Goal: Information Seeking & Learning: Find specific page/section

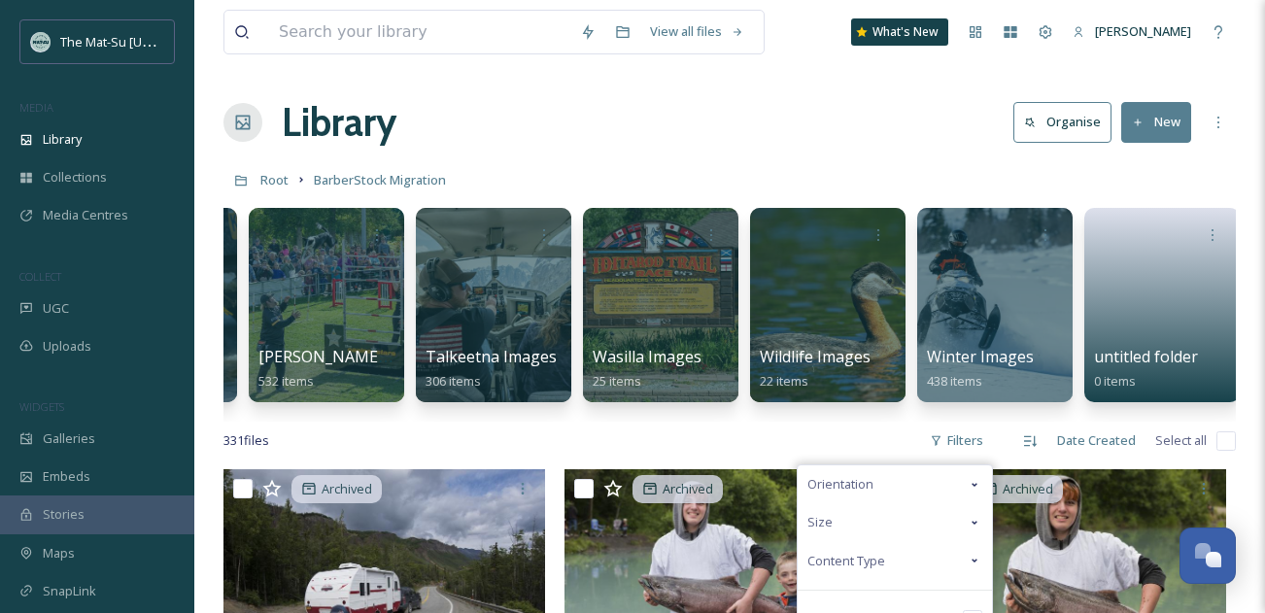
scroll to position [0, 1328]
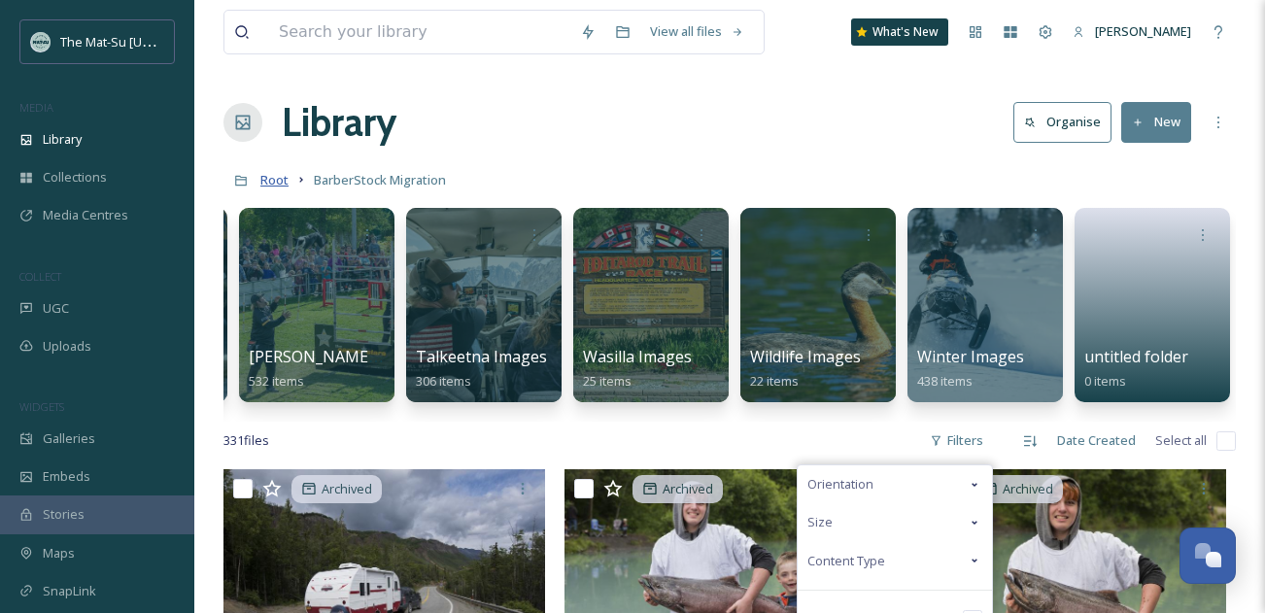
click at [280, 183] on span "Root" at bounding box center [274, 179] width 28 height 17
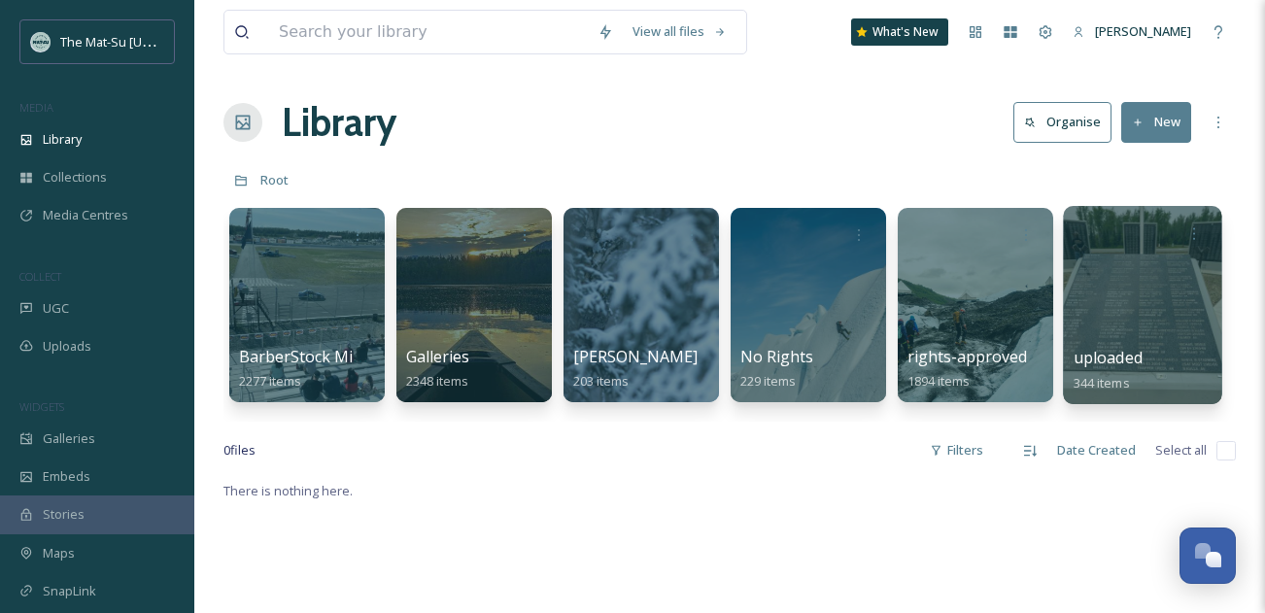
click at [1137, 305] on div at bounding box center [1142, 305] width 158 height 198
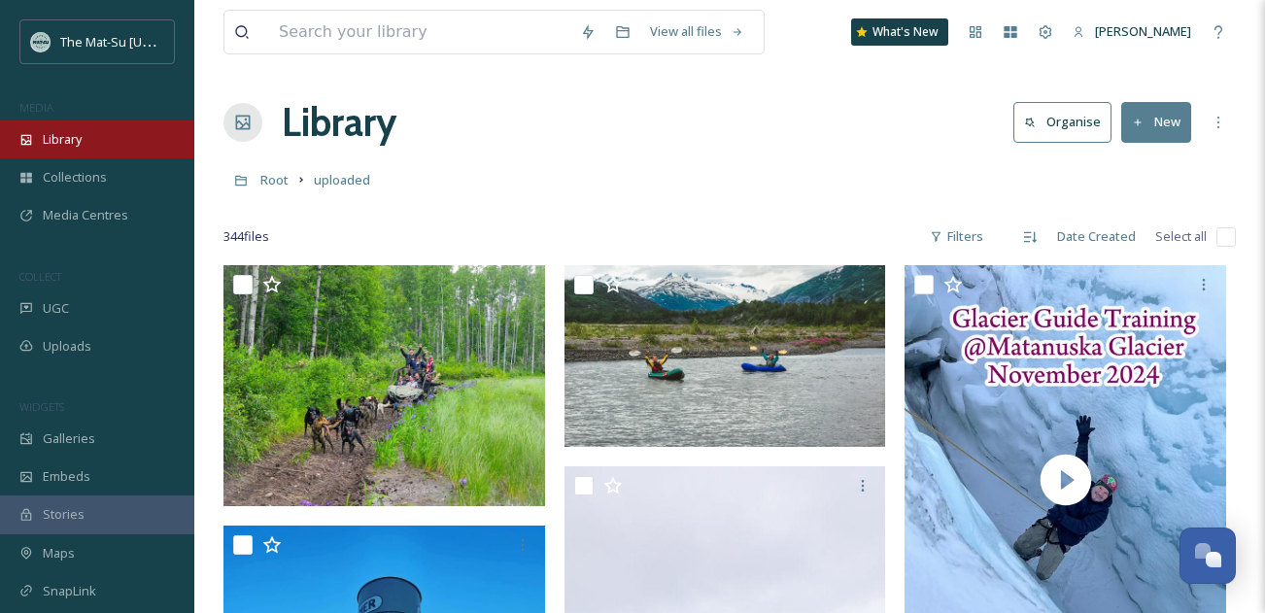
click at [61, 135] on span "Library" at bounding box center [62, 139] width 39 height 18
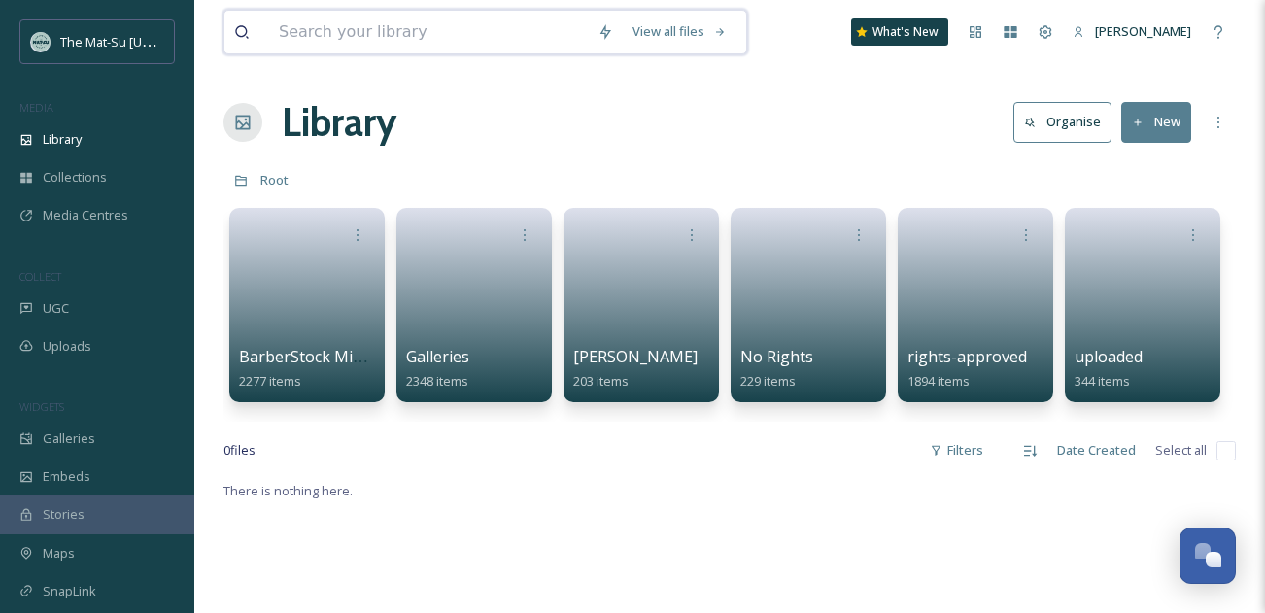
click at [425, 37] on input at bounding box center [428, 32] width 319 height 43
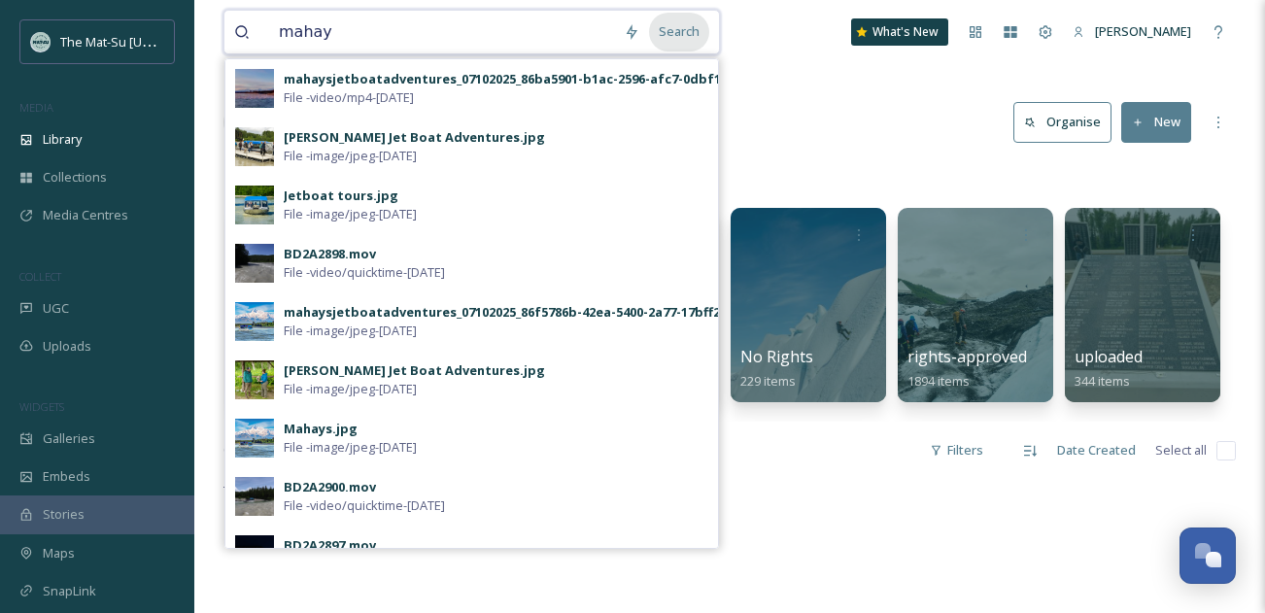
type input "mahay"
click at [685, 31] on div "Search" at bounding box center [679, 32] width 60 height 38
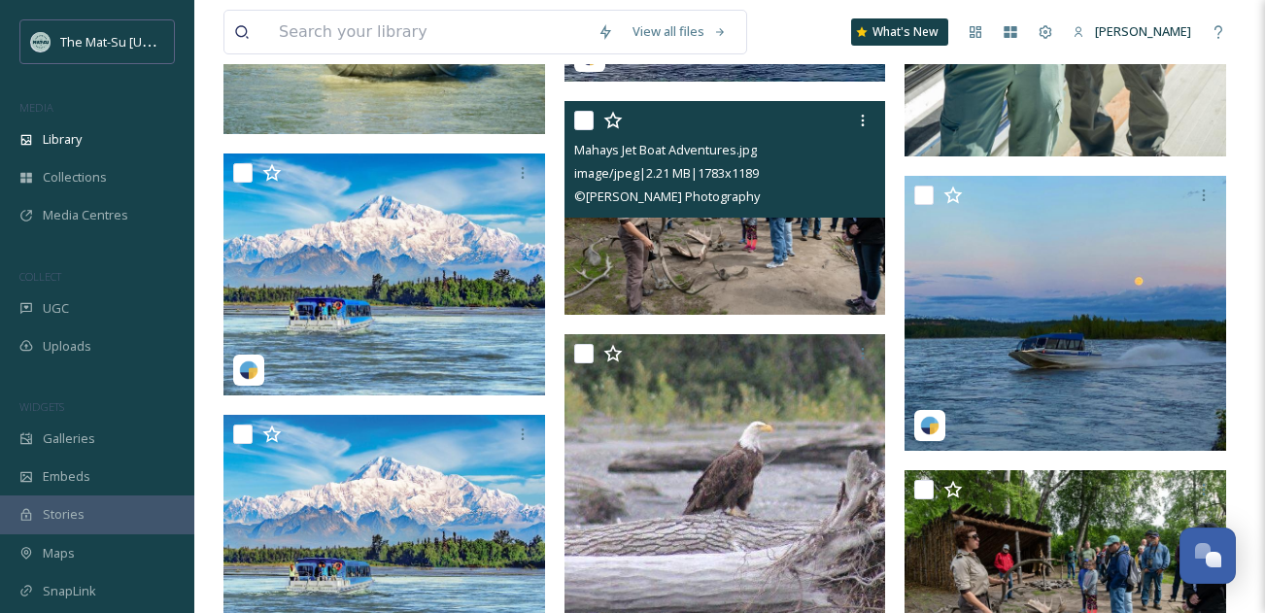
scroll to position [2578, 0]
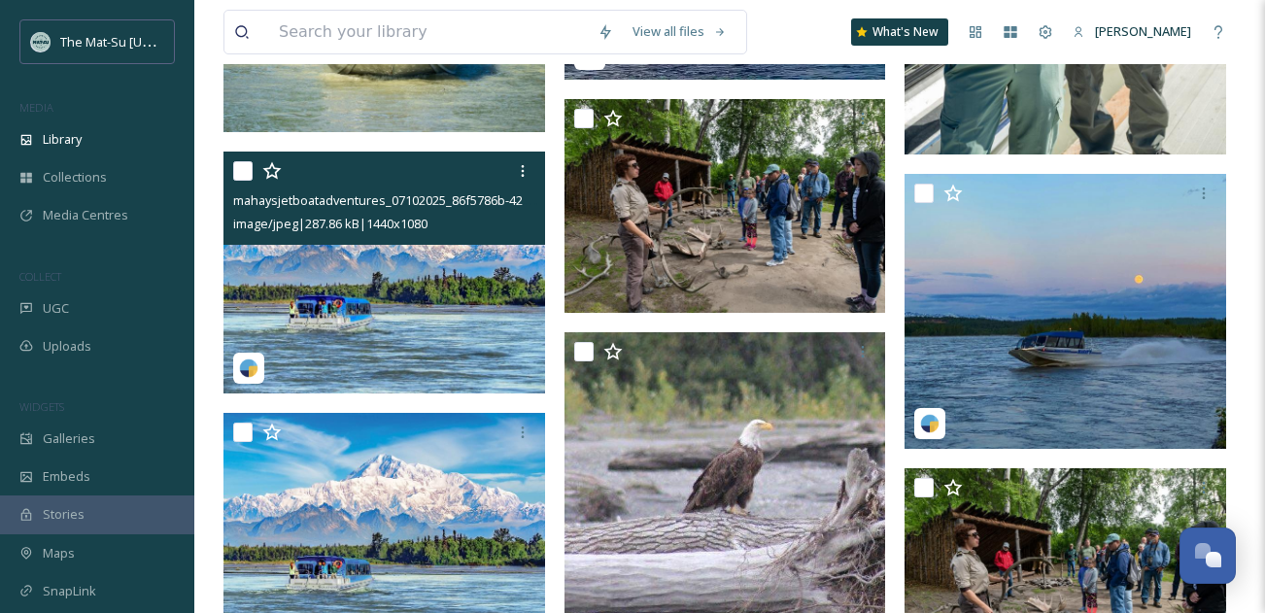
click at [451, 296] on img at bounding box center [385, 272] width 322 height 241
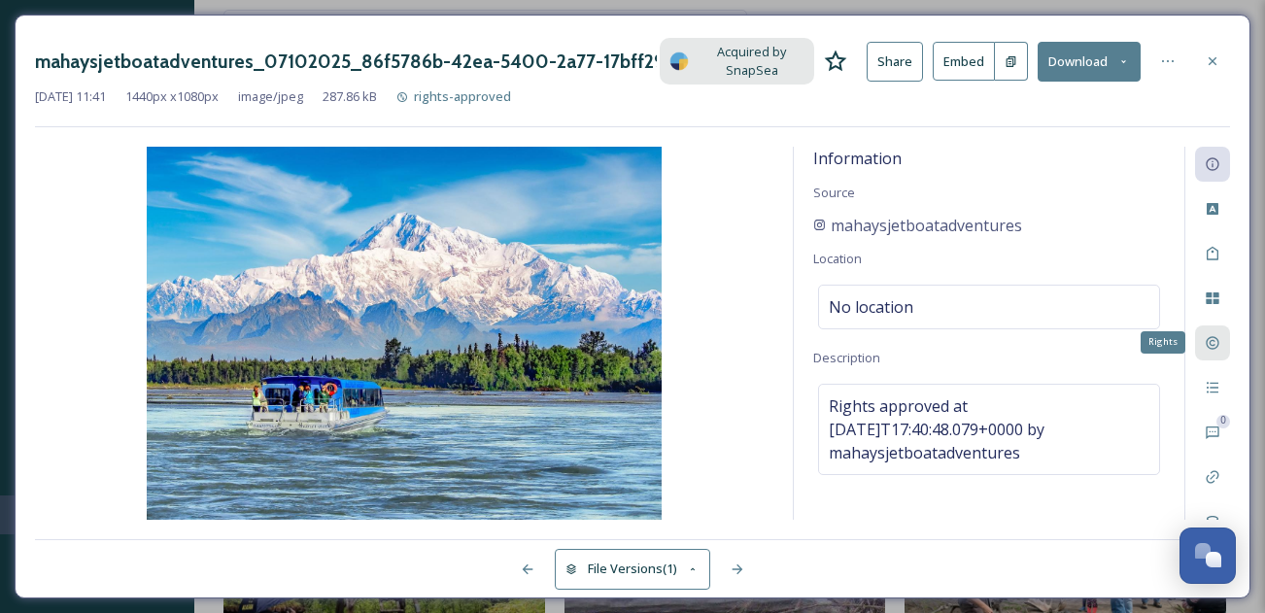
click at [1215, 334] on div "Rights" at bounding box center [1212, 343] width 35 height 35
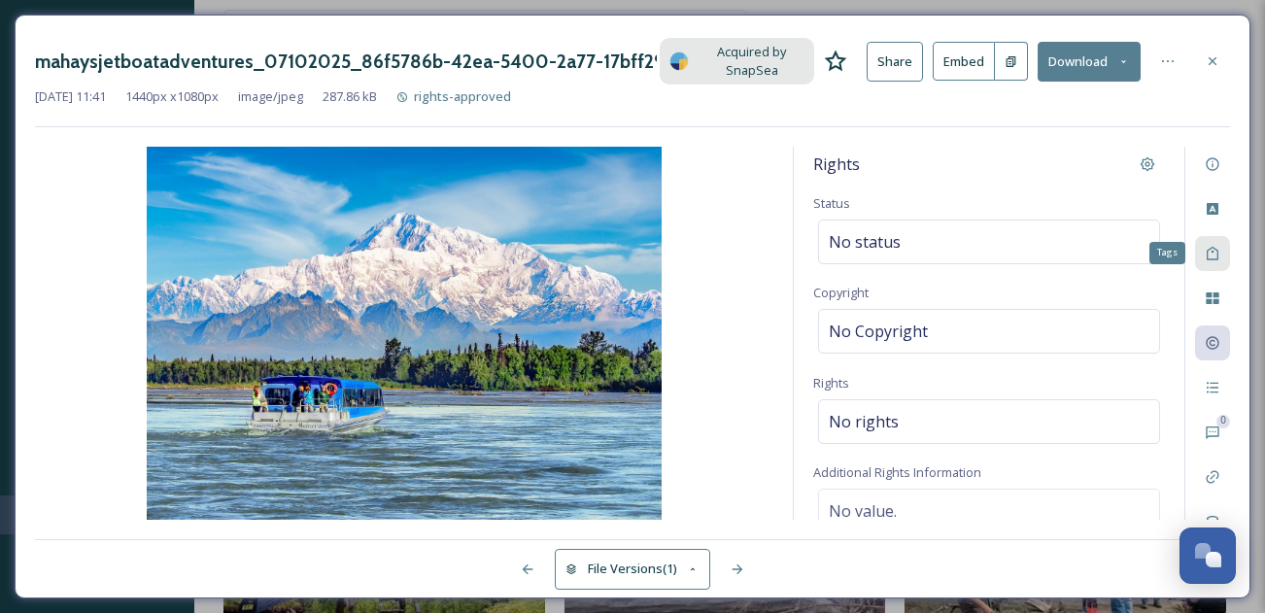
click at [1215, 252] on icon at bounding box center [1213, 254] width 16 height 16
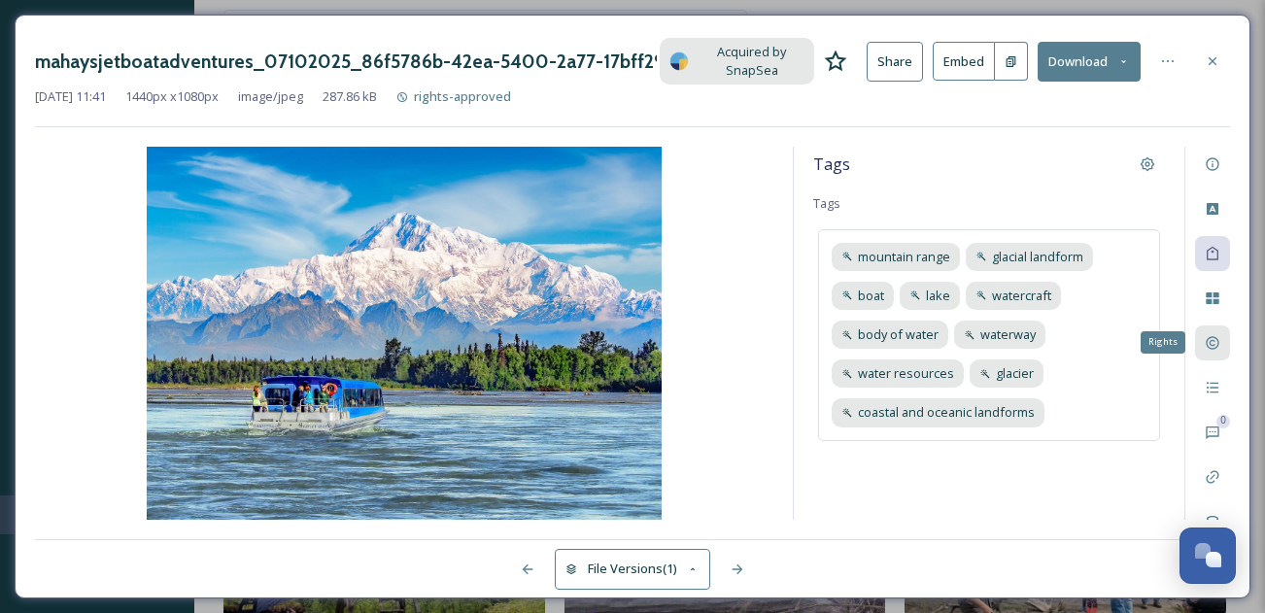
click at [1218, 338] on icon at bounding box center [1213, 343] width 16 height 16
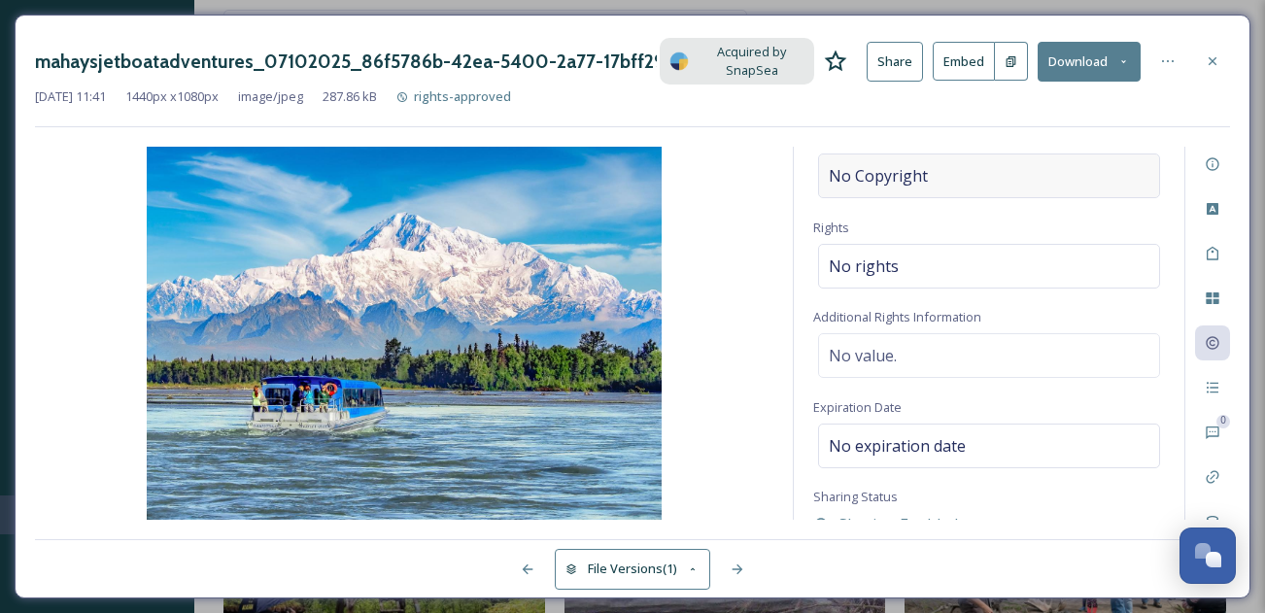
scroll to position [208, 0]
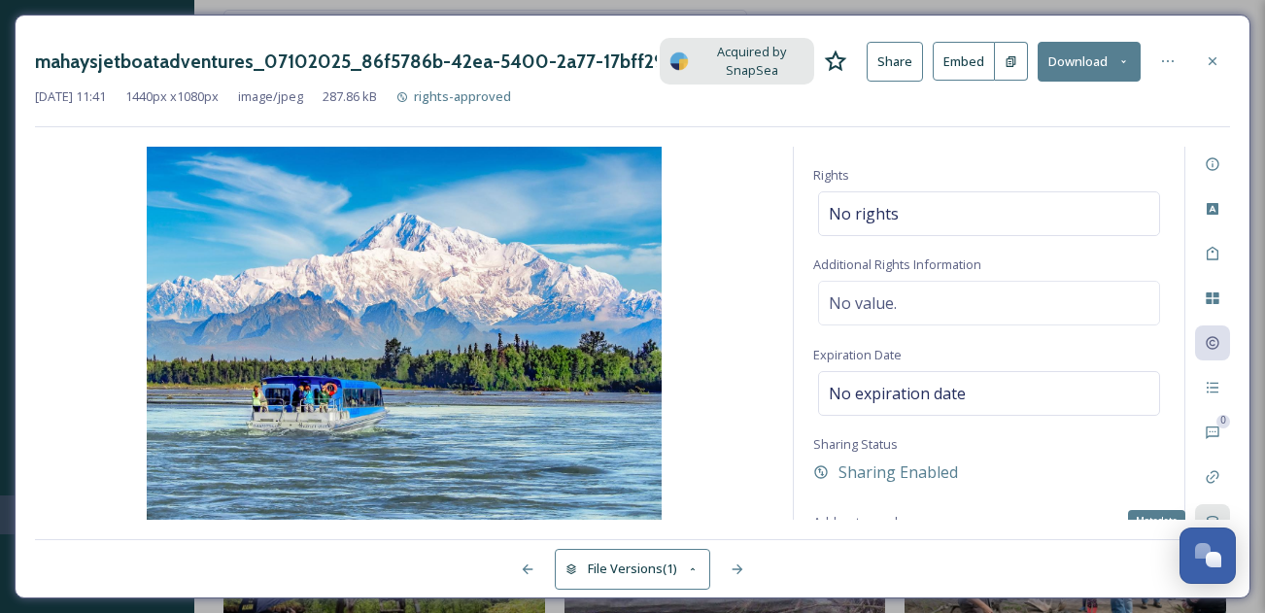
click at [1217, 511] on div "Metadata" at bounding box center [1212, 521] width 35 height 35
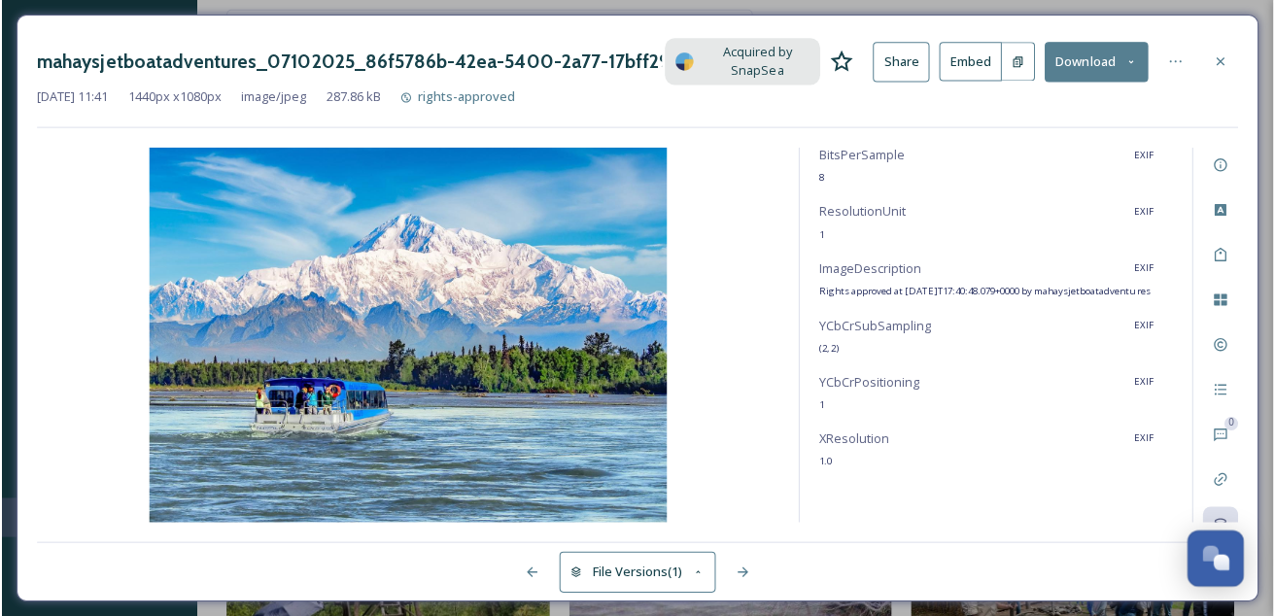
scroll to position [246, 0]
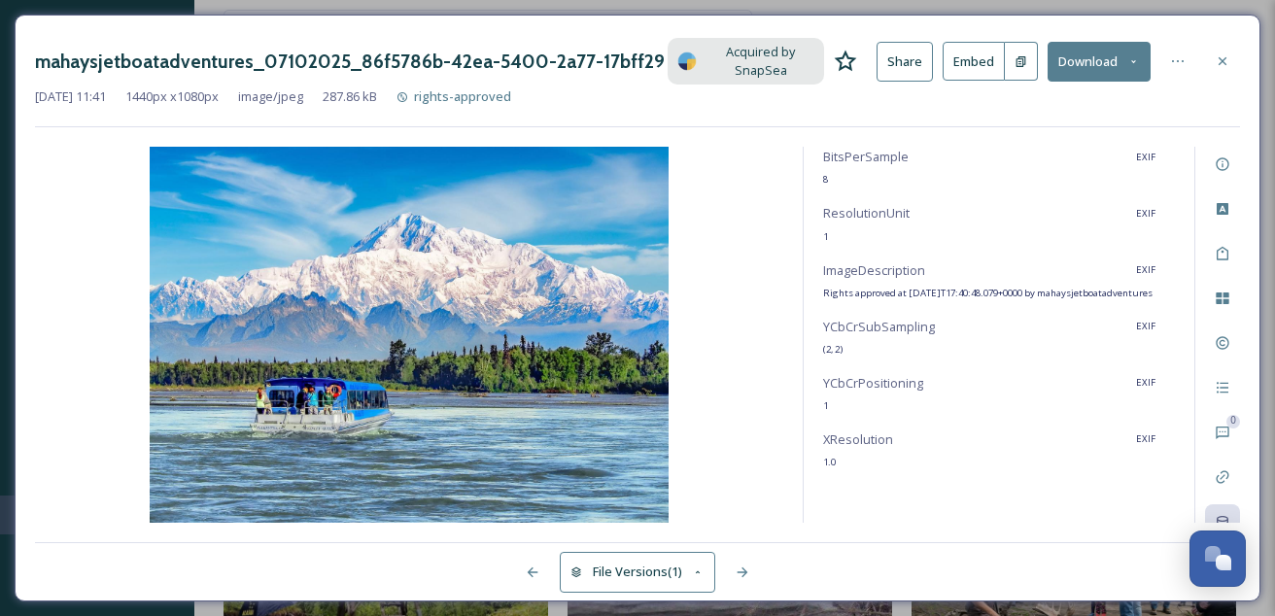
drag, startPoint x: 1254, startPoint y: 594, endPoint x: 1158, endPoint y: 554, distance: 103.2
click at [1158, 554] on div "mahaysjetboatadventures_07102025_86f5786b-42ea-5400-2a77-17bff296fca5.jpg Acqui…" at bounding box center [638, 308] width 1246 height 587
drag, startPoint x: 1257, startPoint y: 600, endPoint x: 921, endPoint y: 466, distance: 361.1
click at [921, 466] on div "mahaysjetboatadventures_07102025_86f5786b-42ea-5400-2a77-17bff296fca5.jpg Acqui…" at bounding box center [638, 308] width 1246 height 587
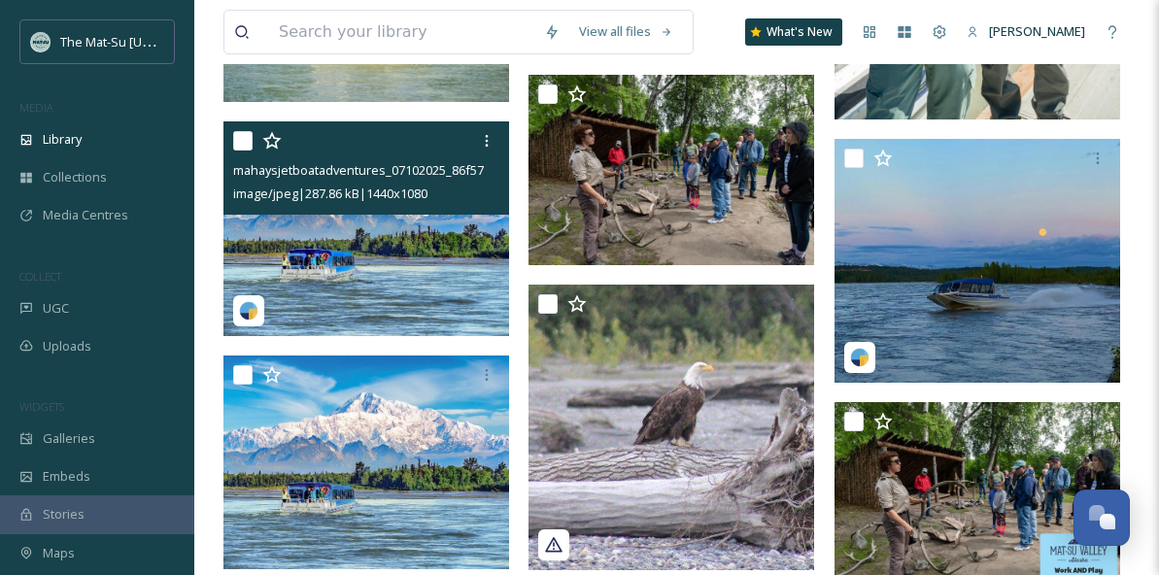
scroll to position [2348, 0]
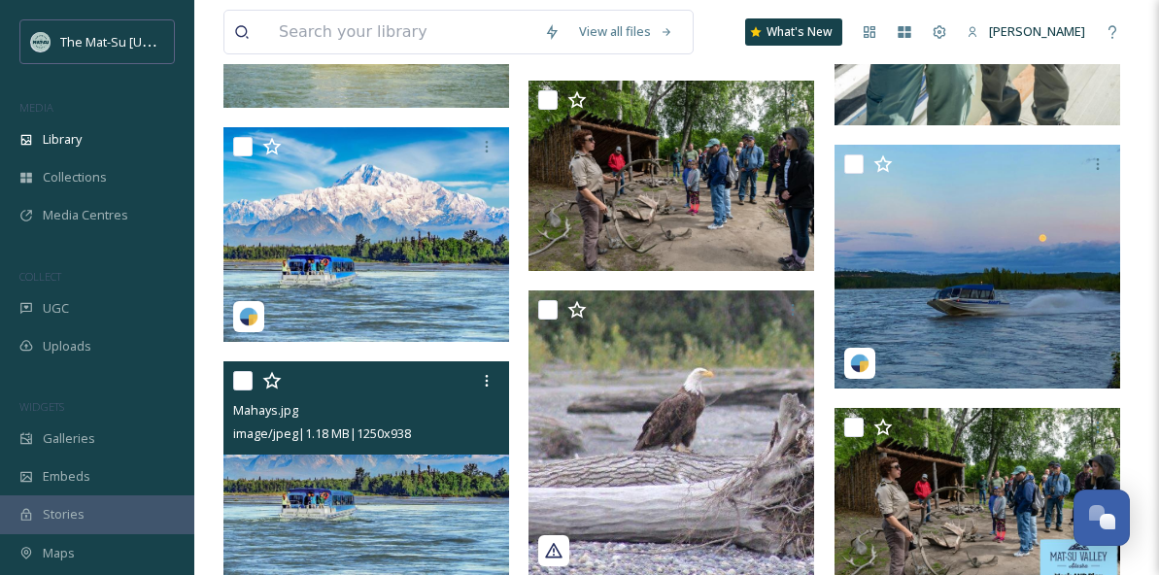
click at [377, 498] on img at bounding box center [367, 469] width 286 height 215
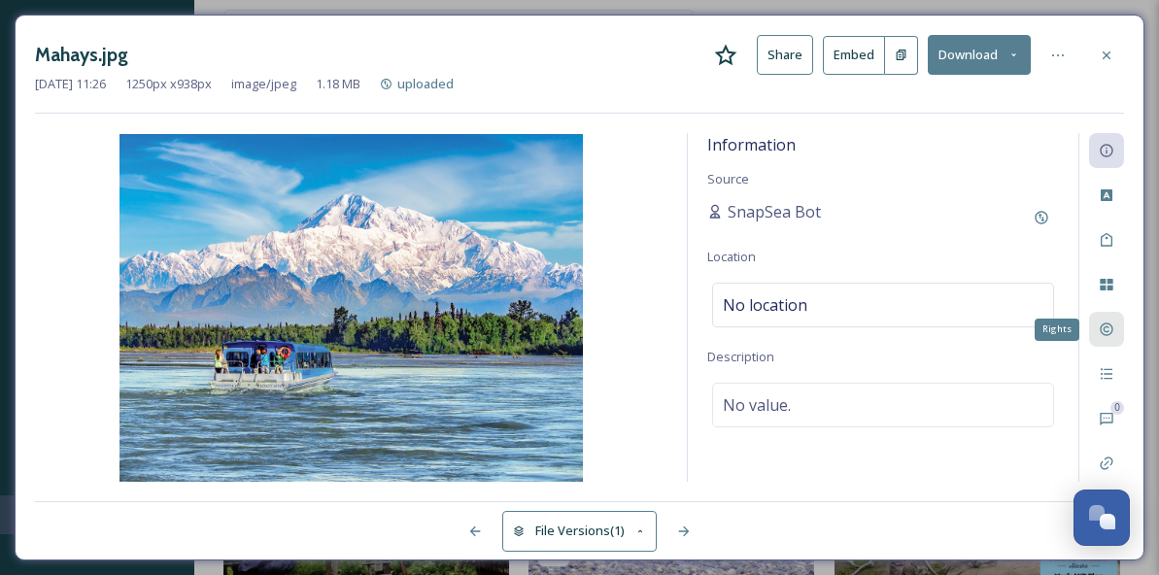
click at [1112, 335] on icon at bounding box center [1107, 330] width 16 height 16
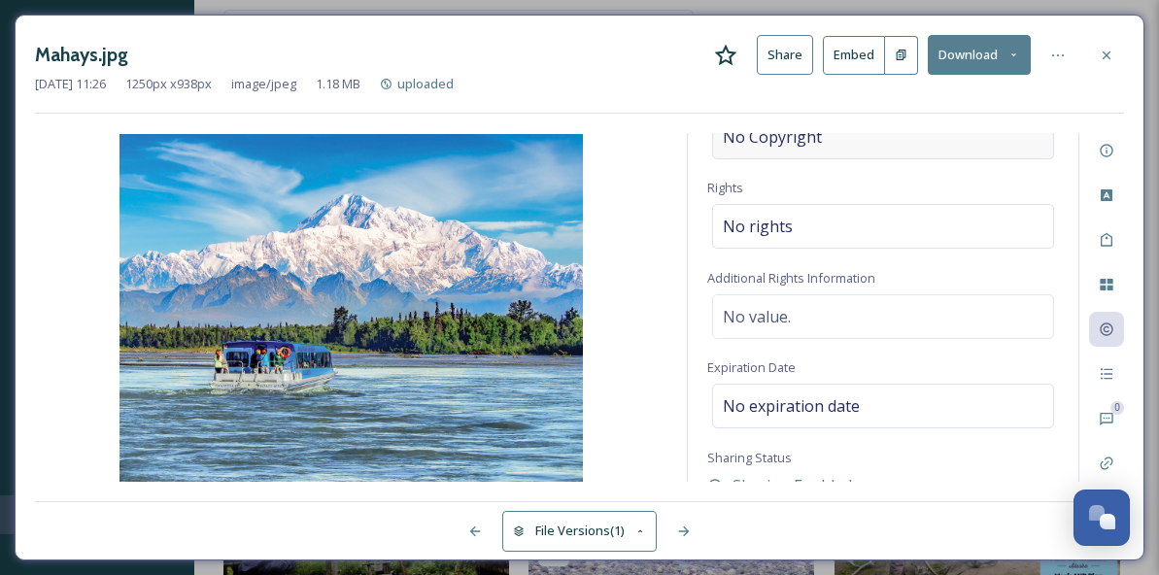
scroll to position [246, 0]
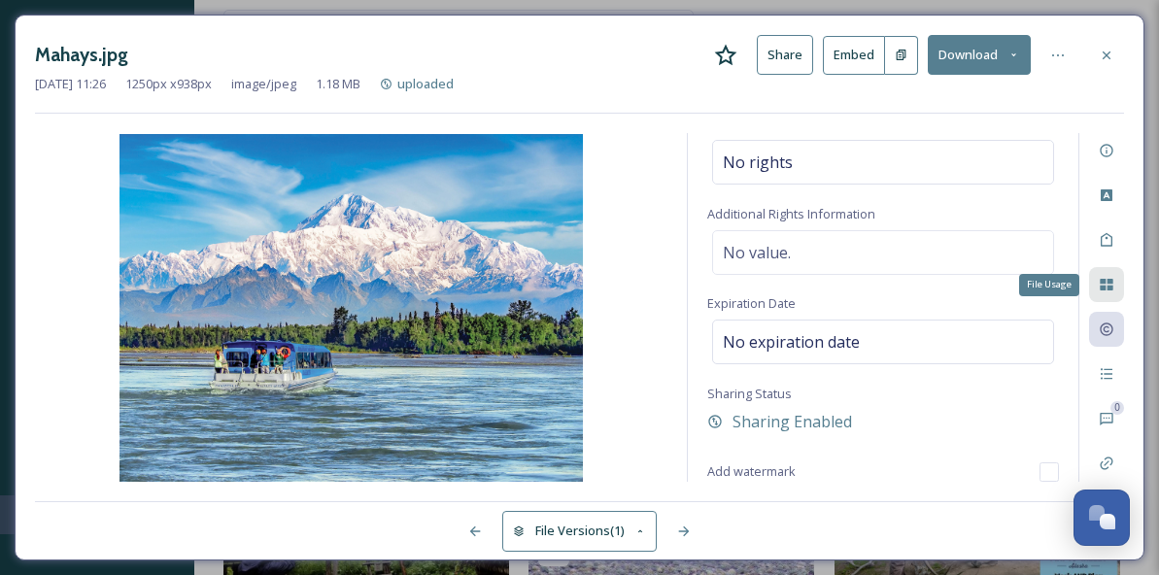
click at [1113, 281] on icon at bounding box center [1106, 285] width 13 height 12
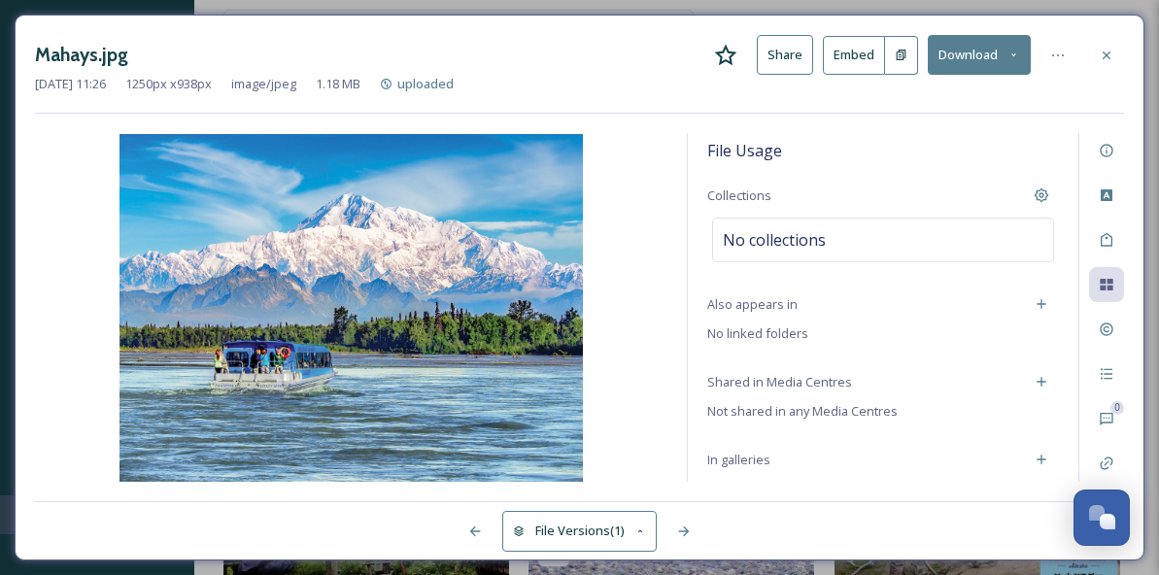
scroll to position [170, 0]
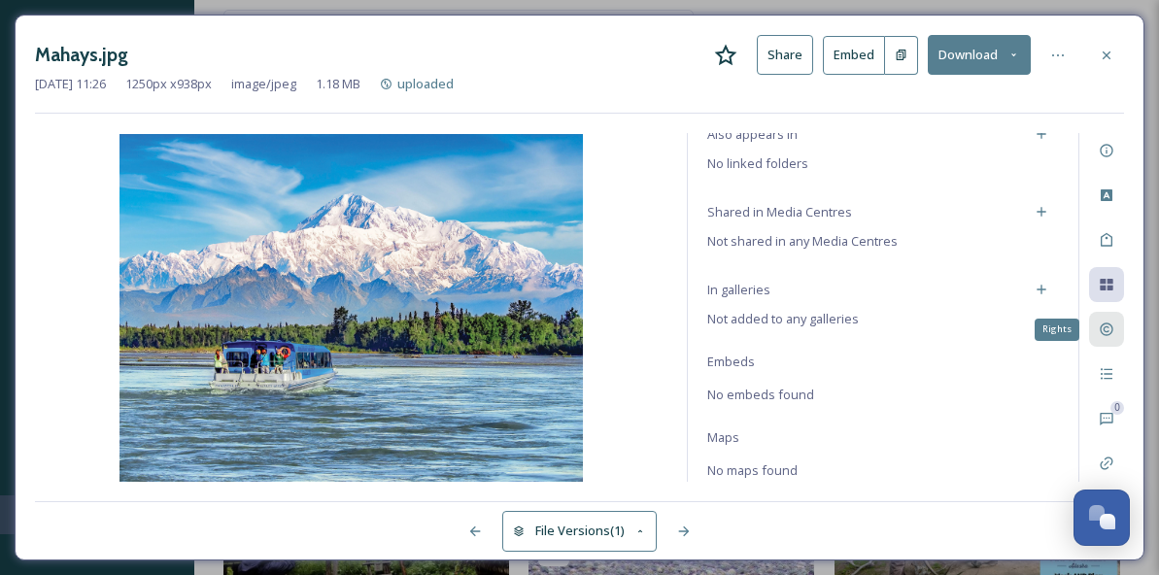
click at [1108, 333] on icon at bounding box center [1107, 330] width 16 height 16
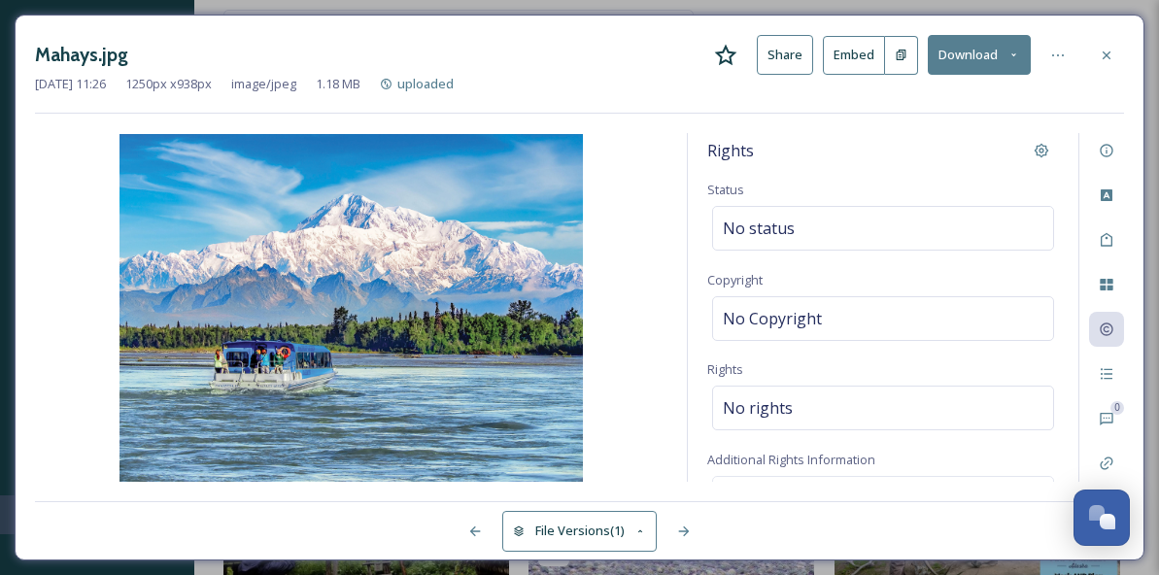
scroll to position [246, 0]
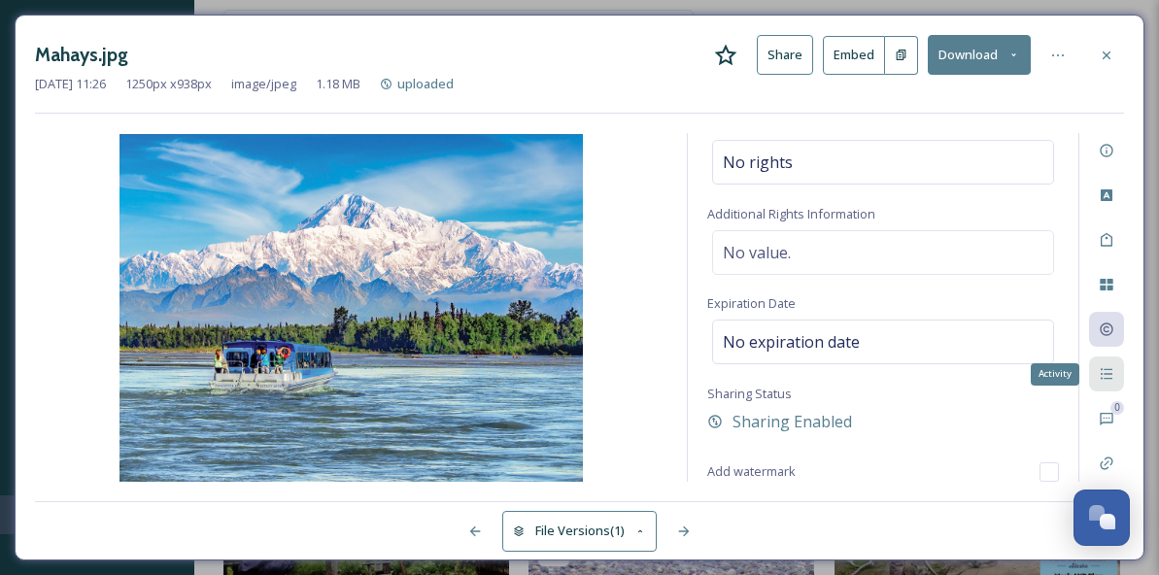
click at [1118, 369] on div "Activity" at bounding box center [1106, 374] width 35 height 35
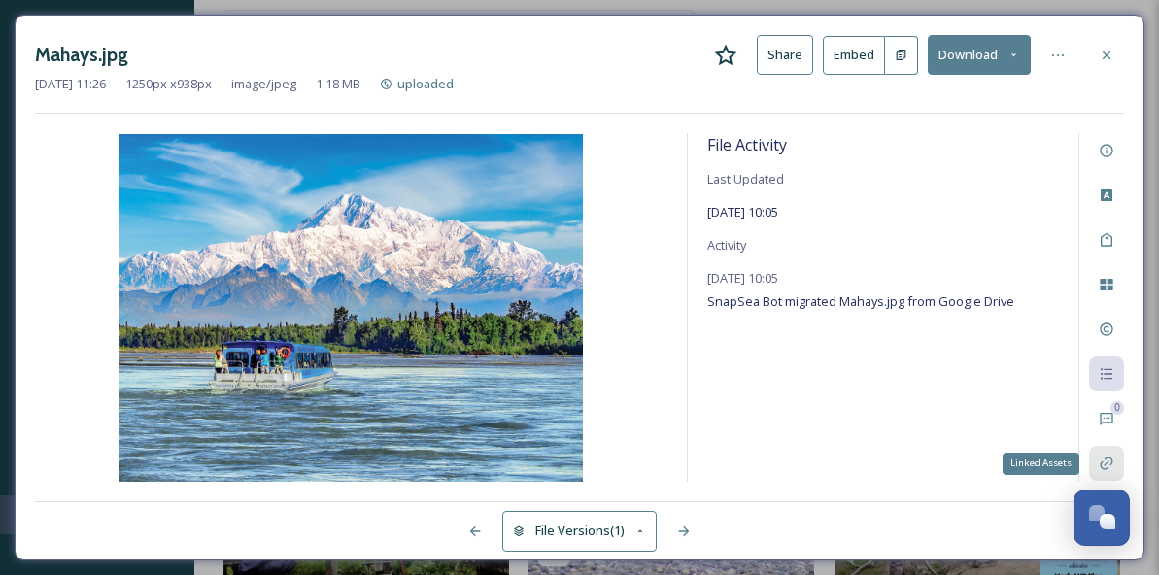
click at [1111, 468] on icon at bounding box center [1107, 464] width 16 height 16
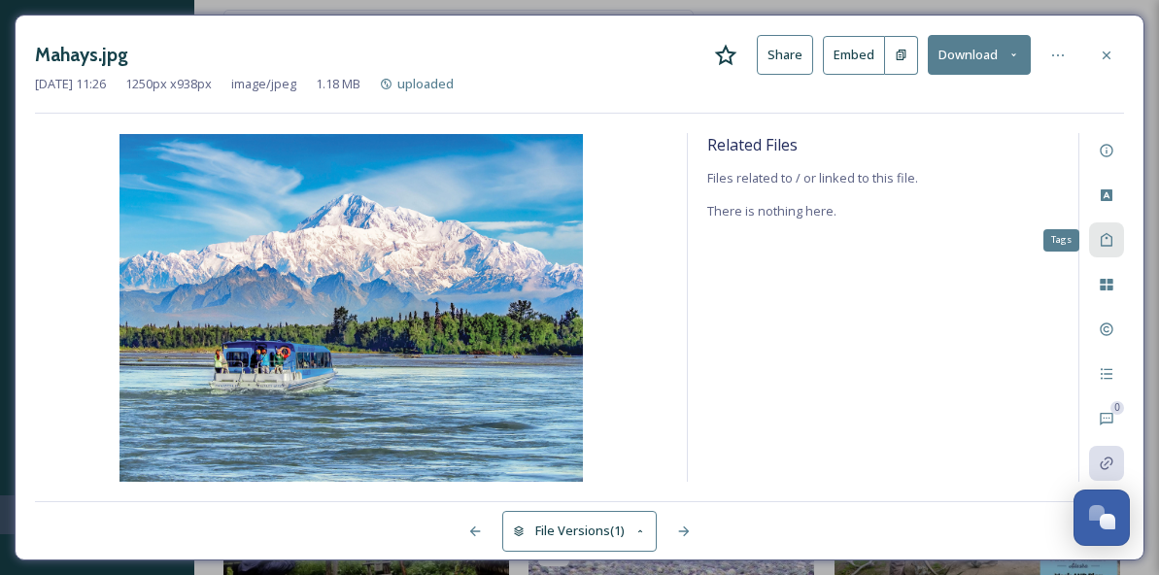
click at [1114, 237] on icon at bounding box center [1107, 240] width 16 height 16
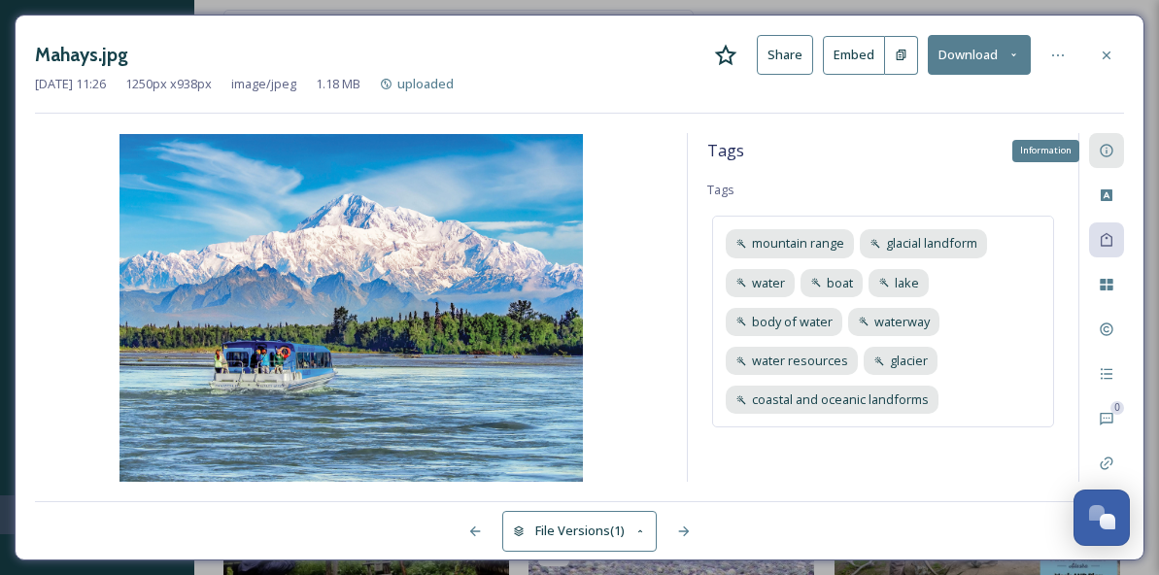
click at [1118, 151] on div "Information" at bounding box center [1106, 150] width 35 height 35
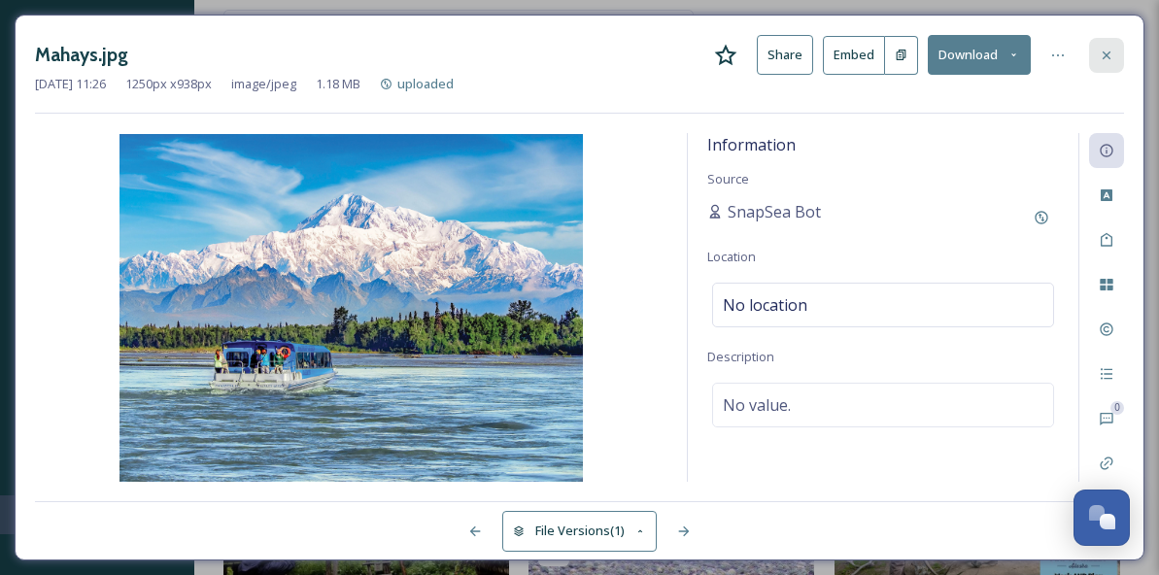
click at [1112, 54] on icon at bounding box center [1107, 56] width 16 height 16
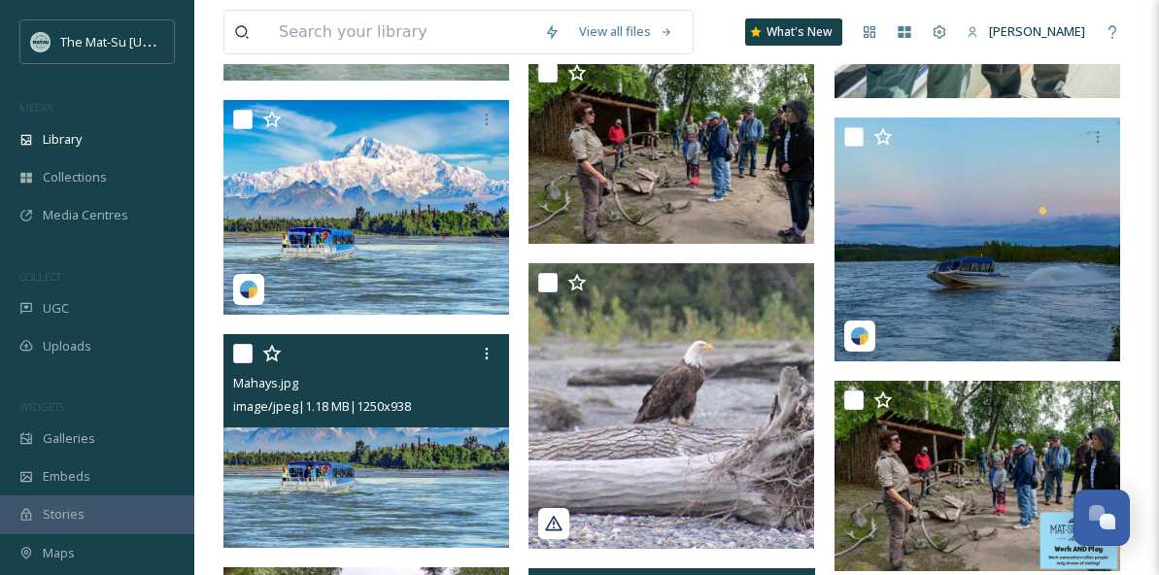
scroll to position [2369, 0]
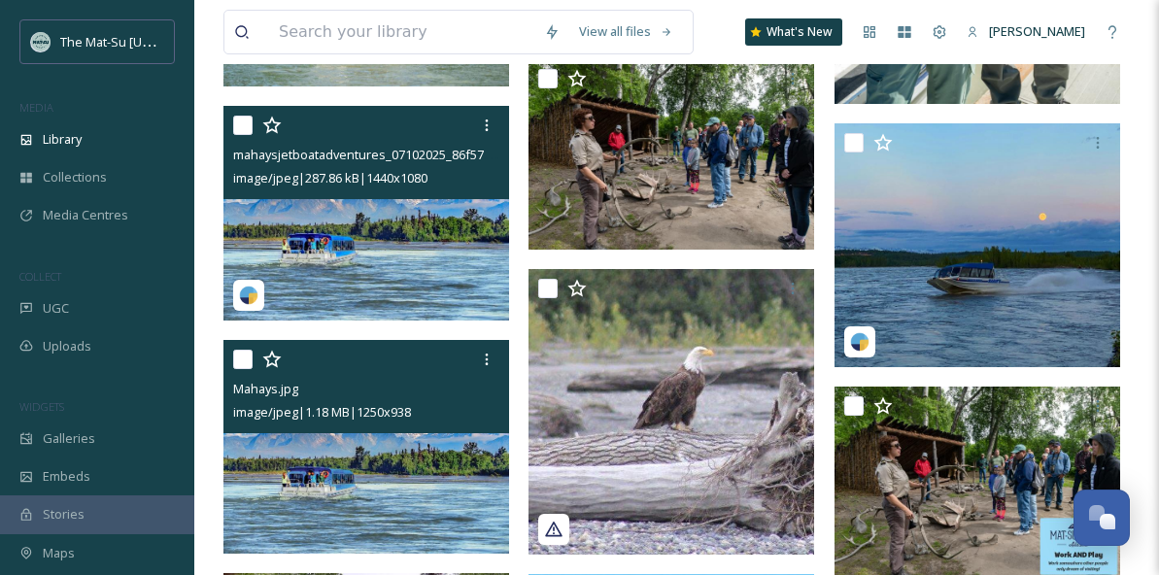
click at [372, 226] on img at bounding box center [367, 213] width 286 height 215
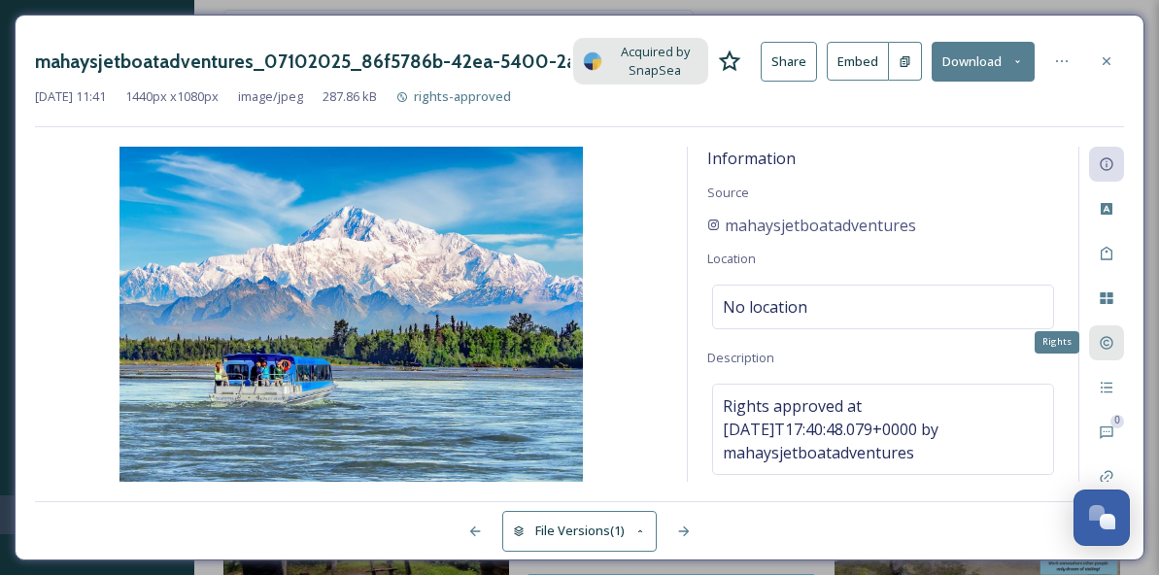
click at [1110, 338] on icon at bounding box center [1106, 342] width 13 height 13
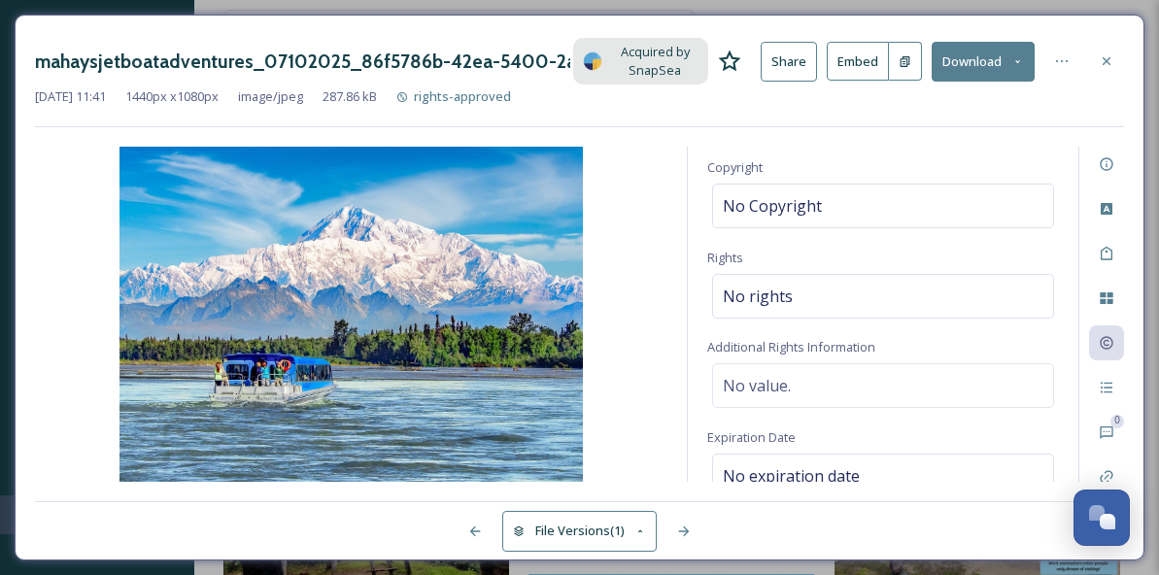
scroll to position [246, 0]
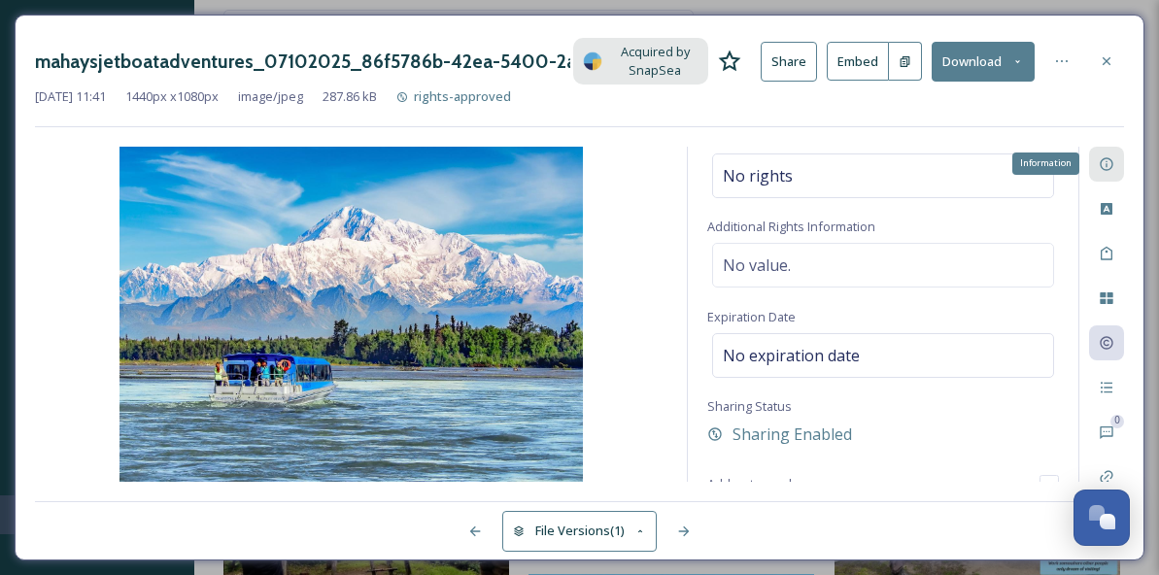
click at [1109, 170] on icon at bounding box center [1106, 163] width 13 height 13
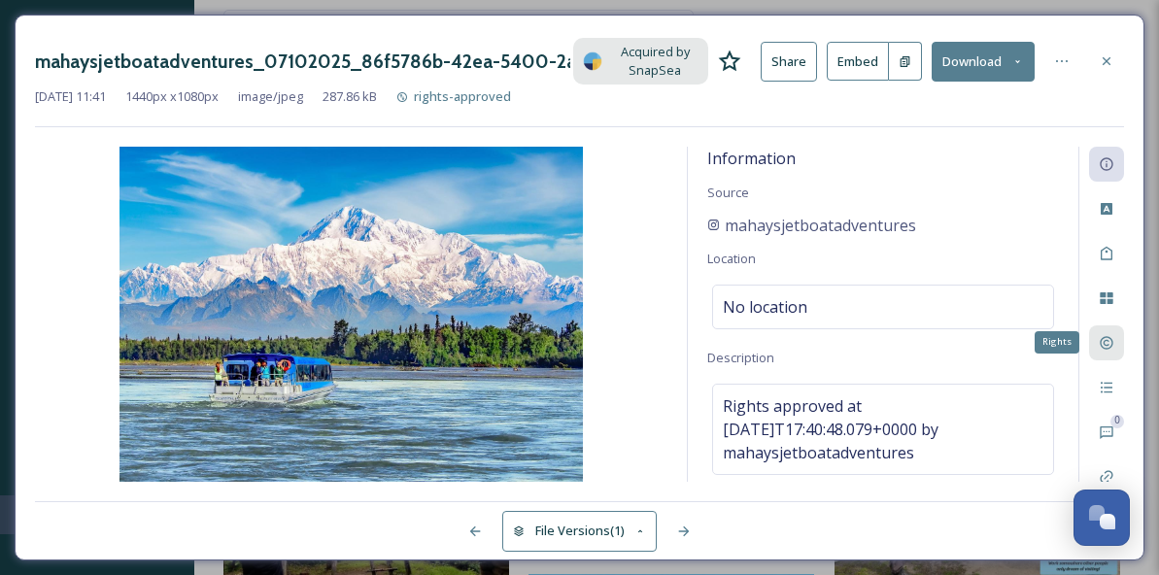
click at [1109, 345] on icon at bounding box center [1106, 342] width 13 height 13
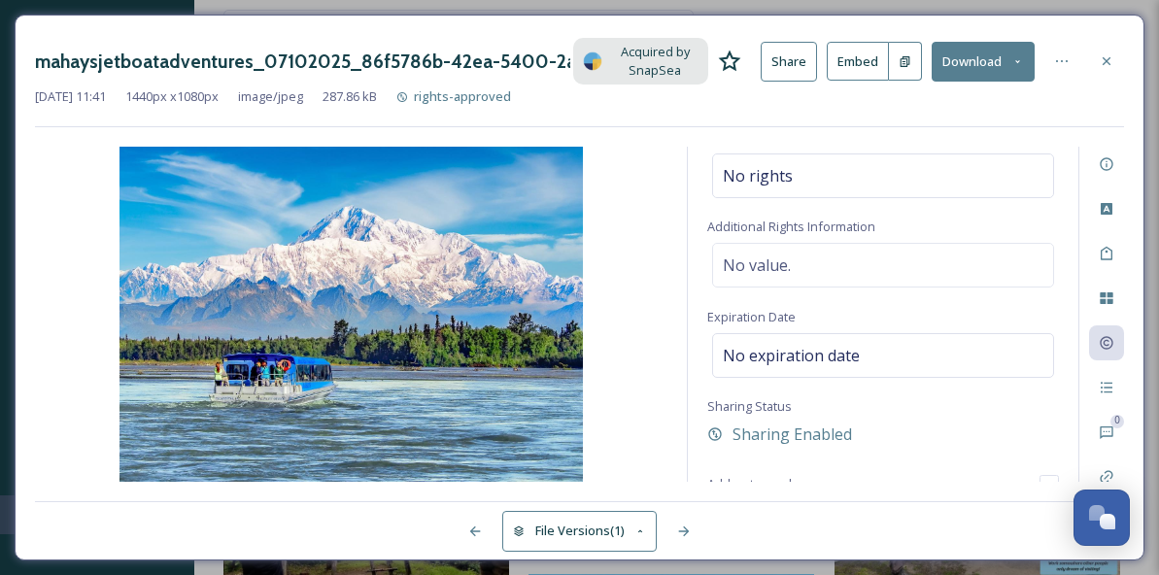
drag, startPoint x: 1138, startPoint y: 554, endPoint x: 1132, endPoint y: 517, distance: 37.4
click at [1132, 517] on div "mahaysjetboatadventures_07102025_86f5786b-42ea-5400-2a77-17bff296fca5.jpg Acqui…" at bounding box center [580, 288] width 1130 height 546
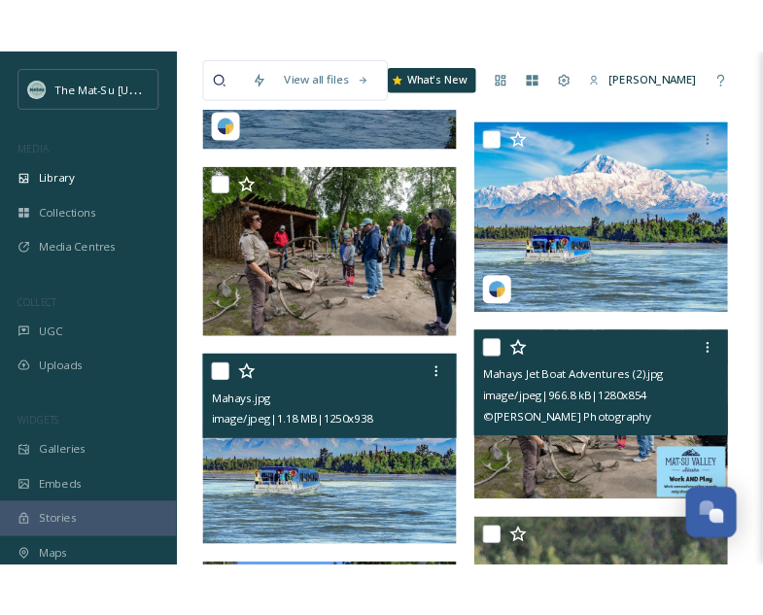
scroll to position [3527, 0]
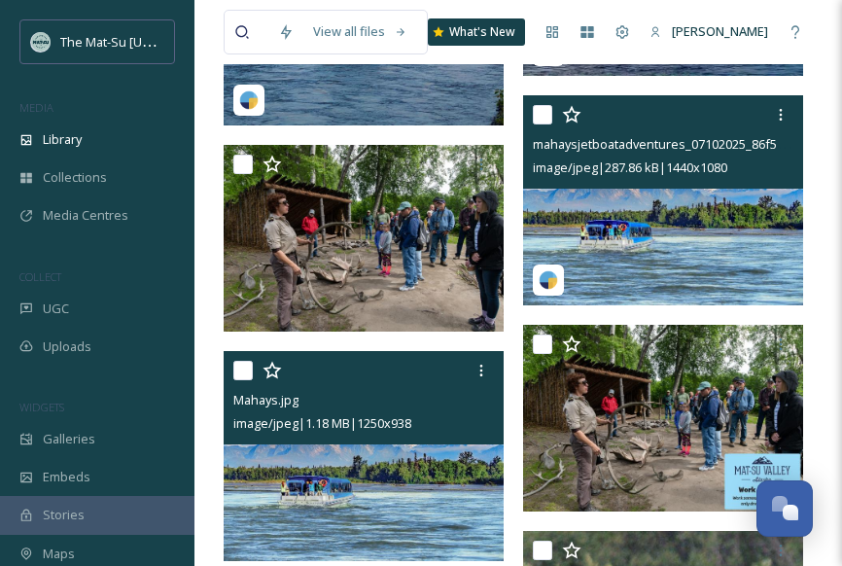
click at [707, 252] on img at bounding box center [663, 200] width 280 height 210
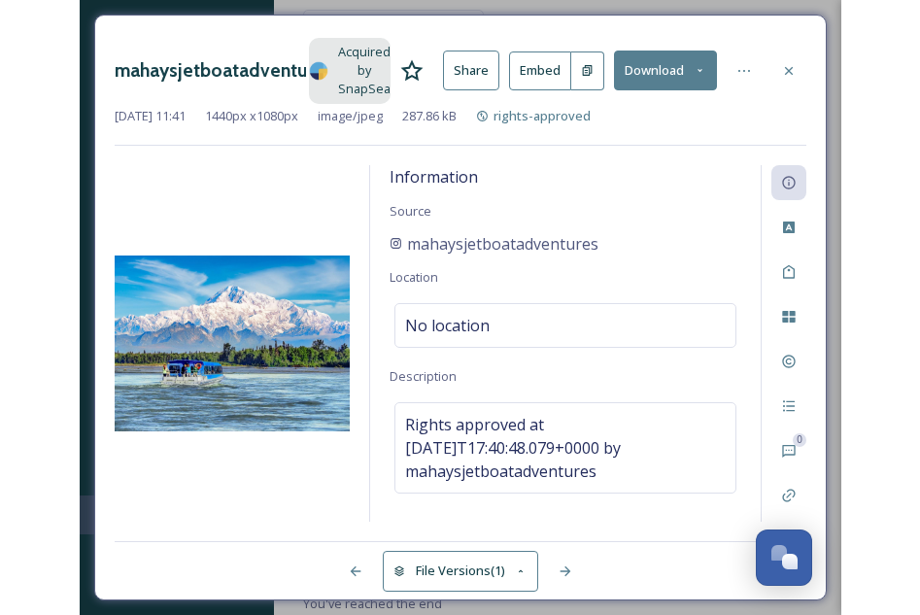
scroll to position [728, 0]
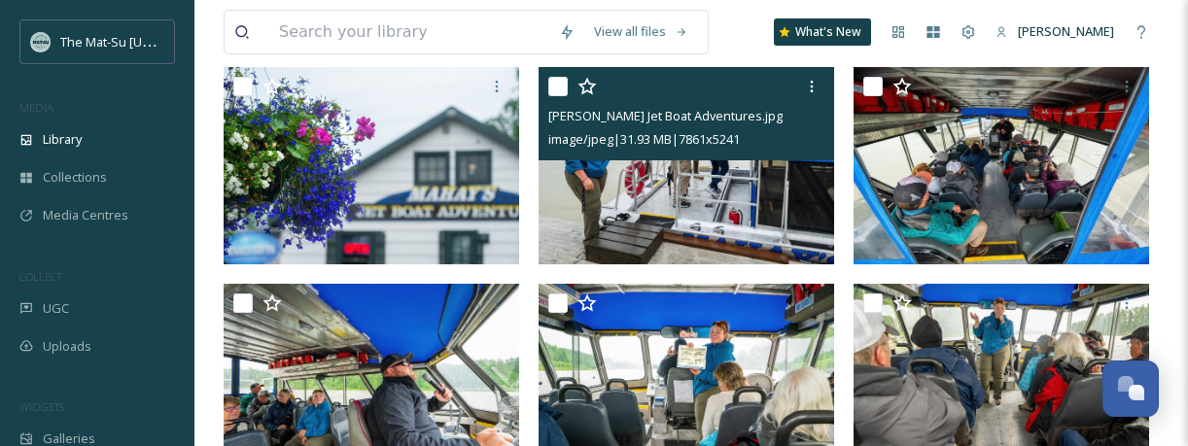
click at [750, 226] on img at bounding box center [685, 165] width 295 height 197
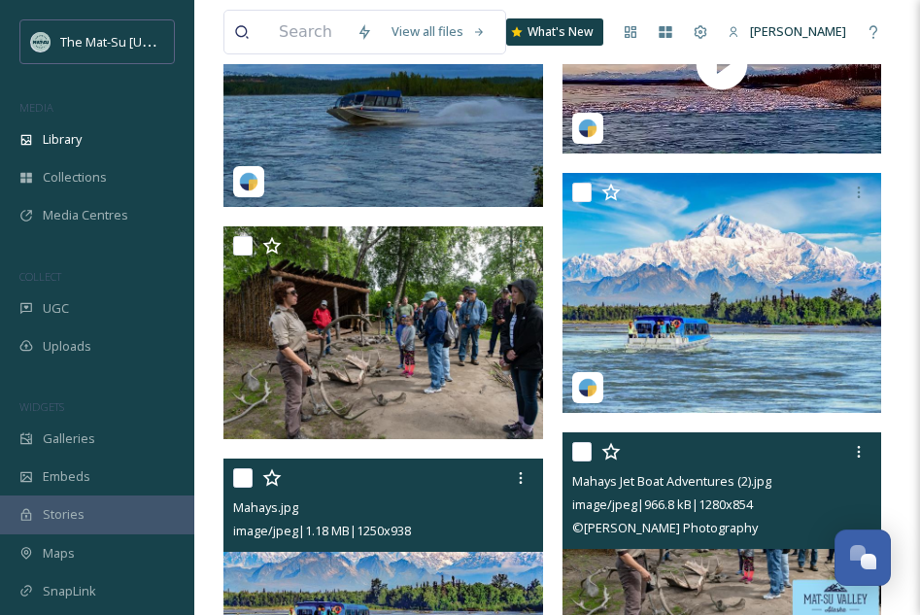
scroll to position [3879, 0]
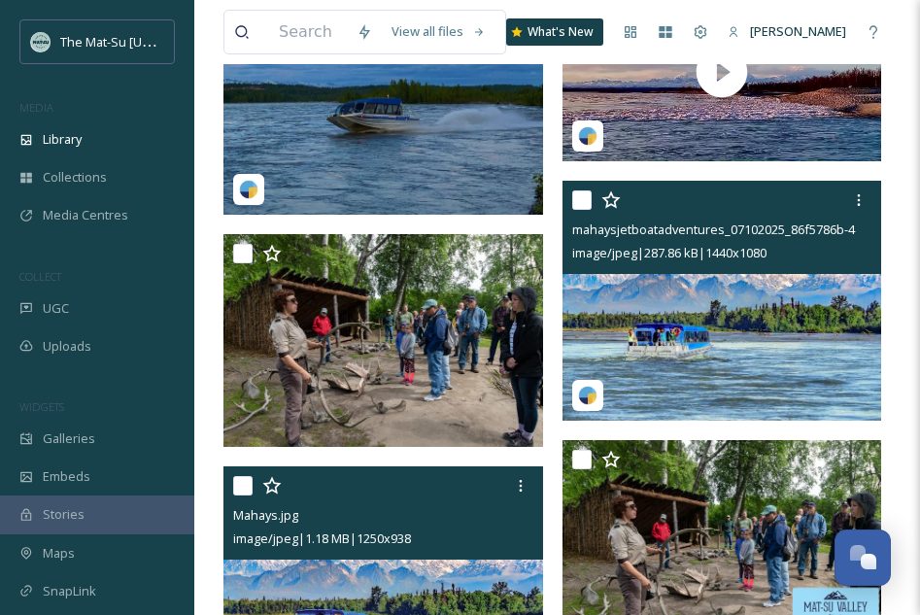
click at [744, 341] on img at bounding box center [723, 301] width 320 height 240
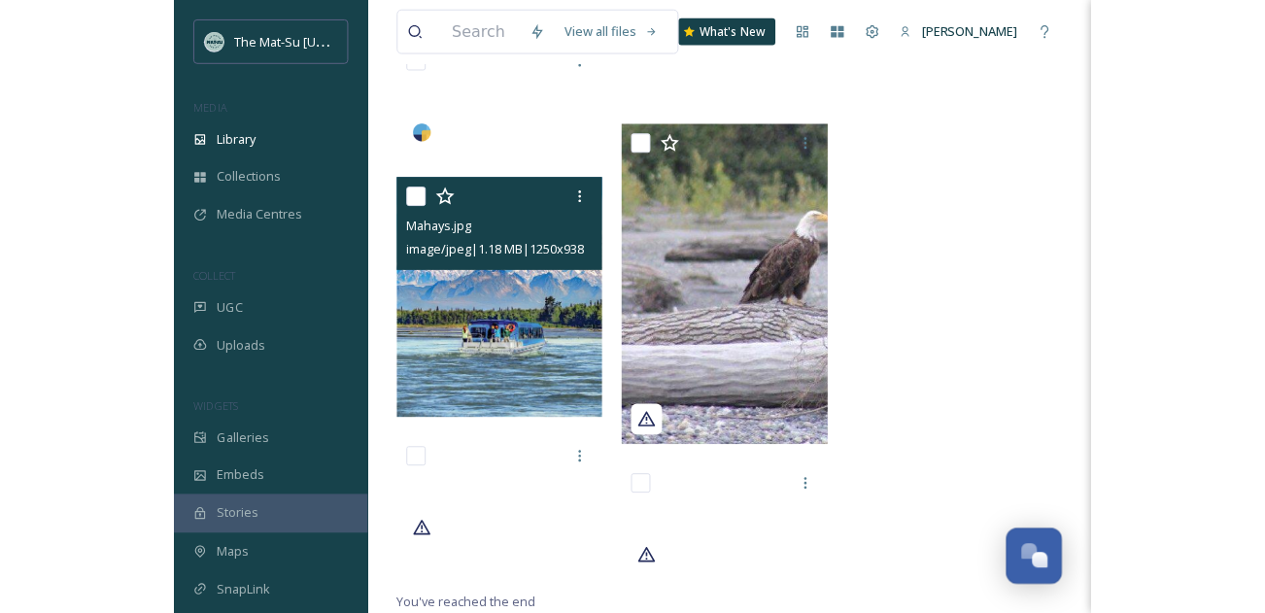
scroll to position [2226, 0]
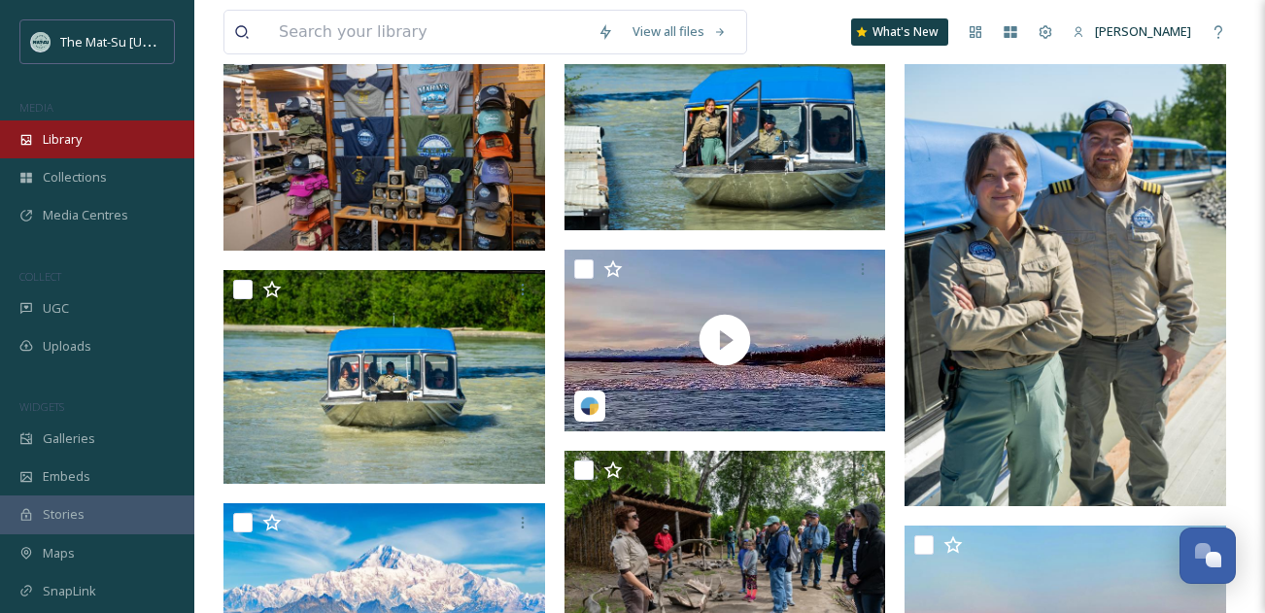
click at [27, 142] on icon at bounding box center [26, 140] width 14 height 14
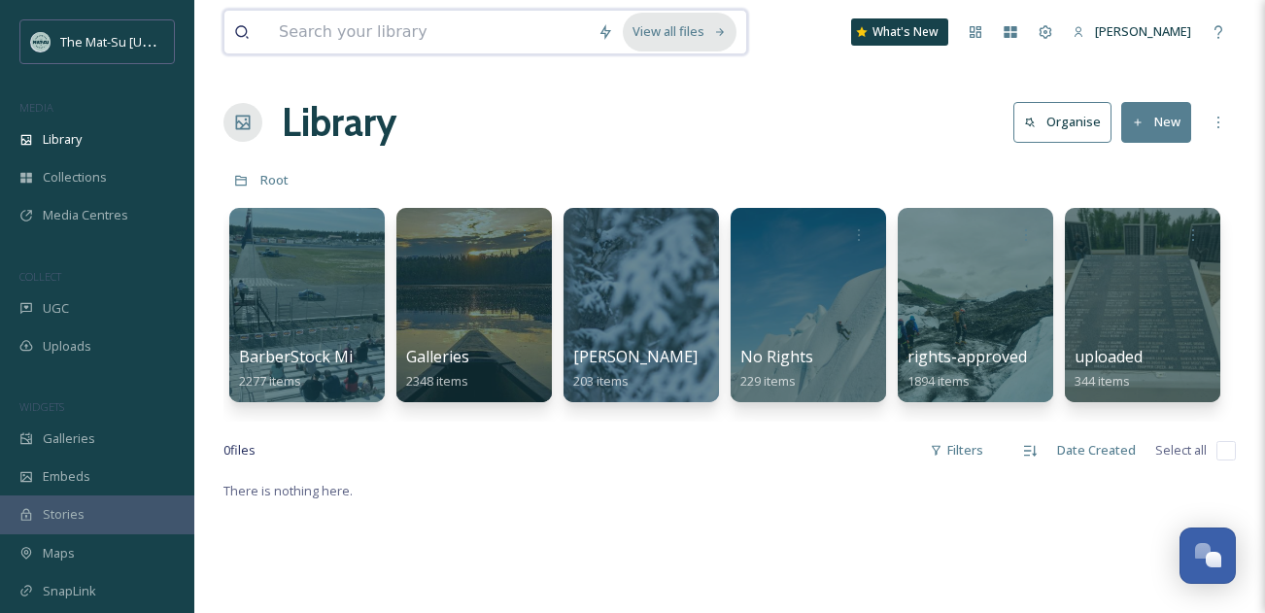
click at [685, 31] on div "View all files" at bounding box center [680, 32] width 114 height 38
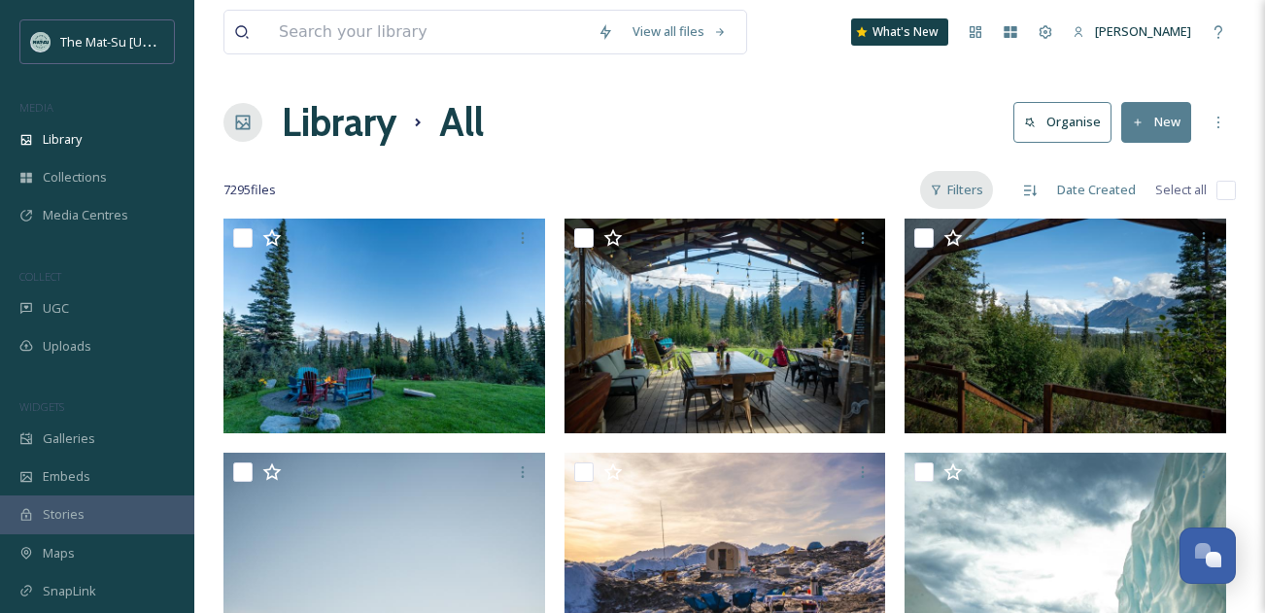
click at [980, 189] on div "Filters" at bounding box center [956, 190] width 73 height 38
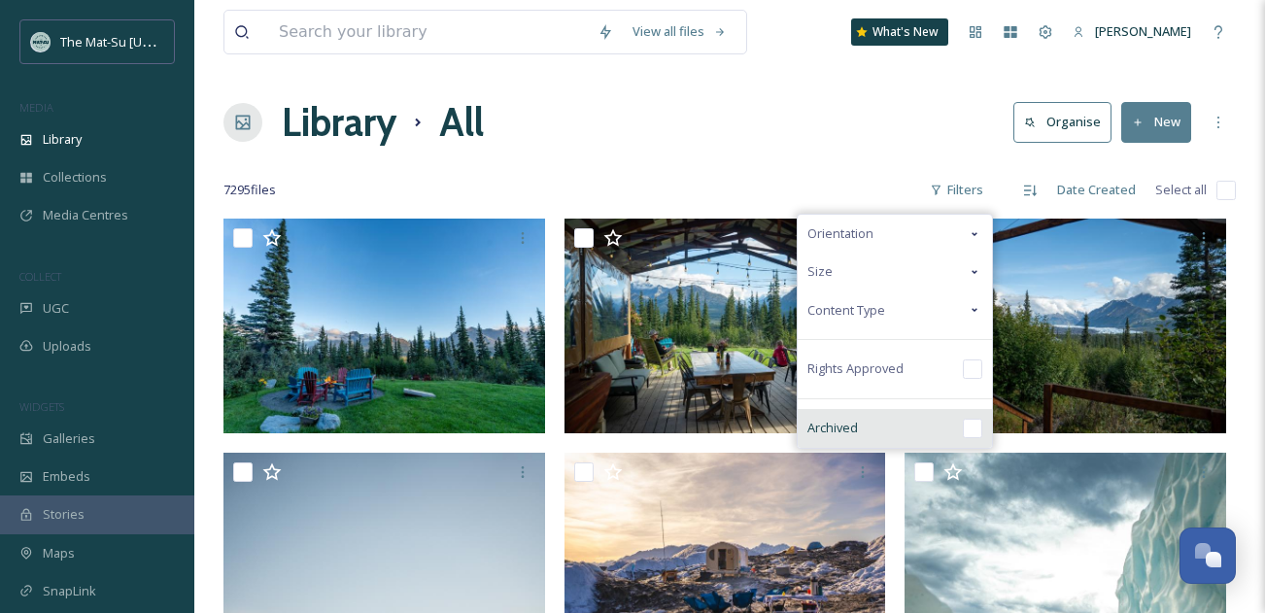
click at [977, 425] on input "checkbox" at bounding box center [972, 428] width 19 height 19
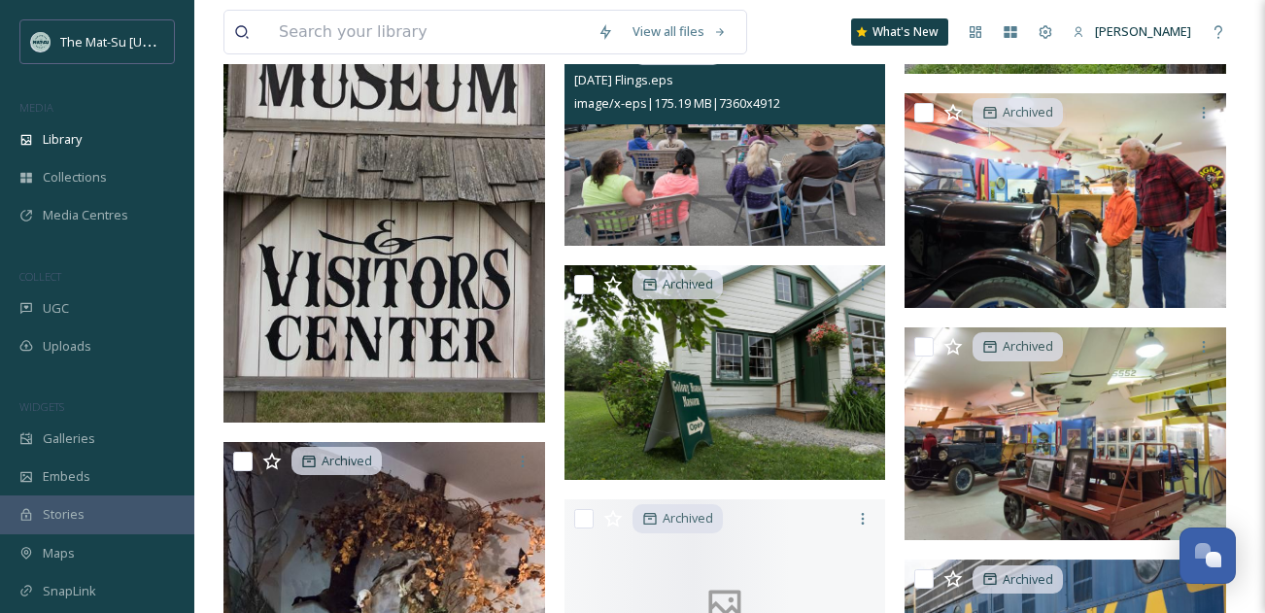
scroll to position [17106, 0]
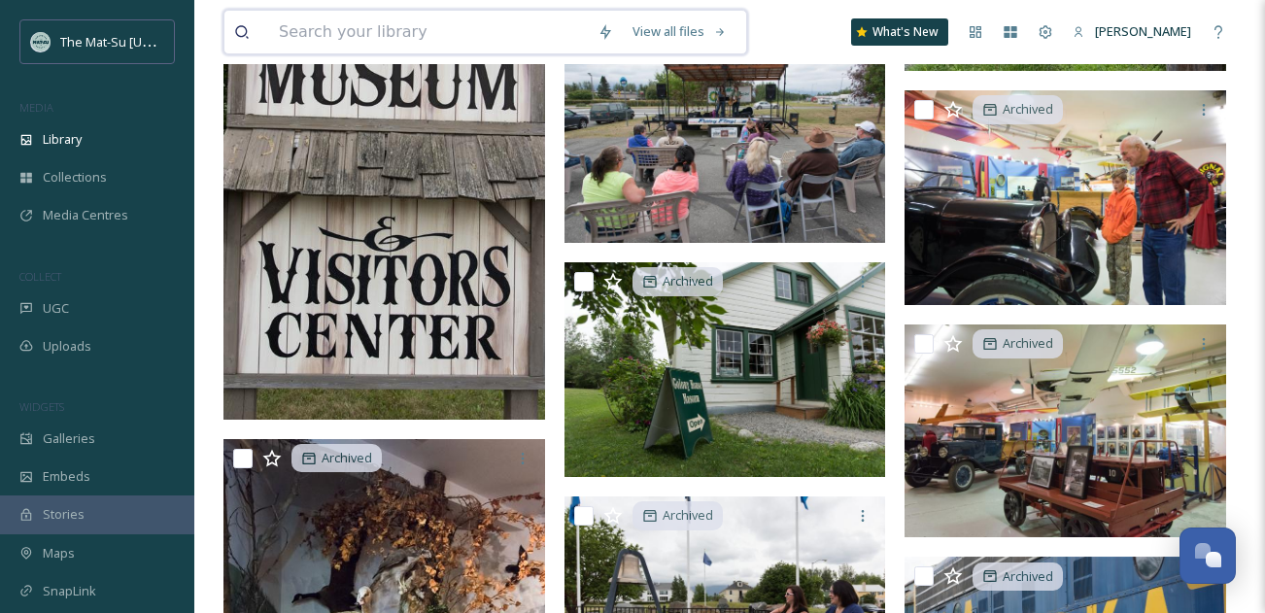
click at [472, 32] on input at bounding box center [428, 32] width 319 height 43
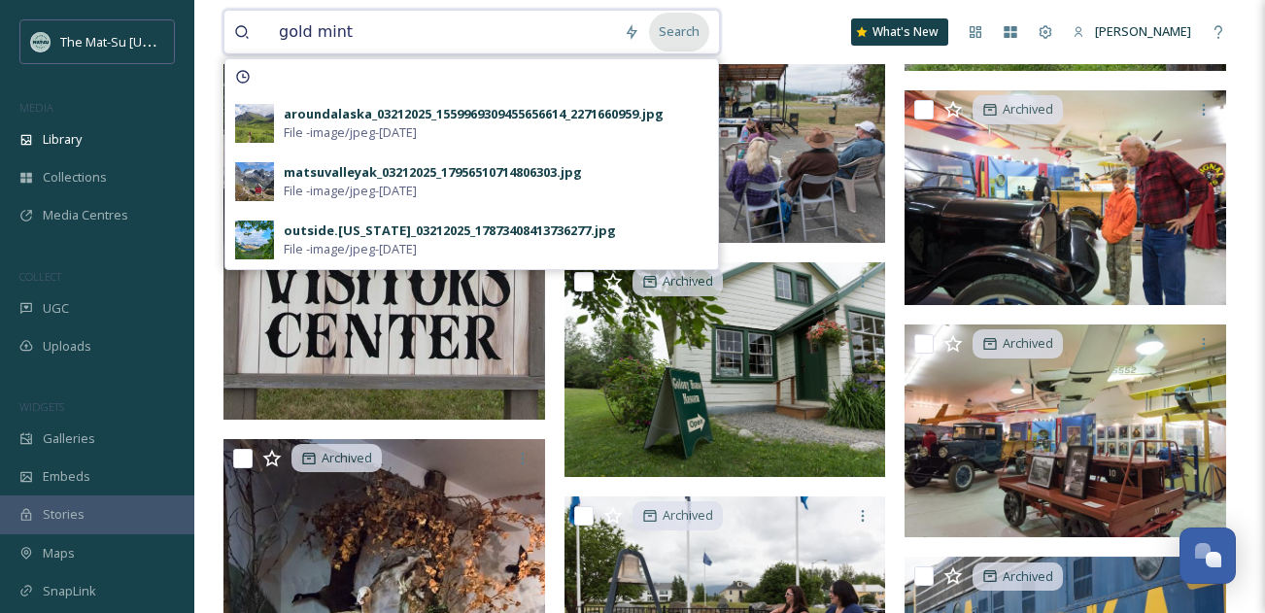
type input "gold mint"
click at [689, 27] on div "Search" at bounding box center [679, 32] width 60 height 38
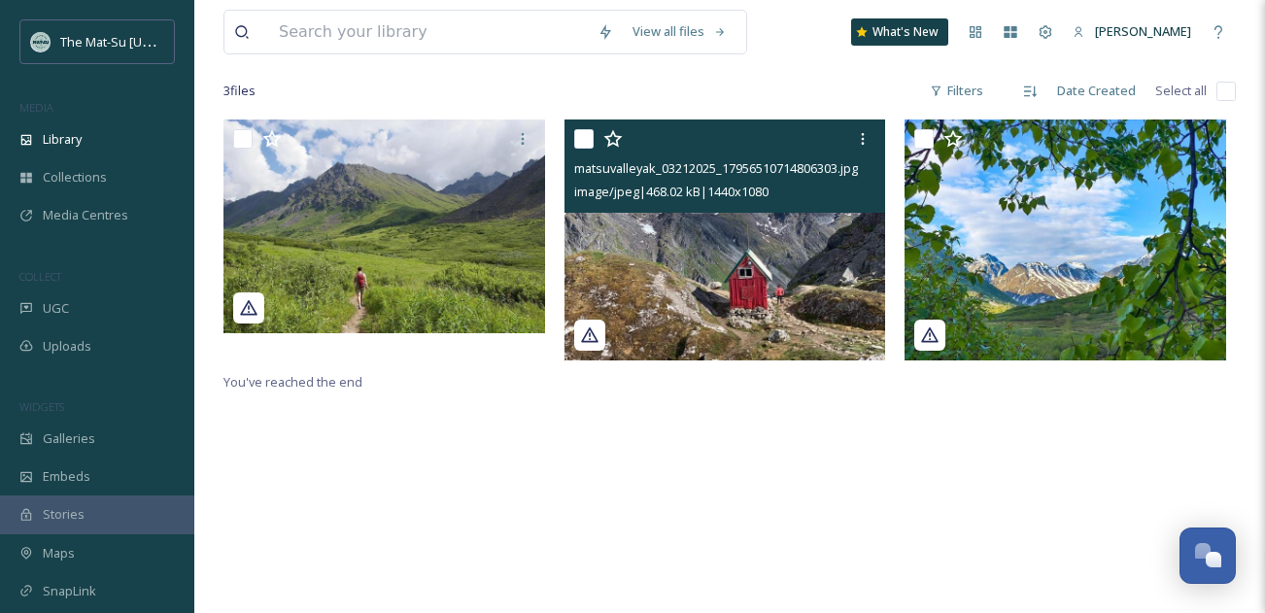
scroll to position [129, 0]
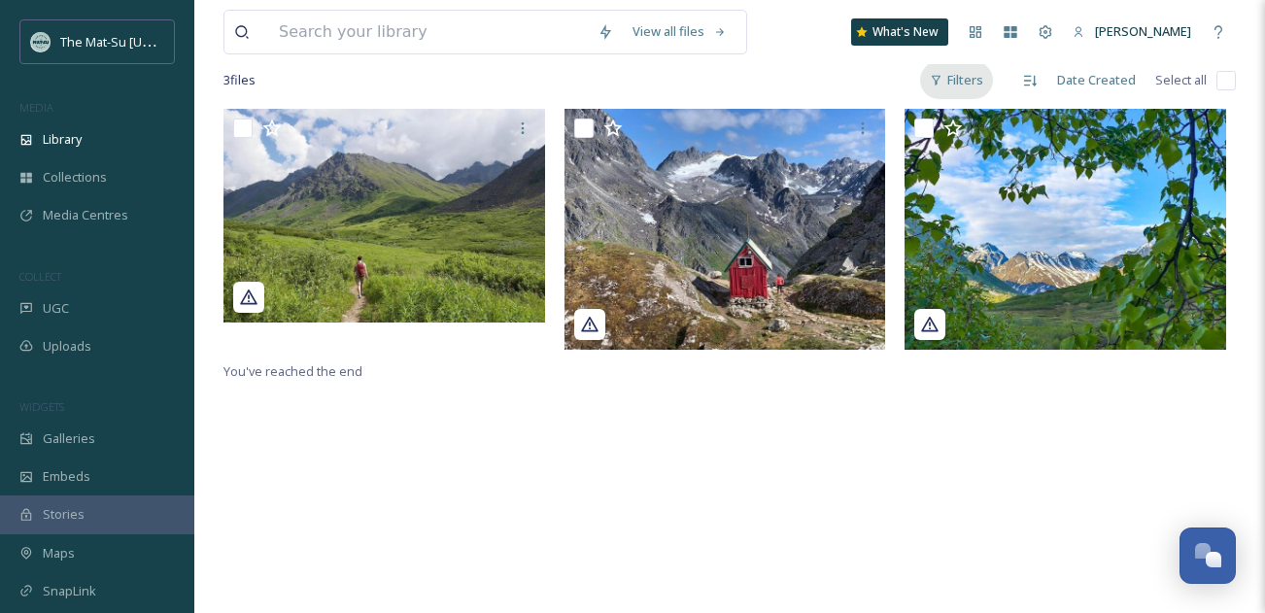
click at [963, 85] on div "Filters" at bounding box center [956, 80] width 73 height 38
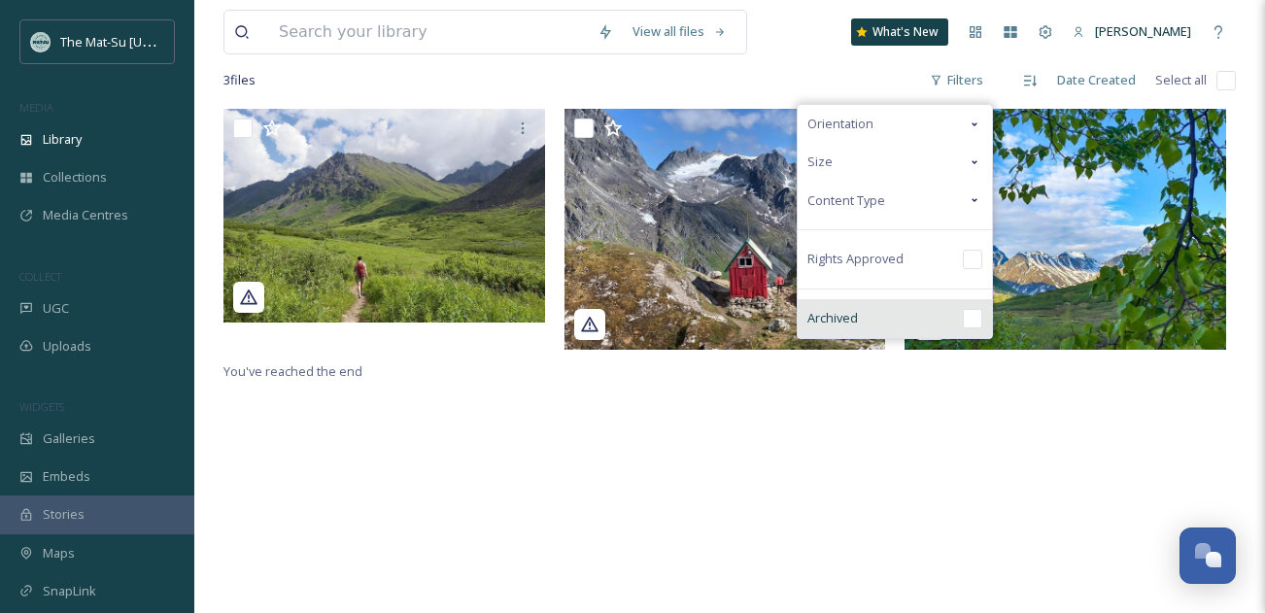
click at [965, 317] on div "Archived" at bounding box center [895, 318] width 194 height 39
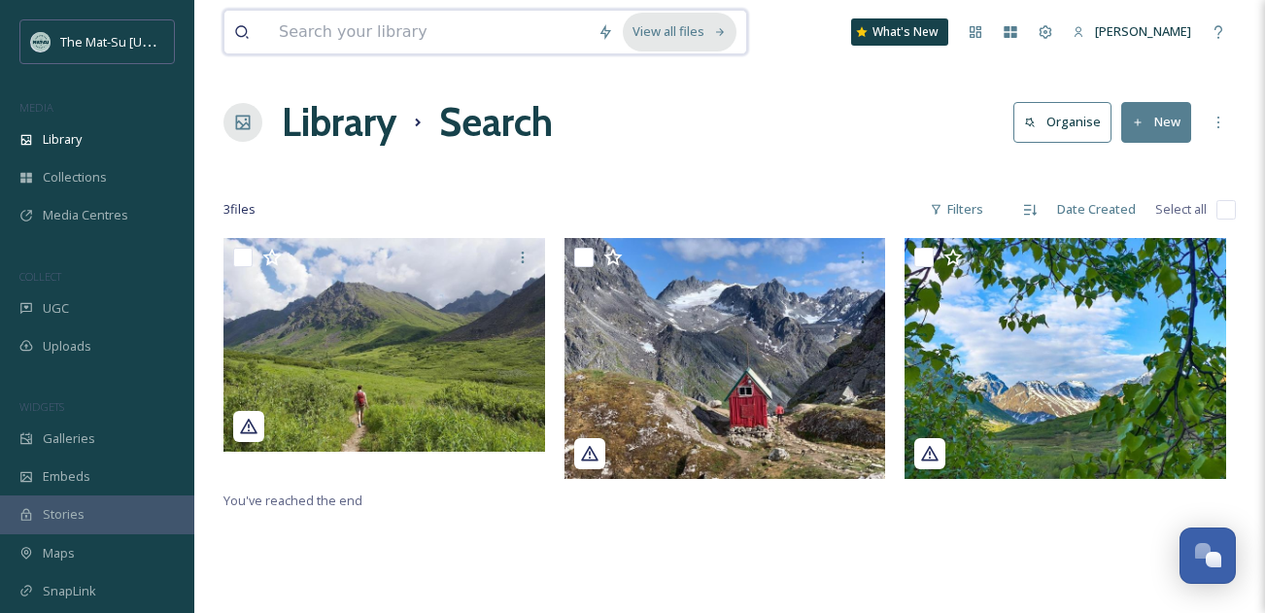
click at [706, 33] on div "View all files" at bounding box center [680, 32] width 114 height 38
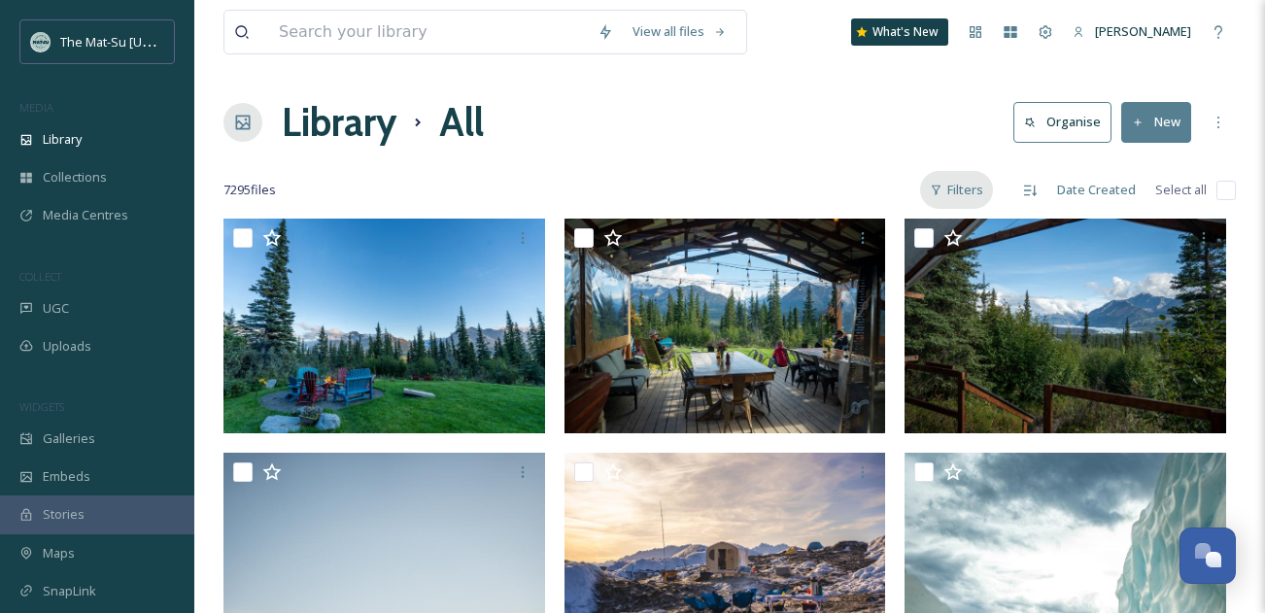
click at [962, 195] on div "Filters" at bounding box center [956, 190] width 73 height 38
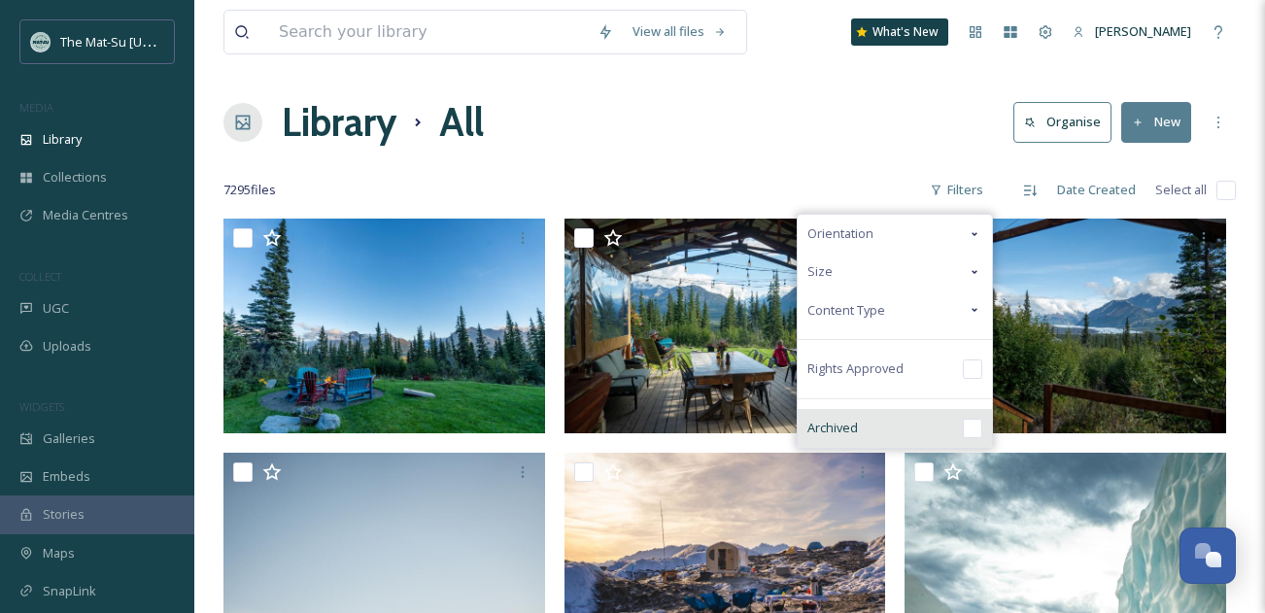
click at [977, 430] on input "checkbox" at bounding box center [972, 428] width 19 height 19
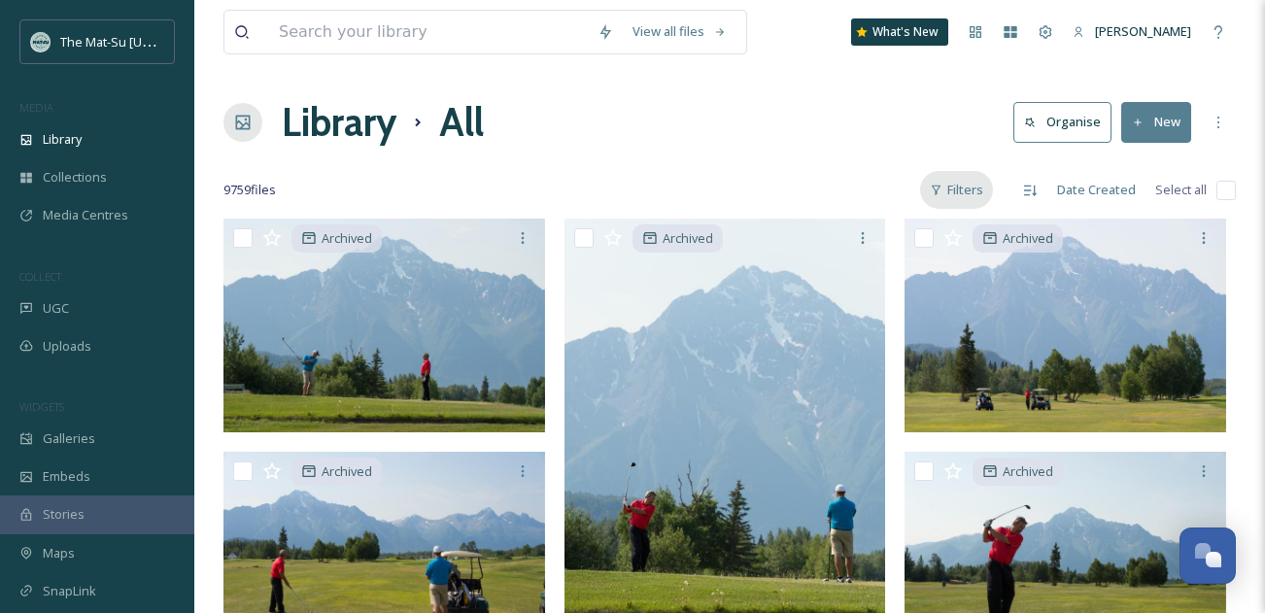
click at [973, 196] on div "Filters" at bounding box center [956, 190] width 73 height 38
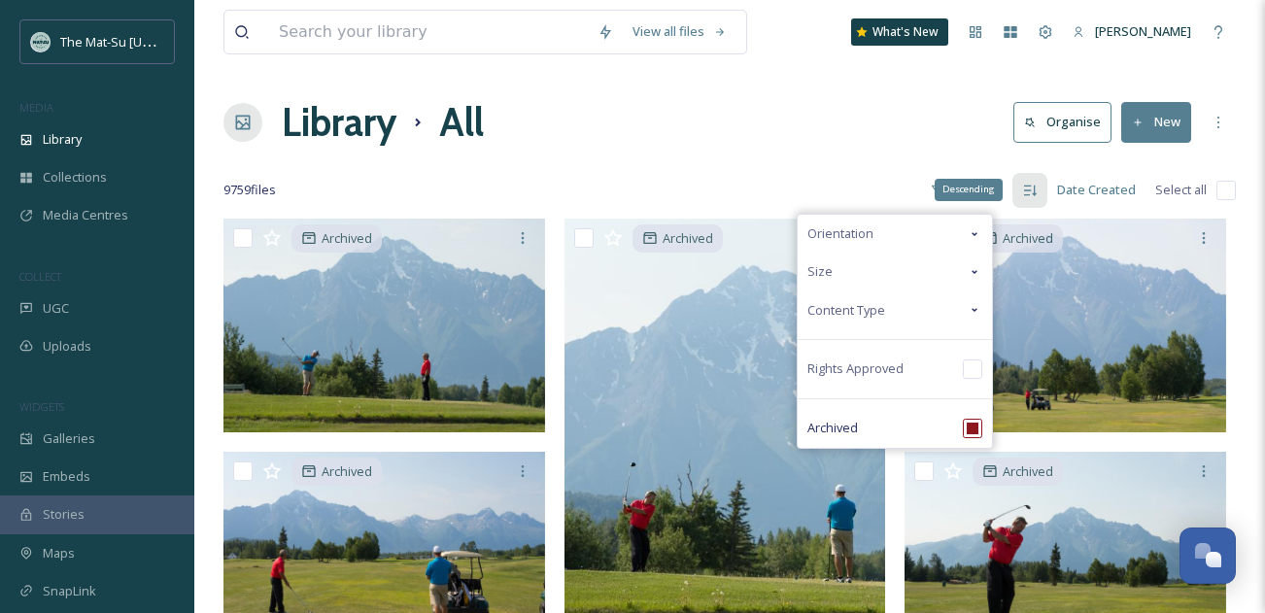
click at [1036, 192] on icon at bounding box center [1030, 190] width 13 height 11
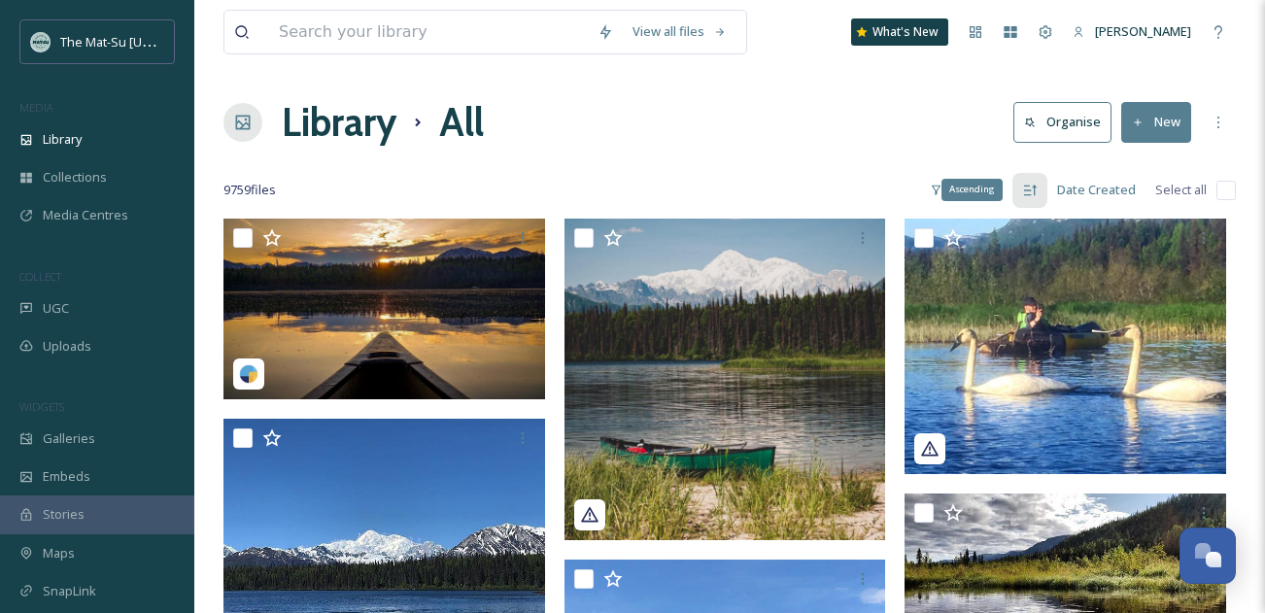
click at [1032, 192] on icon at bounding box center [1030, 191] width 16 height 16
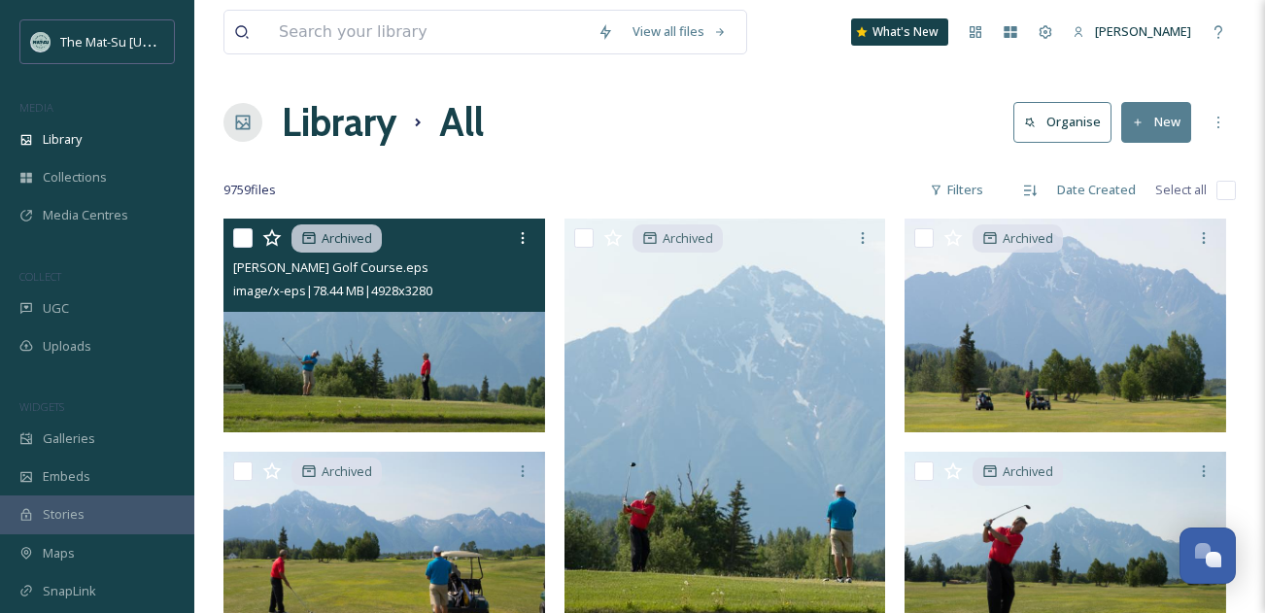
click at [295, 356] on img at bounding box center [385, 326] width 322 height 214
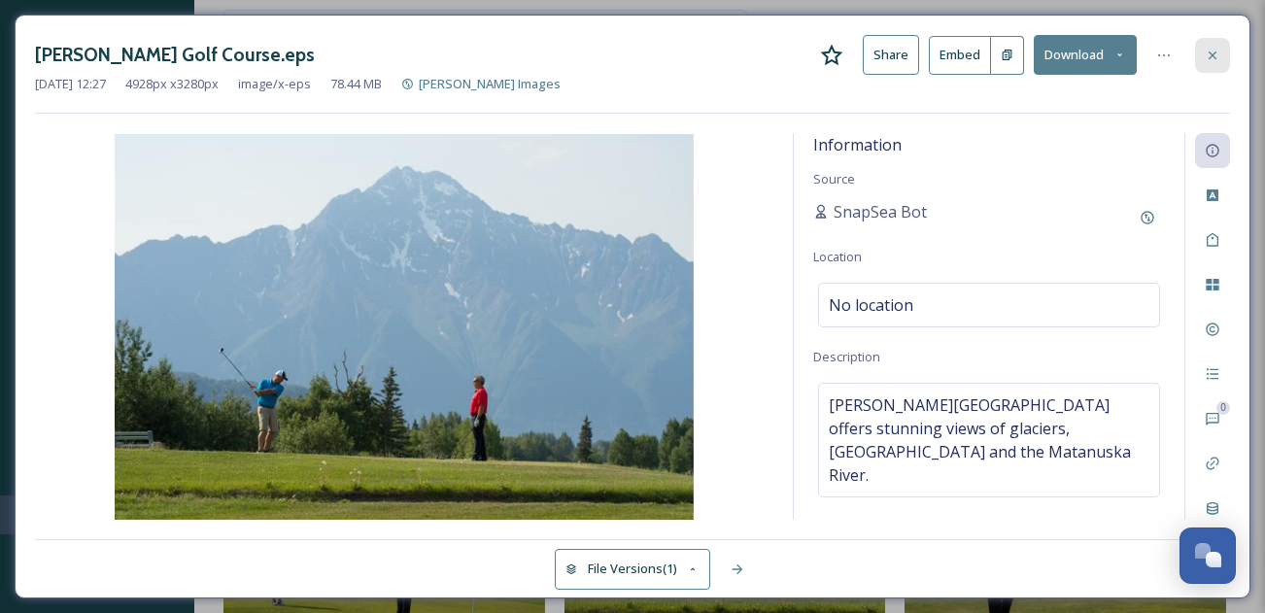
click at [1215, 50] on icon at bounding box center [1213, 56] width 16 height 16
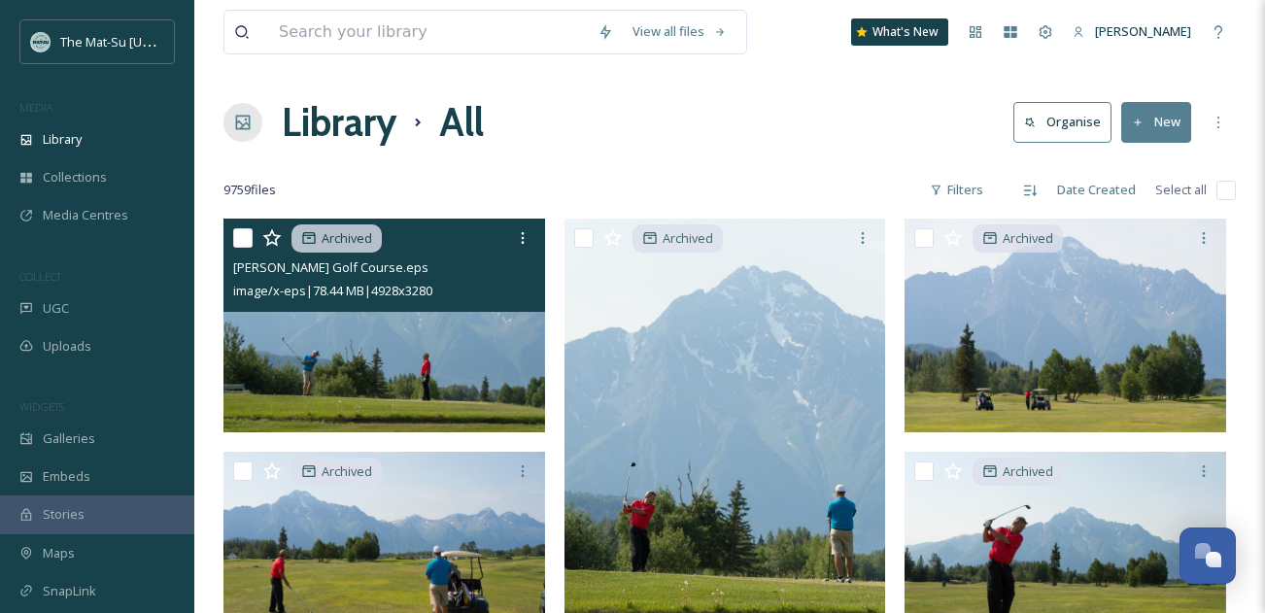
click at [245, 243] on input "checkbox" at bounding box center [242, 237] width 19 height 19
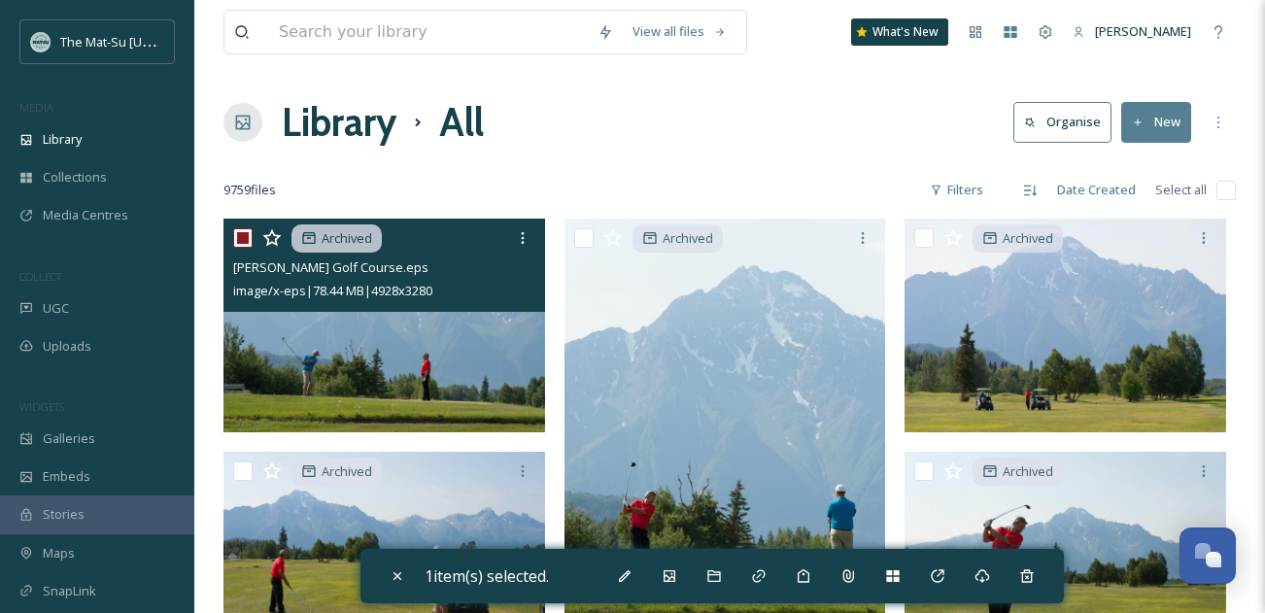
click at [244, 240] on input "checkbox" at bounding box center [242, 237] width 19 height 19
checkbox input "false"
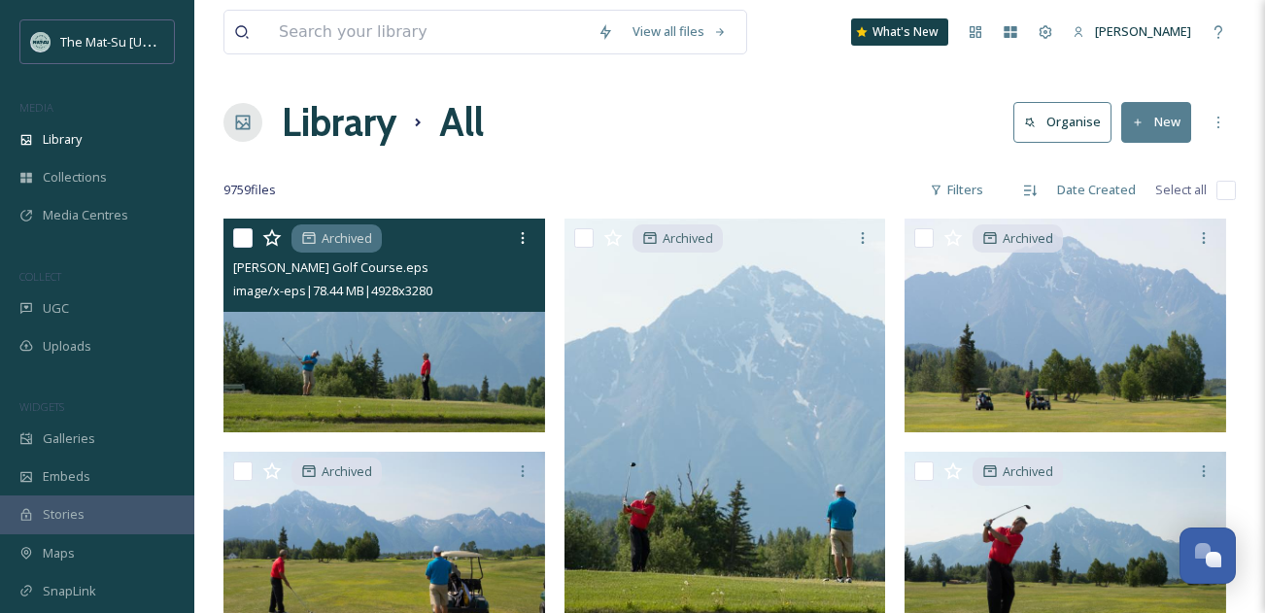
click at [358, 237] on span "Archived" at bounding box center [347, 238] width 51 height 18
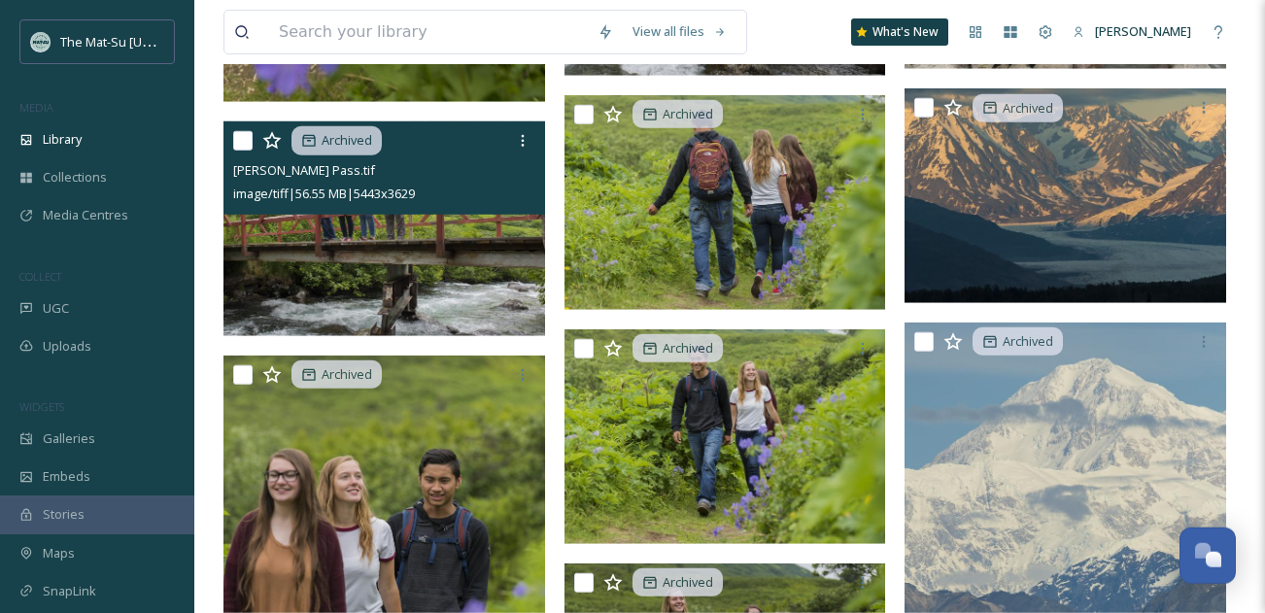
scroll to position [89866, 0]
click at [345, 258] on img at bounding box center [385, 228] width 322 height 215
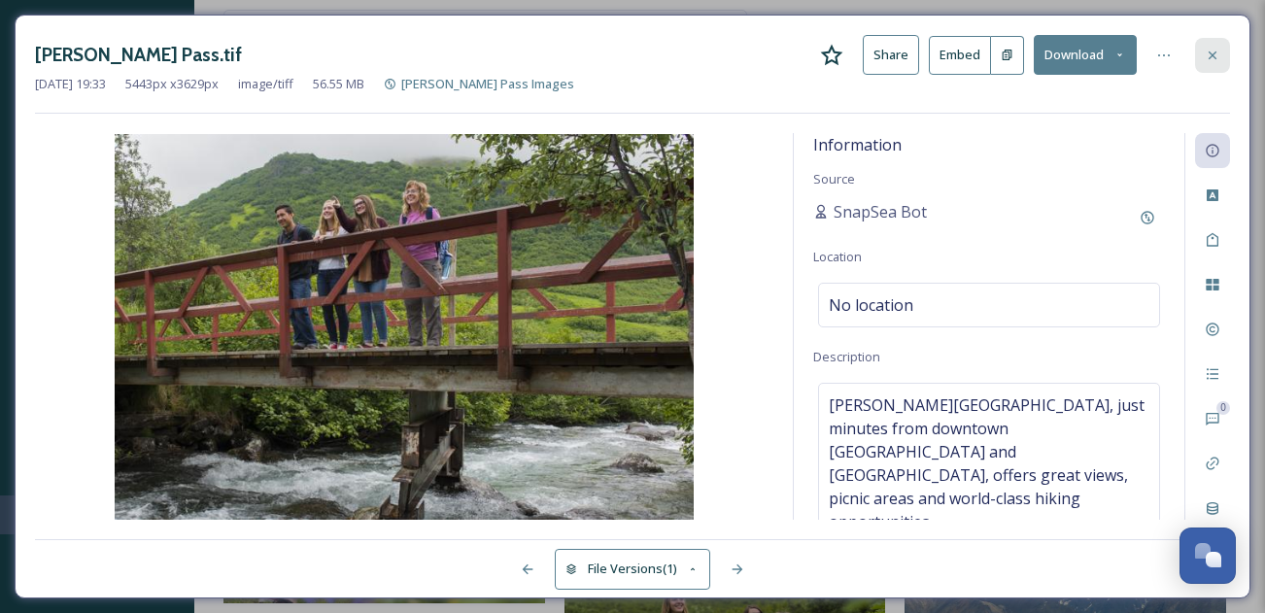
click at [1213, 58] on icon at bounding box center [1213, 56] width 16 height 16
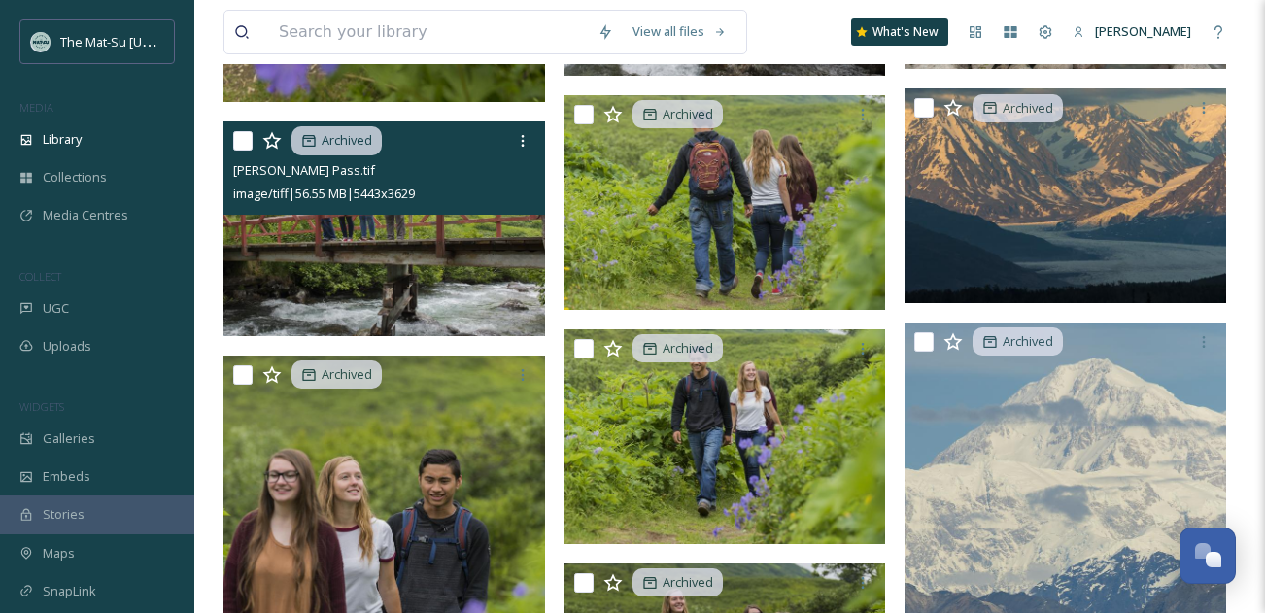
click at [244, 147] on input "checkbox" at bounding box center [242, 140] width 19 height 19
checkbox input "true"
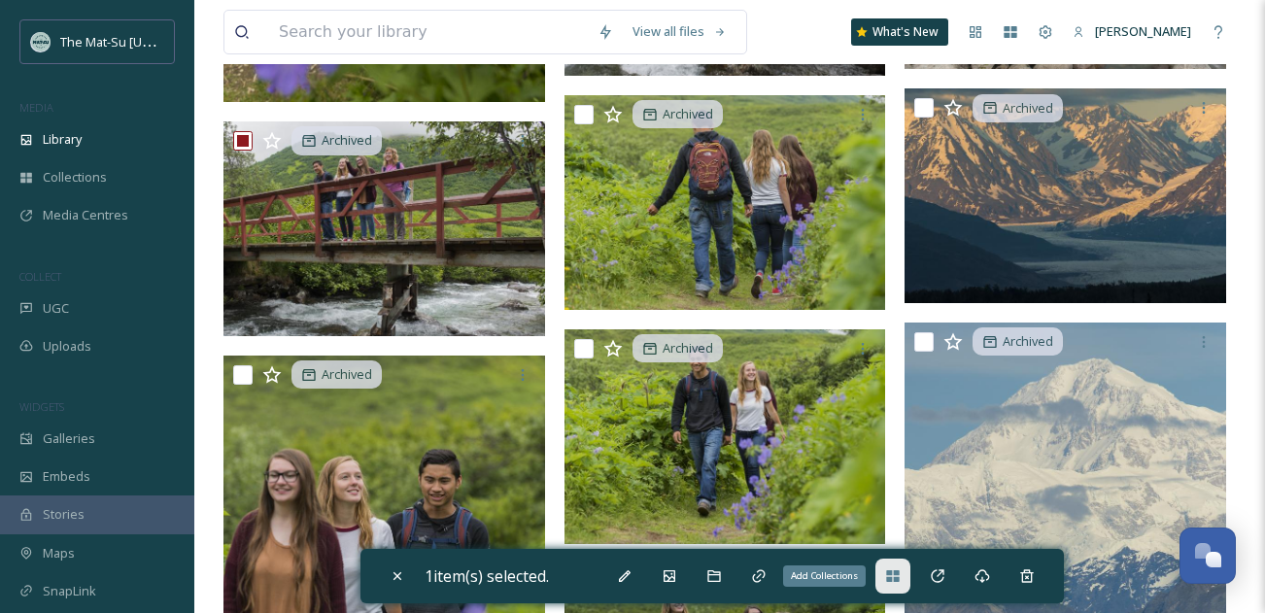
click at [899, 578] on icon at bounding box center [892, 576] width 13 height 12
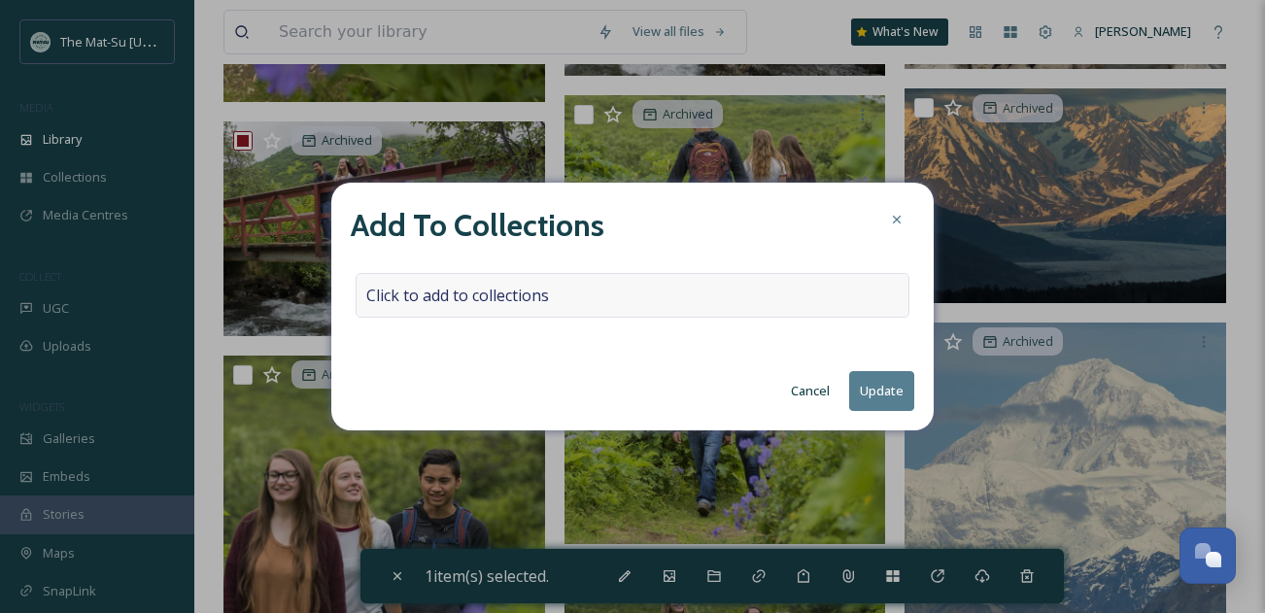
click at [707, 297] on div "Click to add to collections" at bounding box center [633, 295] width 554 height 45
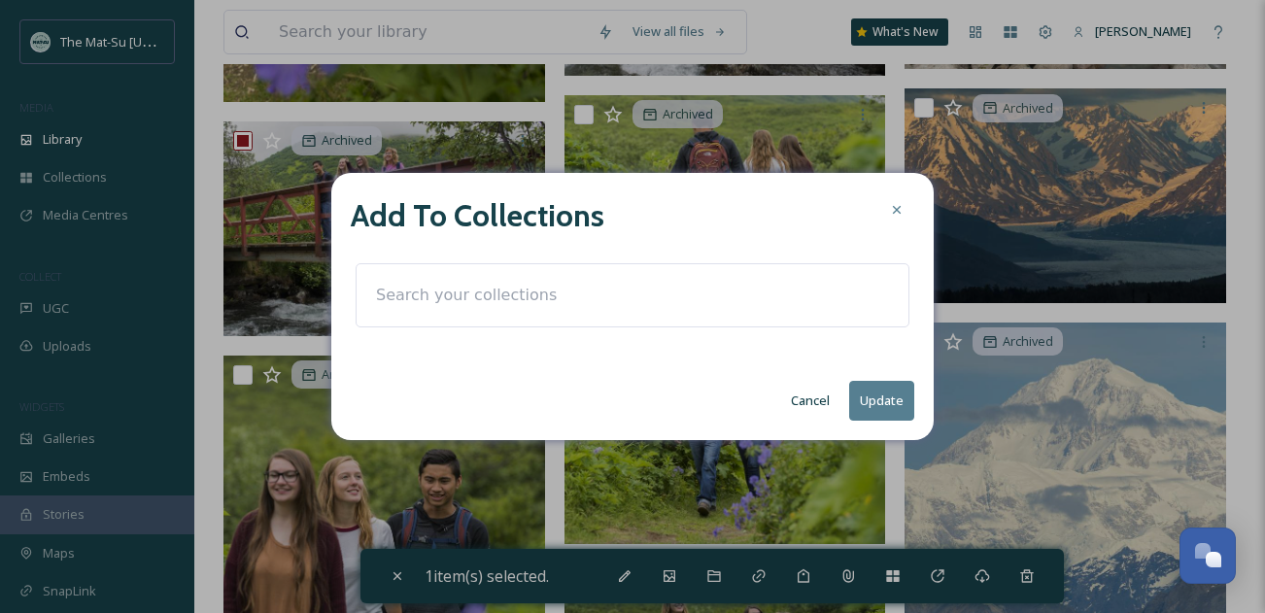
click at [580, 295] on input at bounding box center [473, 295] width 214 height 43
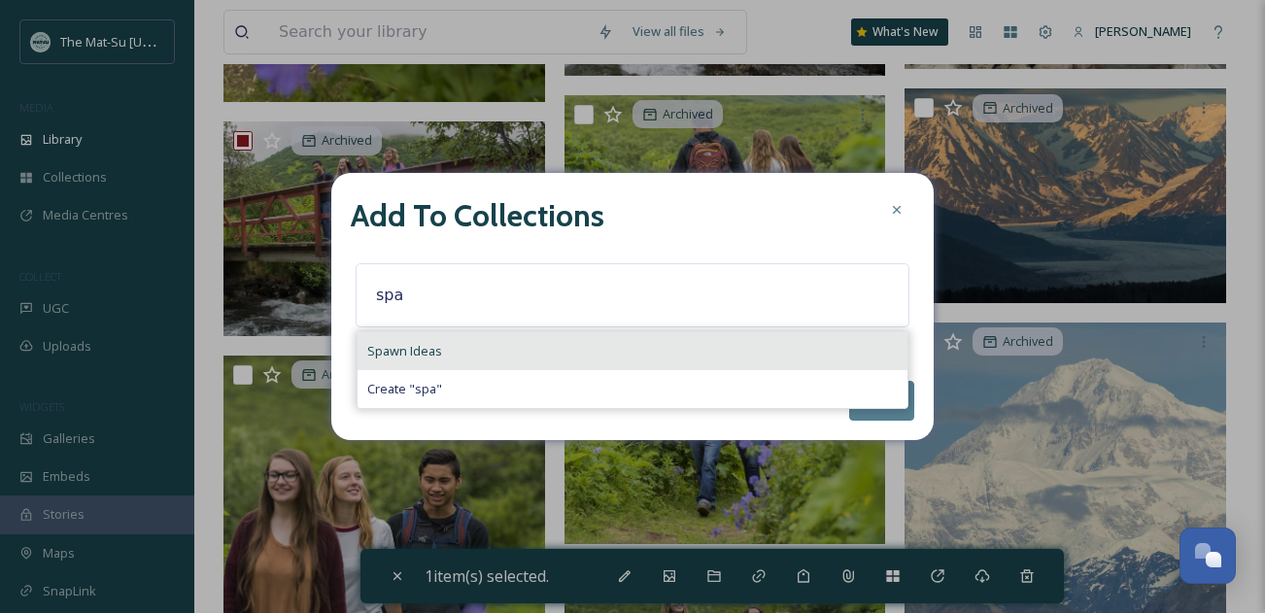
type input "spa"
click at [394, 356] on span "Spawn Ideas" at bounding box center [404, 351] width 75 height 18
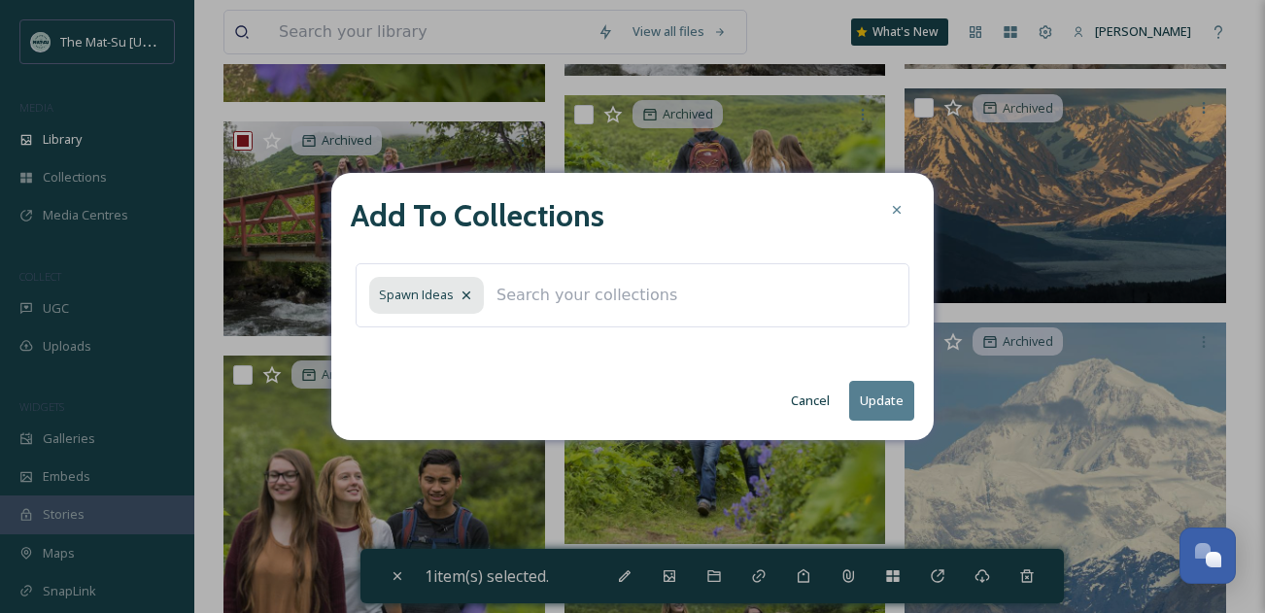
click at [889, 396] on button "Update" at bounding box center [881, 401] width 65 height 40
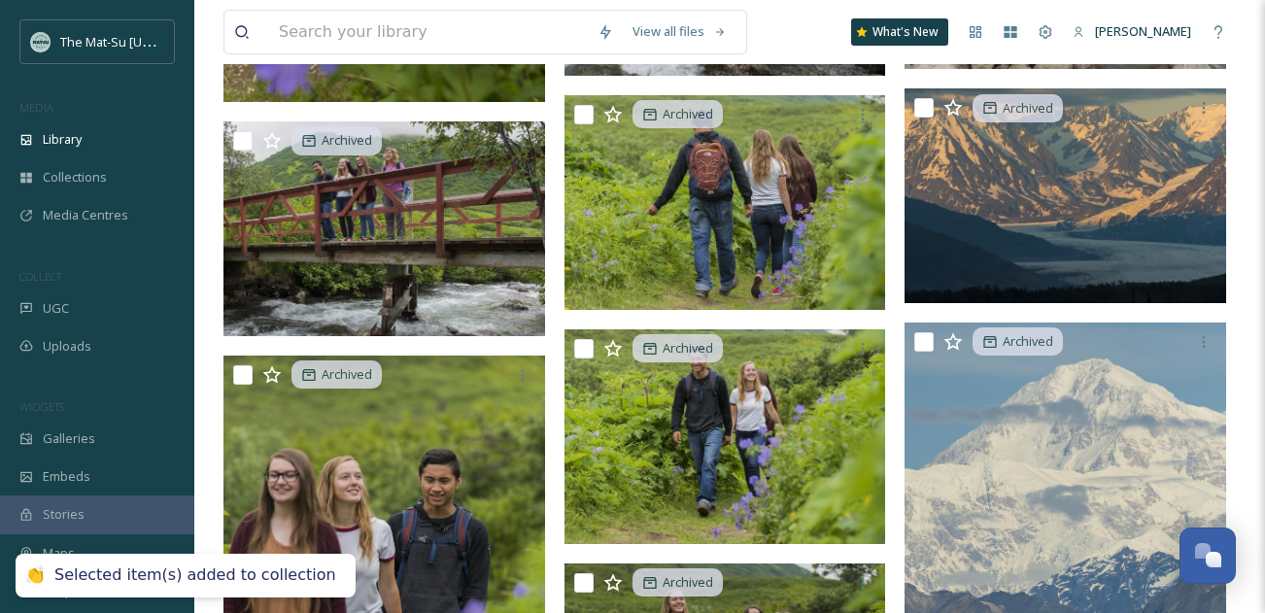
checkbox input "false"
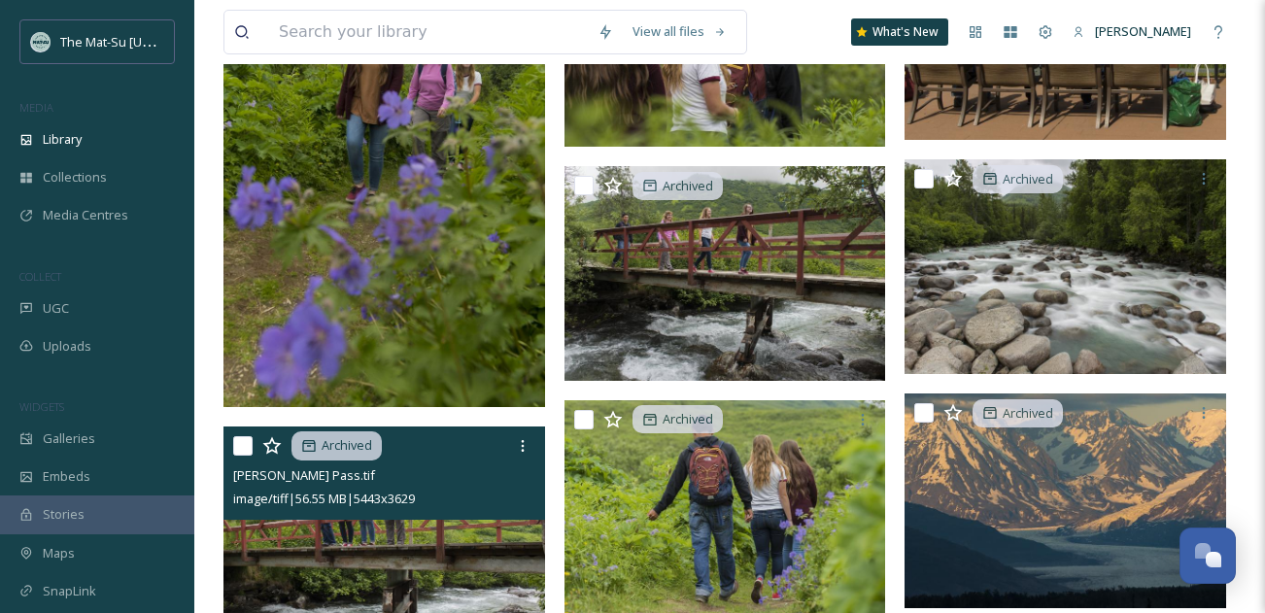
scroll to position [89534, 0]
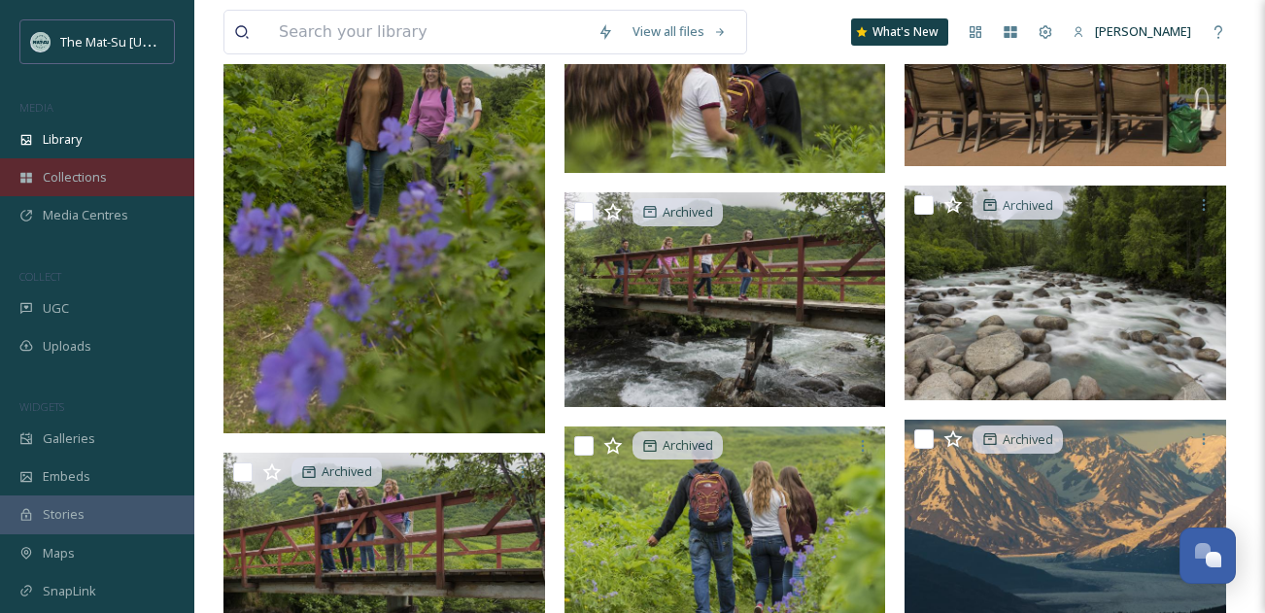
click at [82, 172] on span "Collections" at bounding box center [75, 177] width 64 height 18
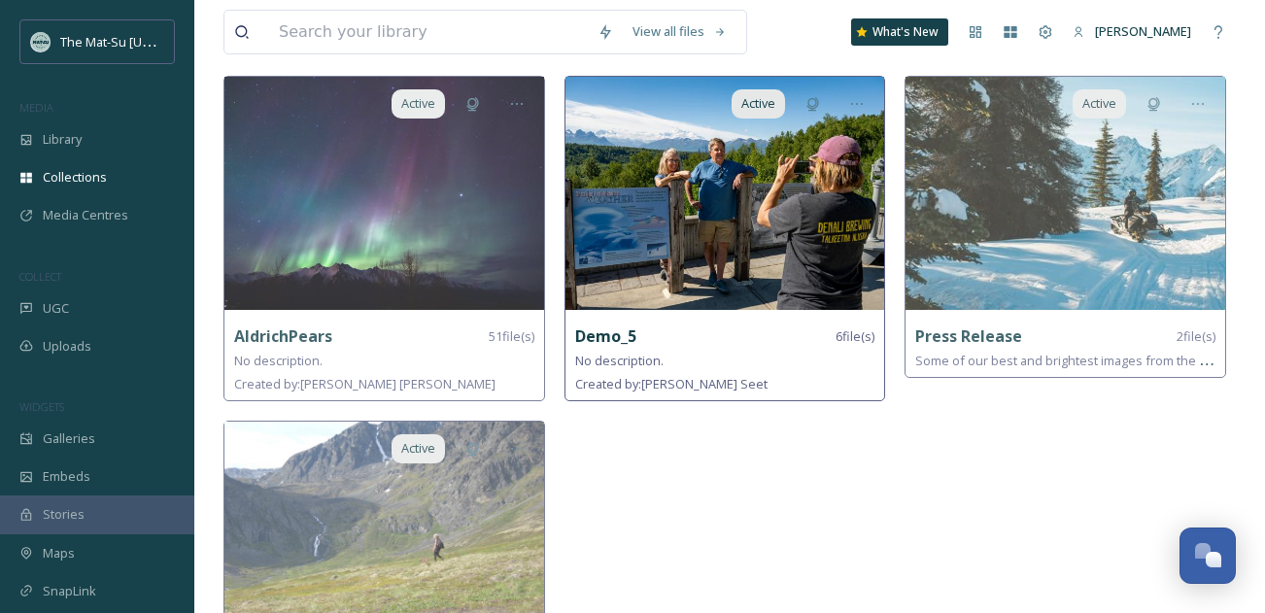
scroll to position [274, 0]
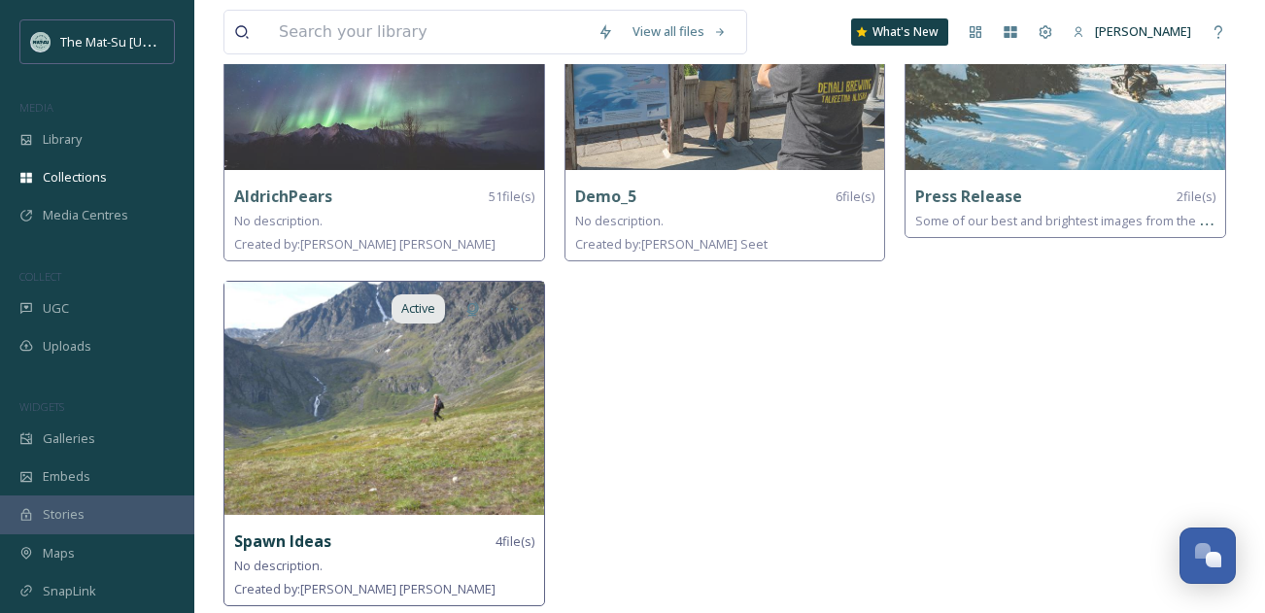
click at [447, 406] on img at bounding box center [384, 398] width 320 height 233
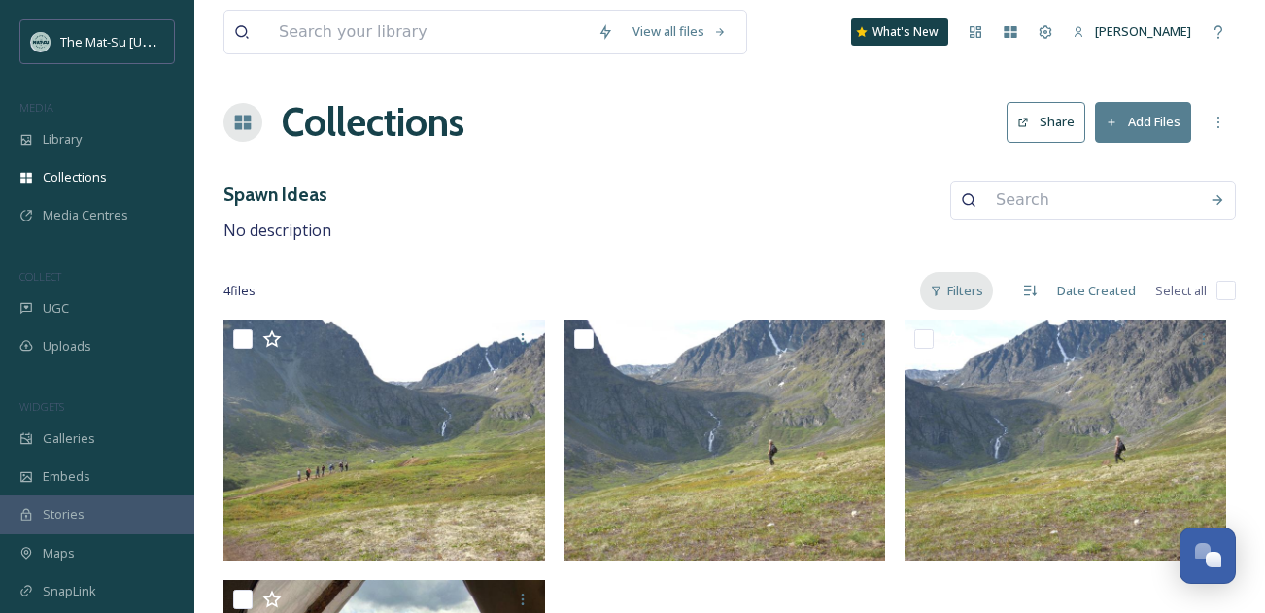
click at [965, 293] on div "Filters" at bounding box center [956, 291] width 73 height 38
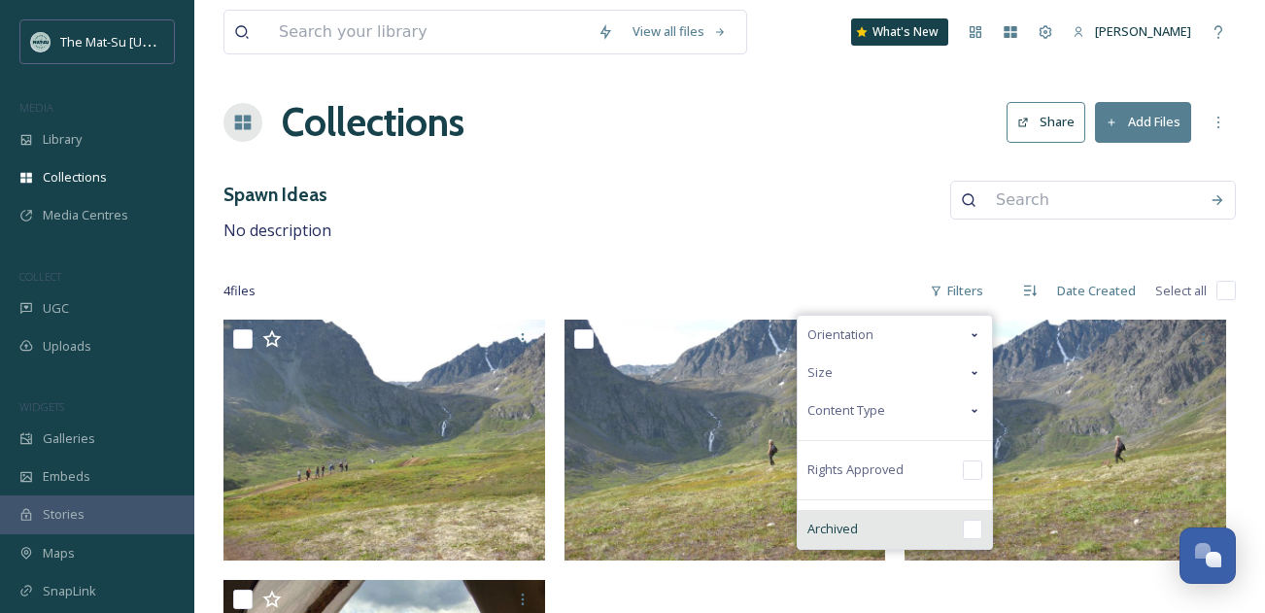
click at [978, 526] on input "checkbox" at bounding box center [972, 529] width 19 height 19
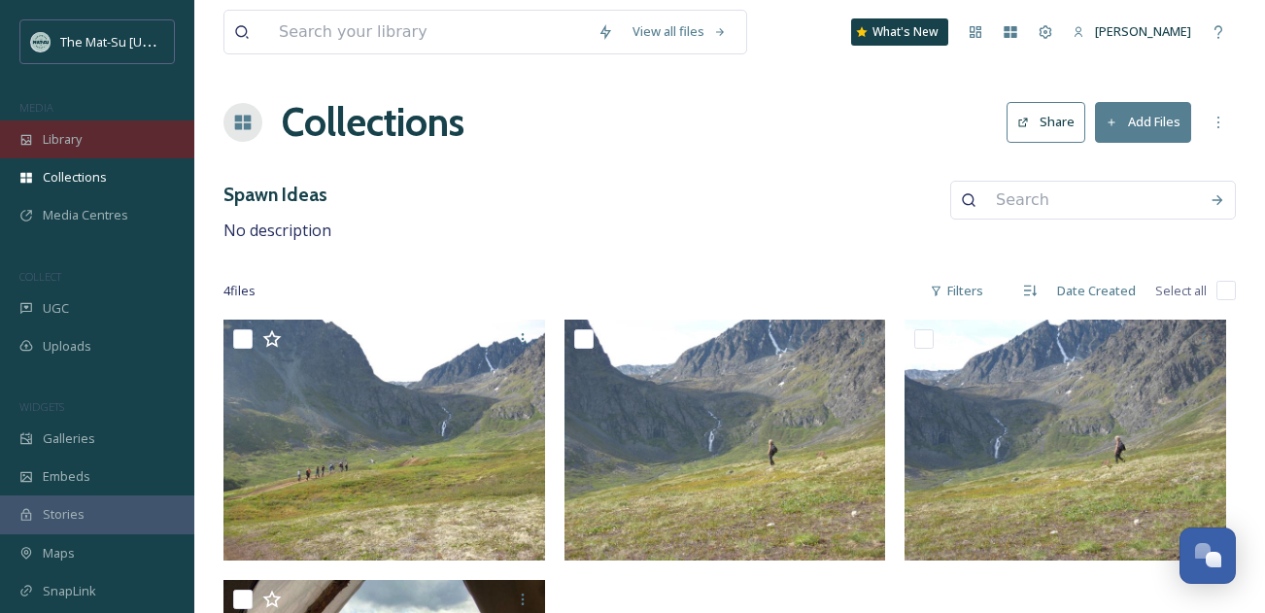
click at [80, 148] on span "Library" at bounding box center [62, 139] width 39 height 18
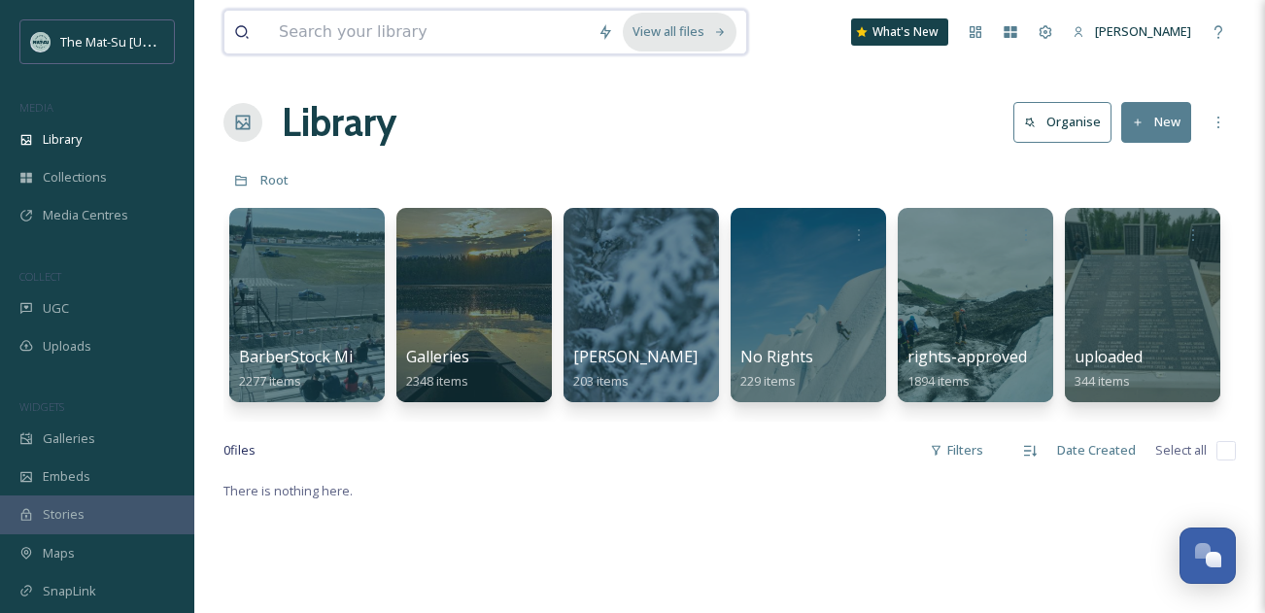
click at [712, 29] on div "View all files" at bounding box center [680, 32] width 114 height 38
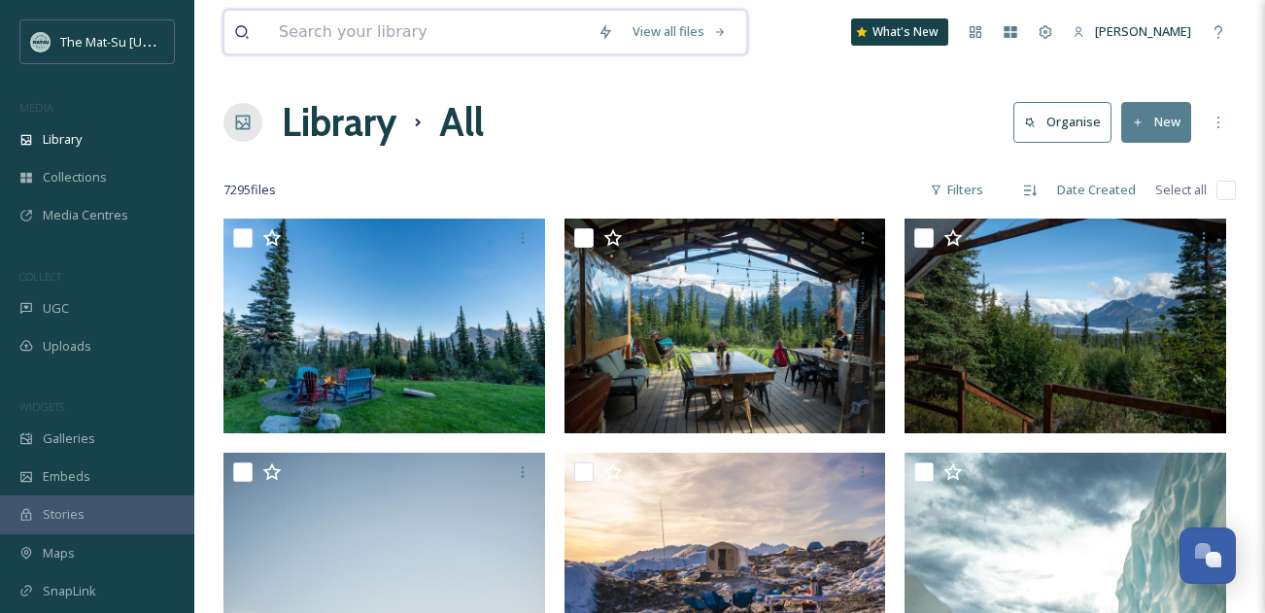
click at [399, 32] on input at bounding box center [428, 32] width 319 height 43
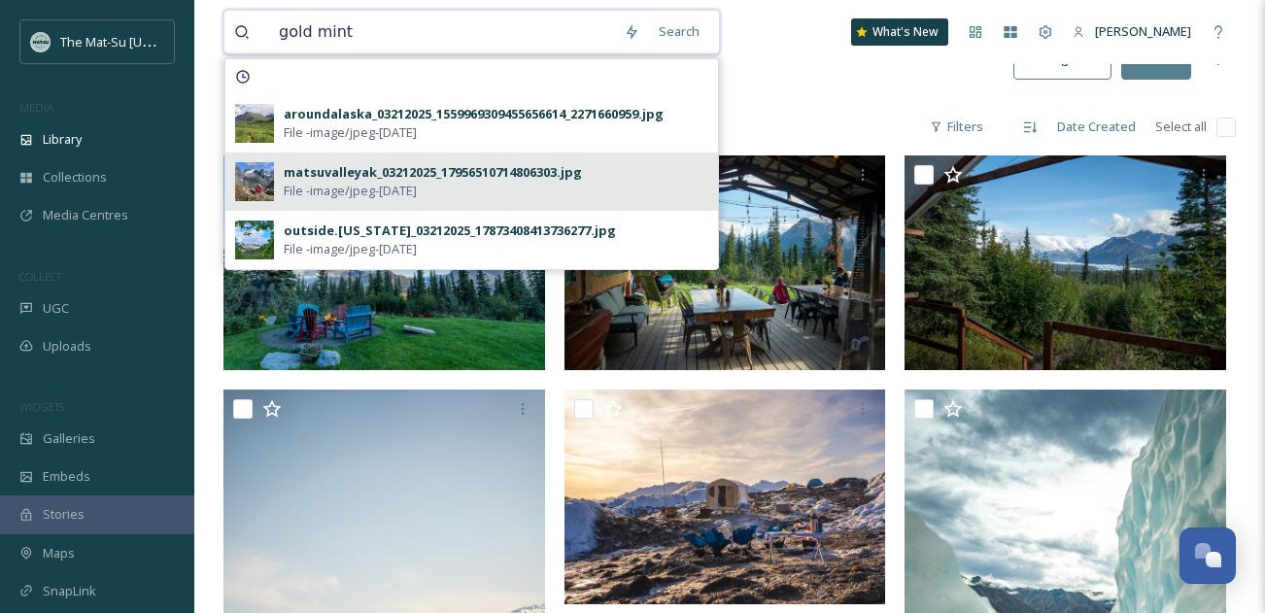
scroll to position [45, 0]
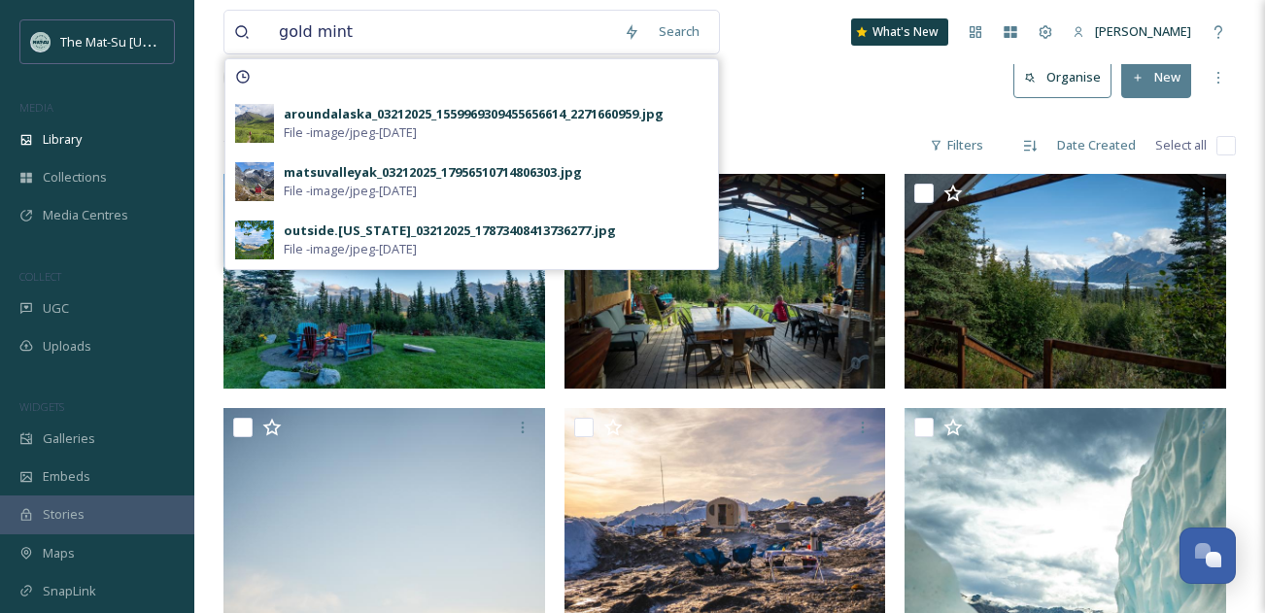
click at [770, 75] on div "Library All Organise New" at bounding box center [730, 78] width 1013 height 58
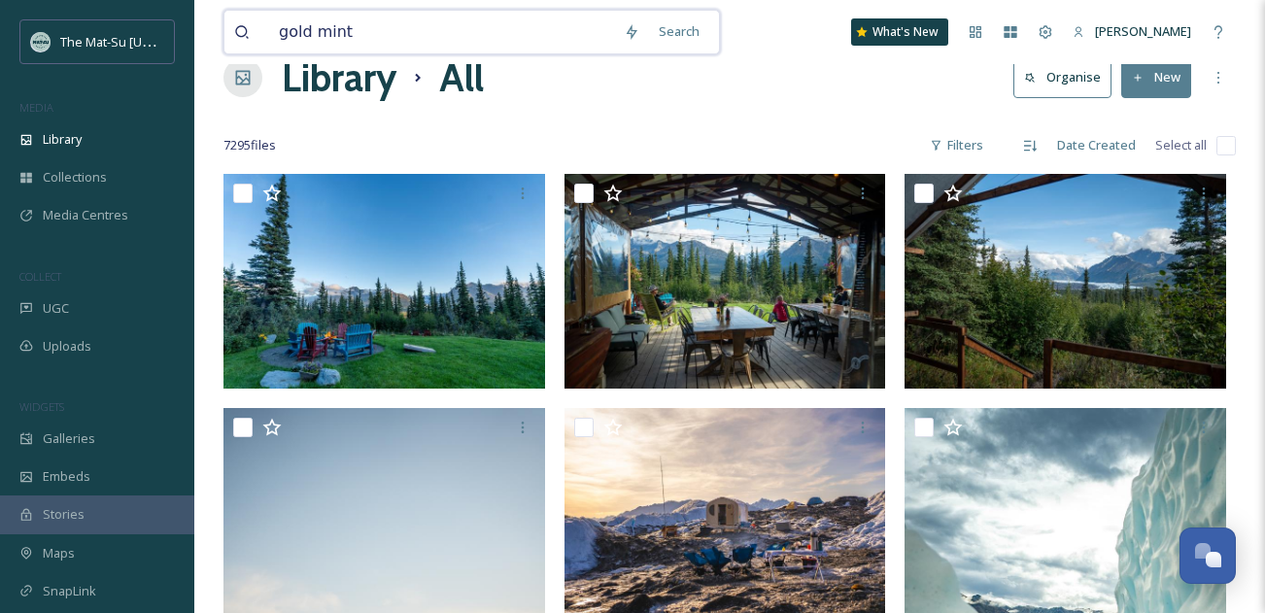
click at [374, 35] on input "gold mint" at bounding box center [441, 32] width 345 height 43
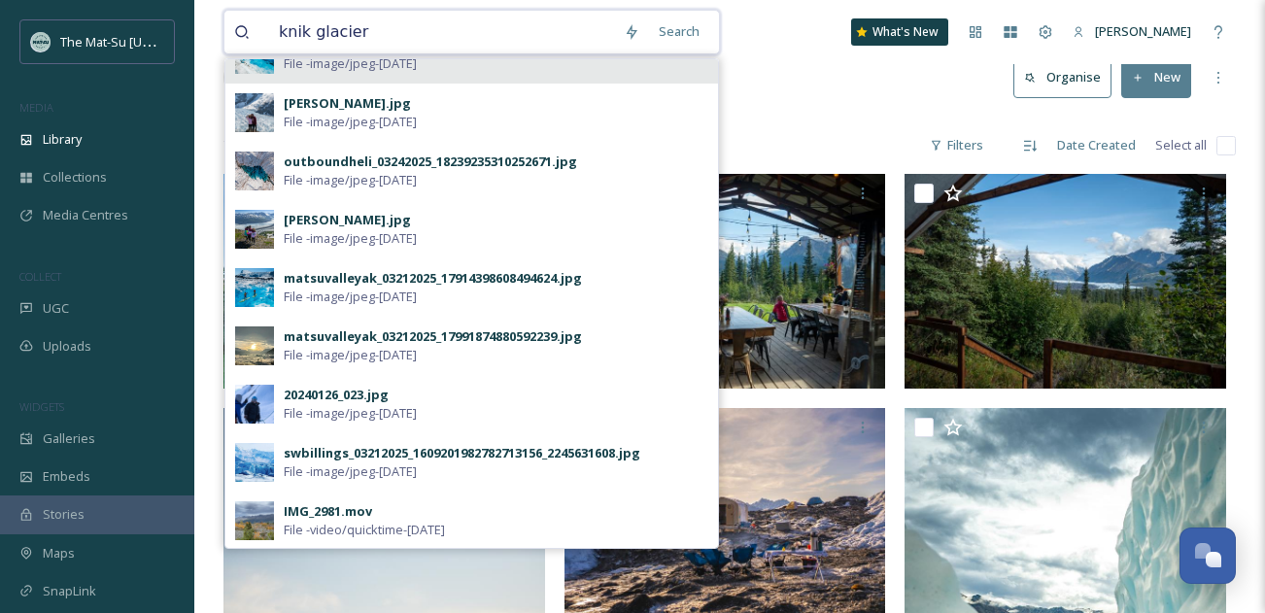
scroll to position [224, 0]
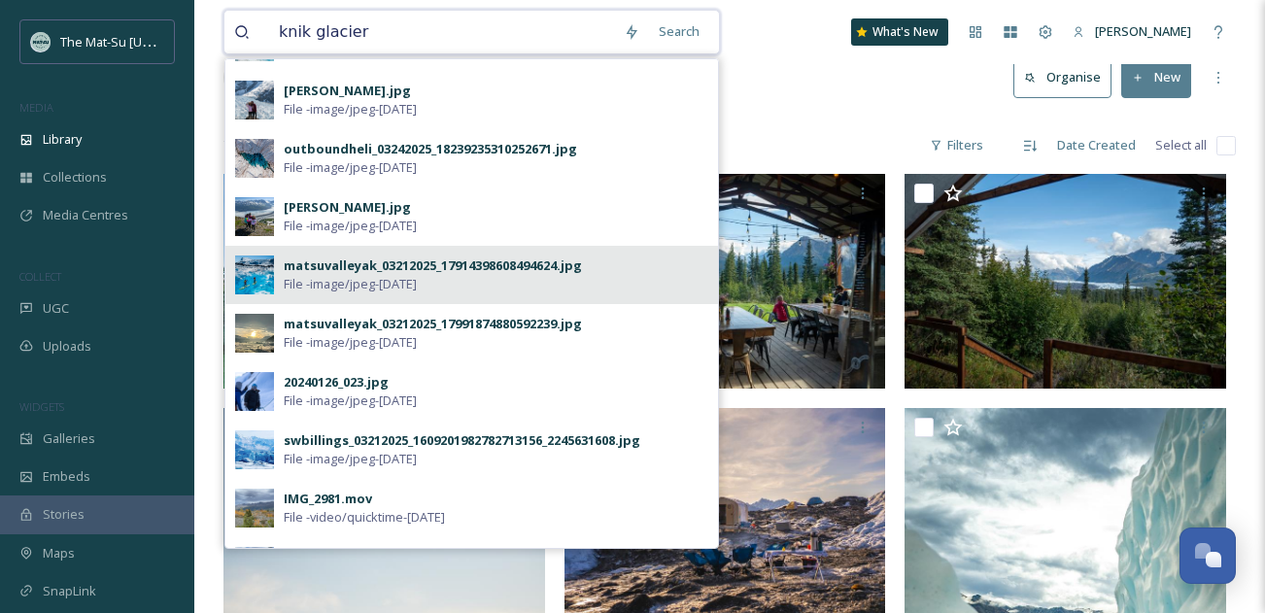
type input "knik glacier"
click at [317, 270] on div "matsuvalleyak_03212025_17914398608494624.jpg" at bounding box center [433, 266] width 298 height 18
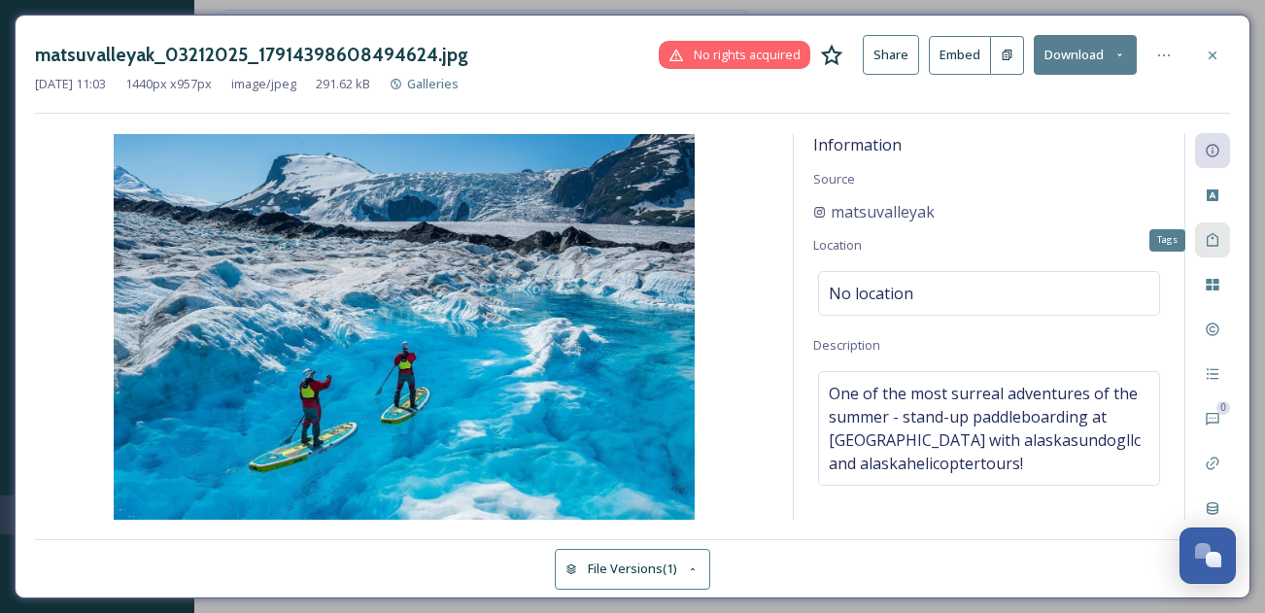
click at [1224, 239] on div "Tags" at bounding box center [1212, 240] width 35 height 35
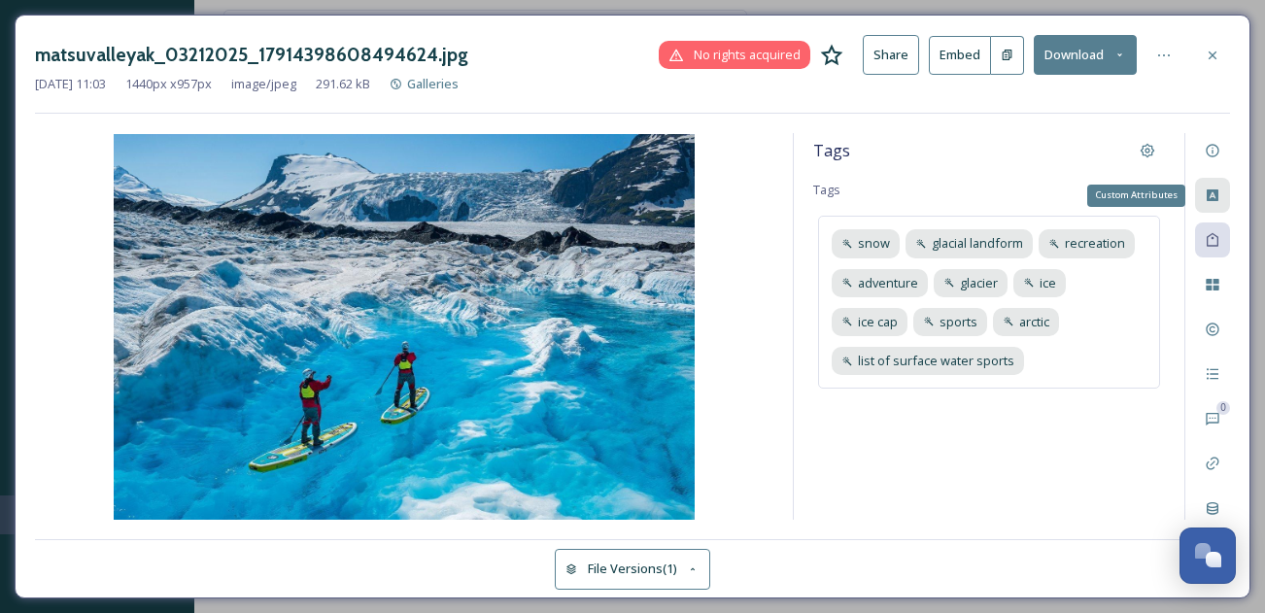
click at [1219, 197] on icon at bounding box center [1213, 196] width 12 height 12
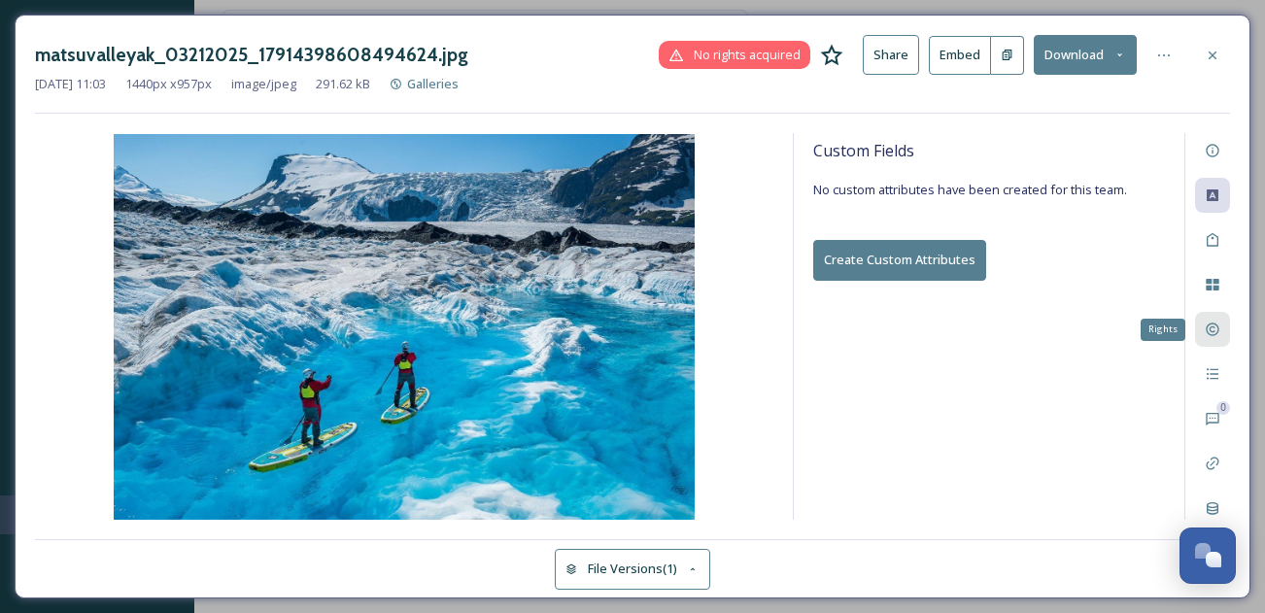
click at [1218, 325] on icon at bounding box center [1212, 330] width 13 height 13
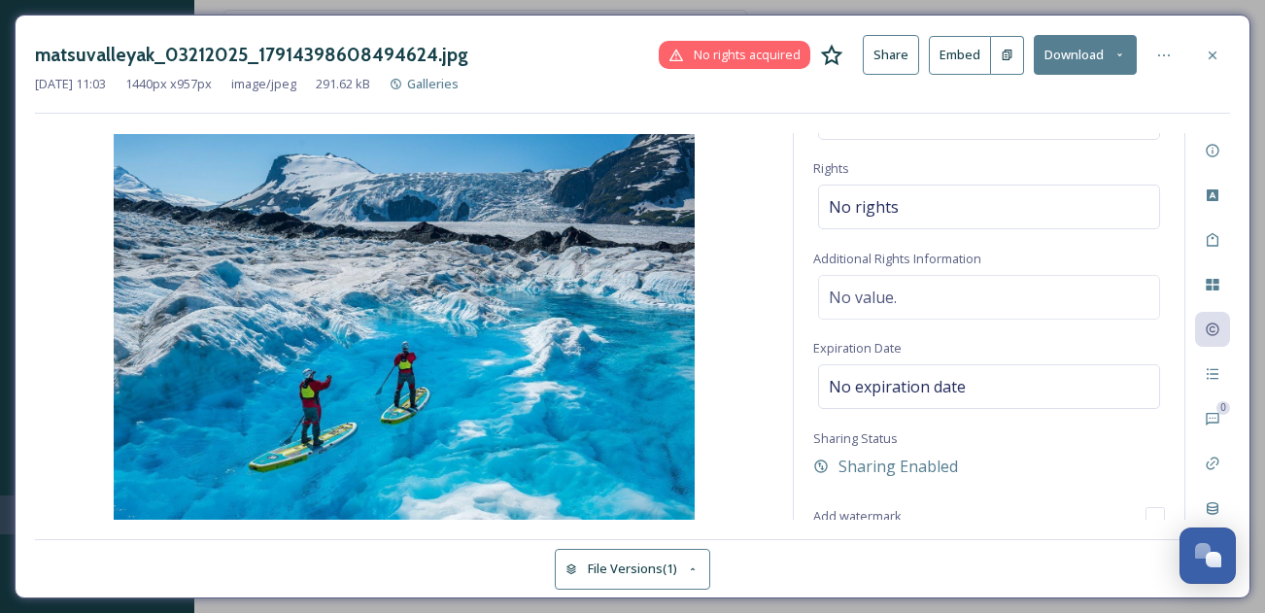
scroll to position [208, 0]
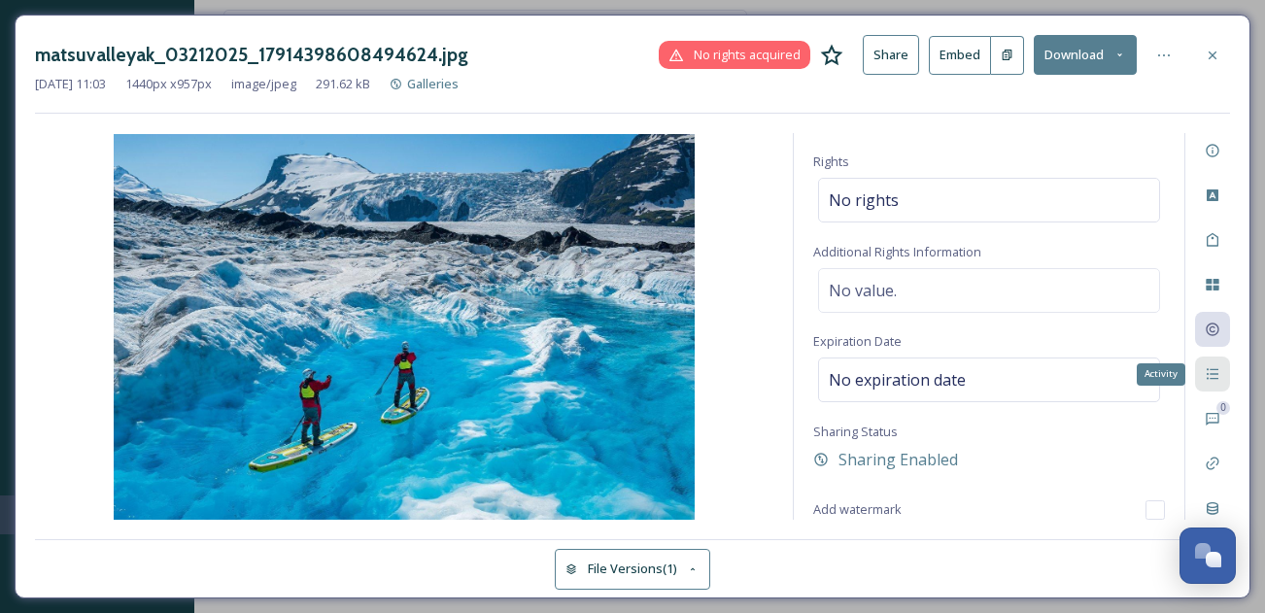
click at [1214, 382] on div "Activity" at bounding box center [1212, 374] width 35 height 35
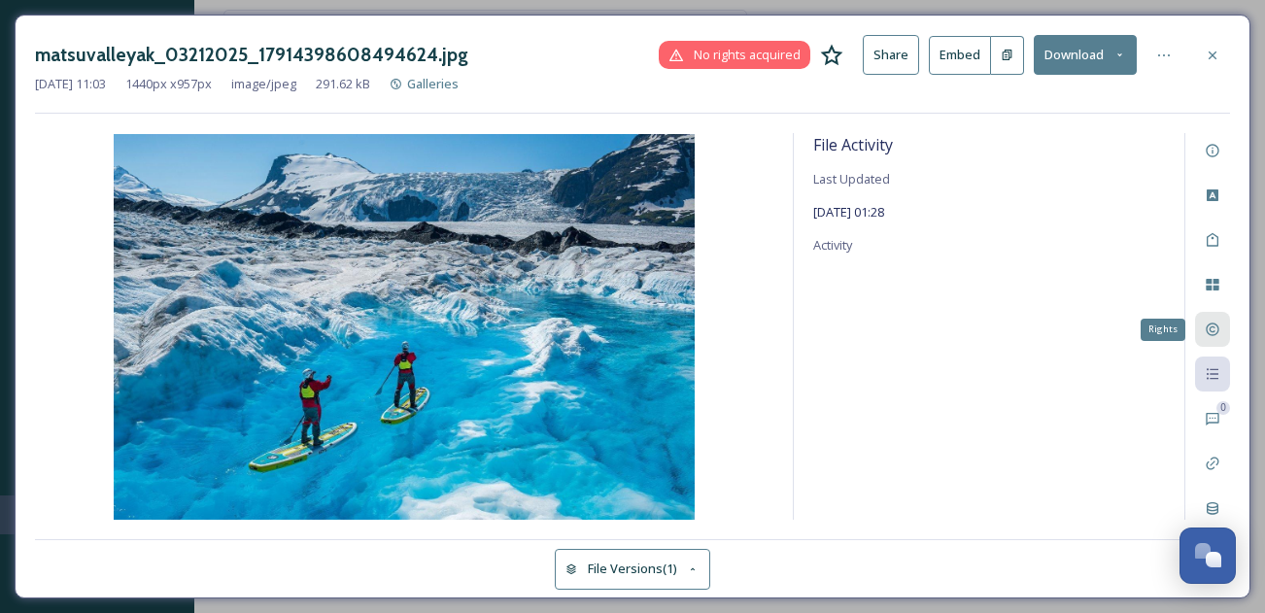
click at [1219, 330] on icon at bounding box center [1212, 330] width 13 height 13
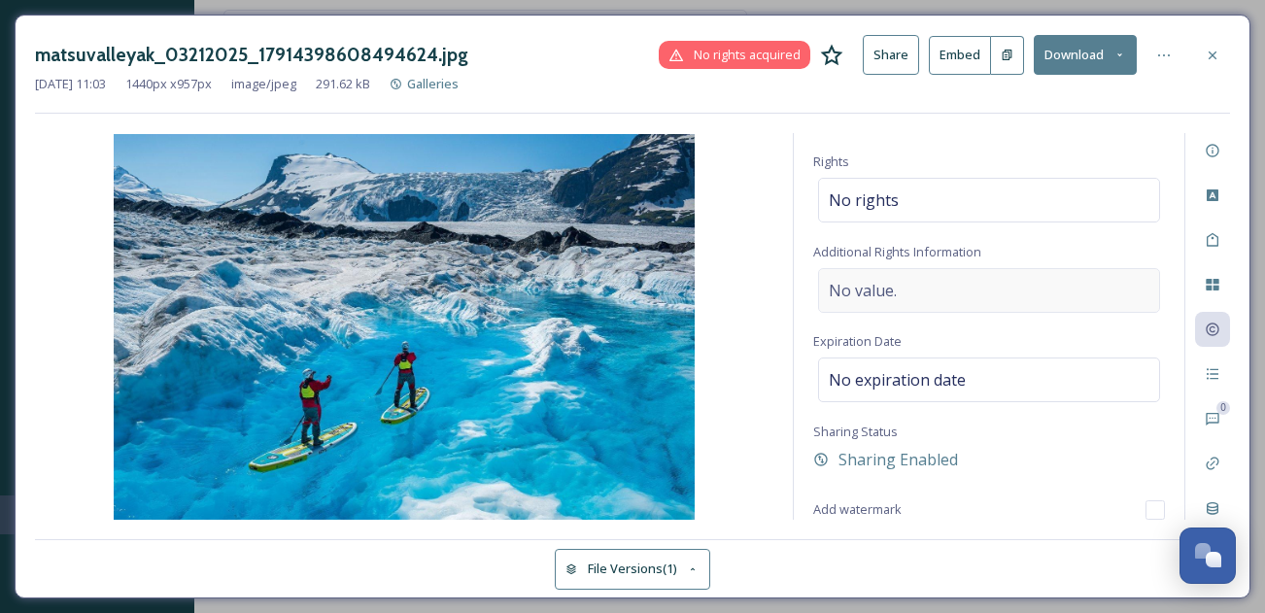
scroll to position [0, 0]
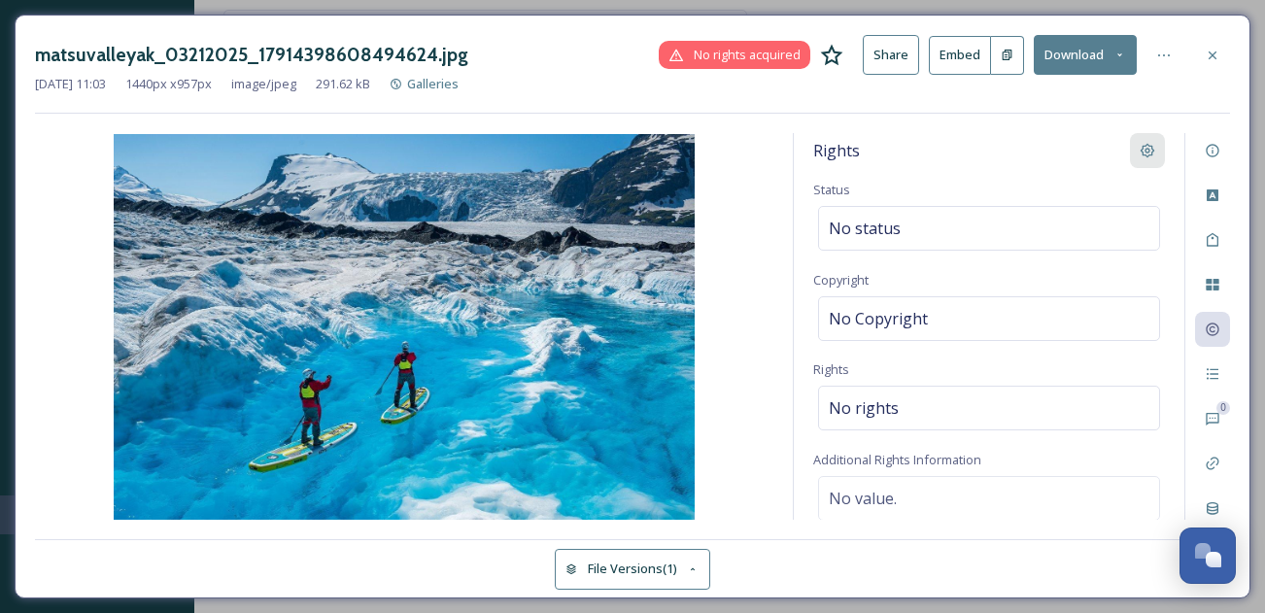
click at [1148, 154] on icon at bounding box center [1148, 151] width 16 height 16
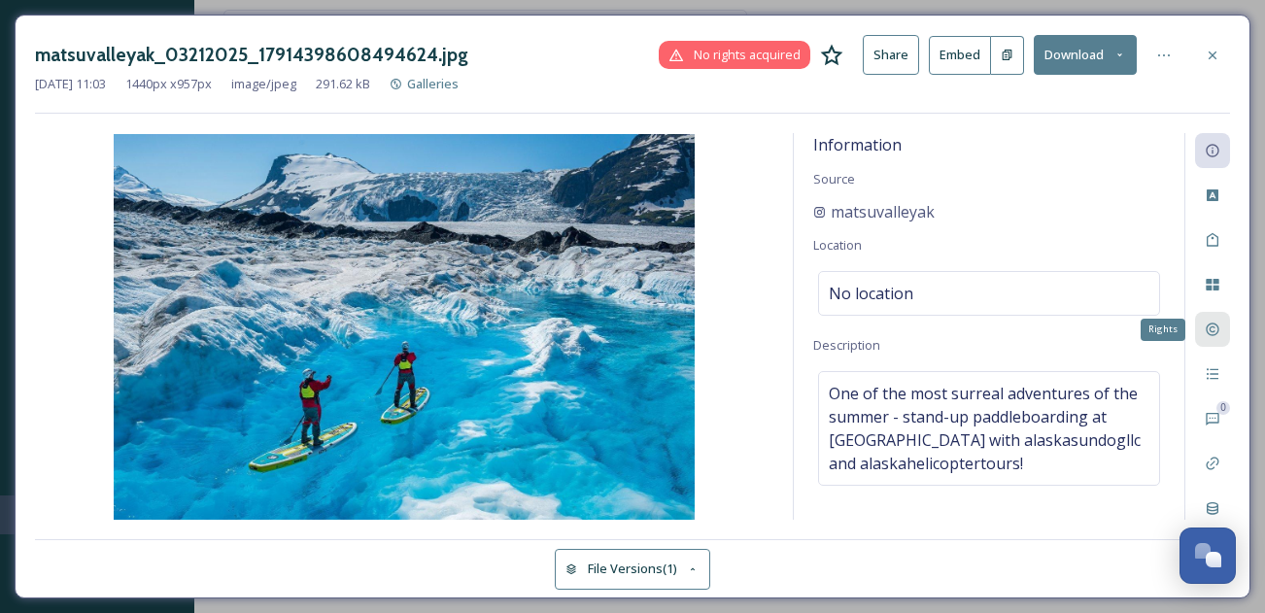
click at [1219, 330] on icon at bounding box center [1212, 330] width 13 height 13
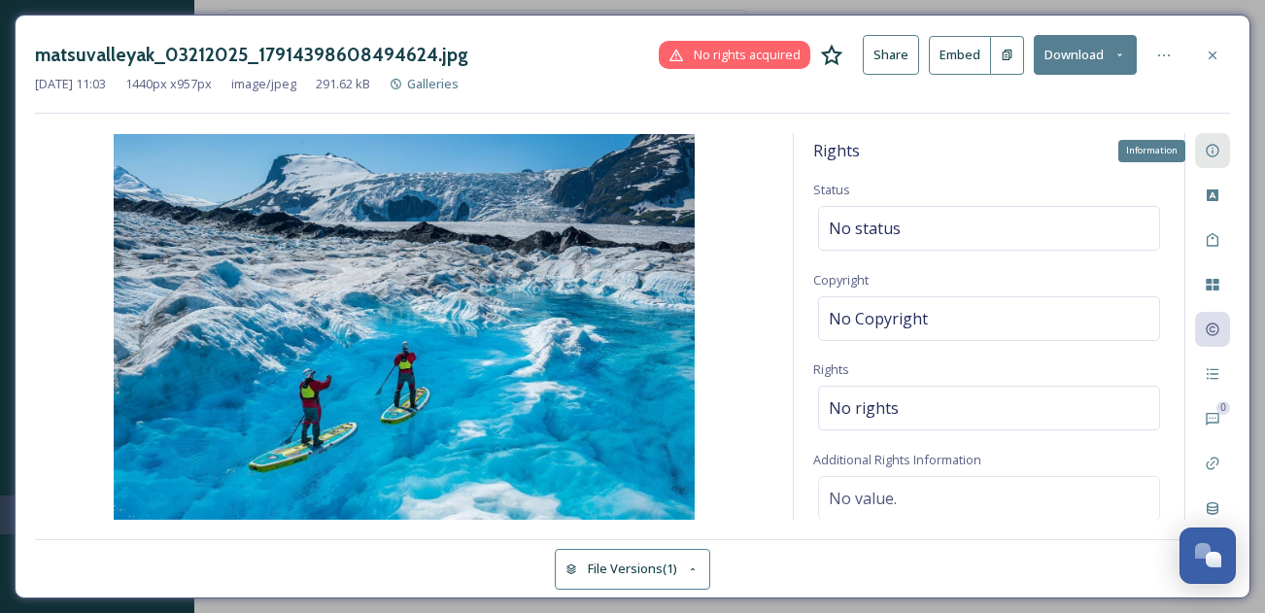
click at [1217, 156] on icon at bounding box center [1213, 151] width 16 height 16
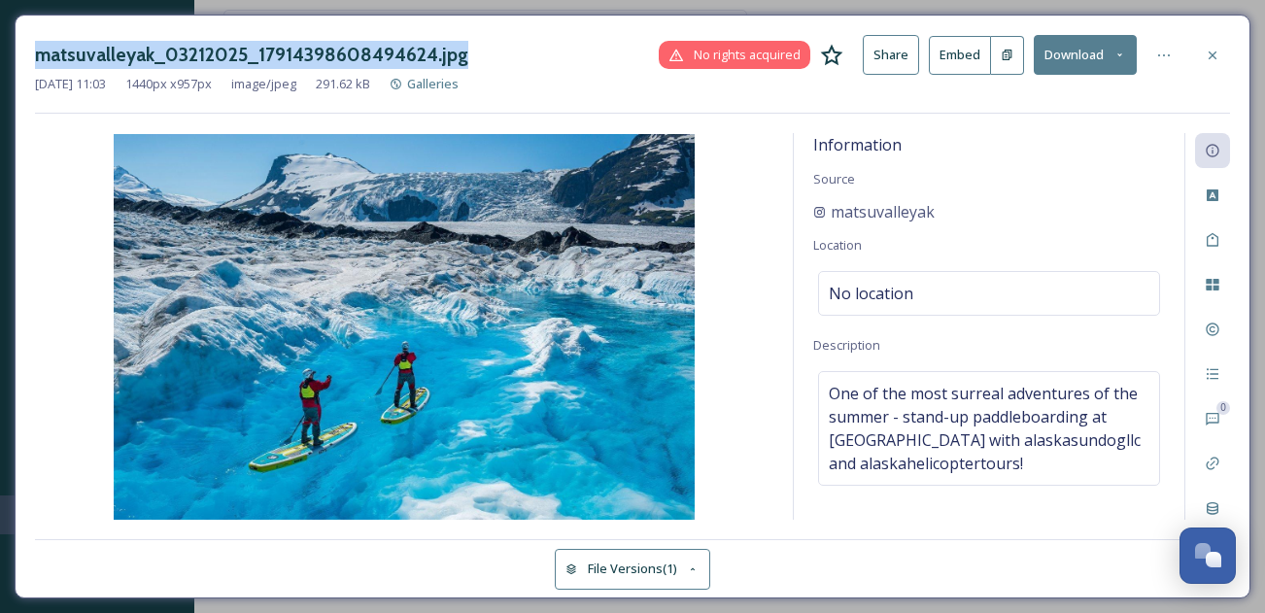
copy h3 "matsuvalleyak_03212025_17914398608494624.jpg"
drag, startPoint x: 37, startPoint y: 60, endPoint x: 462, endPoint y: 63, distance: 424.7
click at [462, 63] on div "matsuvalleyak_03212025_17914398608494624.jpg" at bounding box center [251, 55] width 433 height 28
click at [1223, 334] on div "Rights" at bounding box center [1212, 329] width 35 height 35
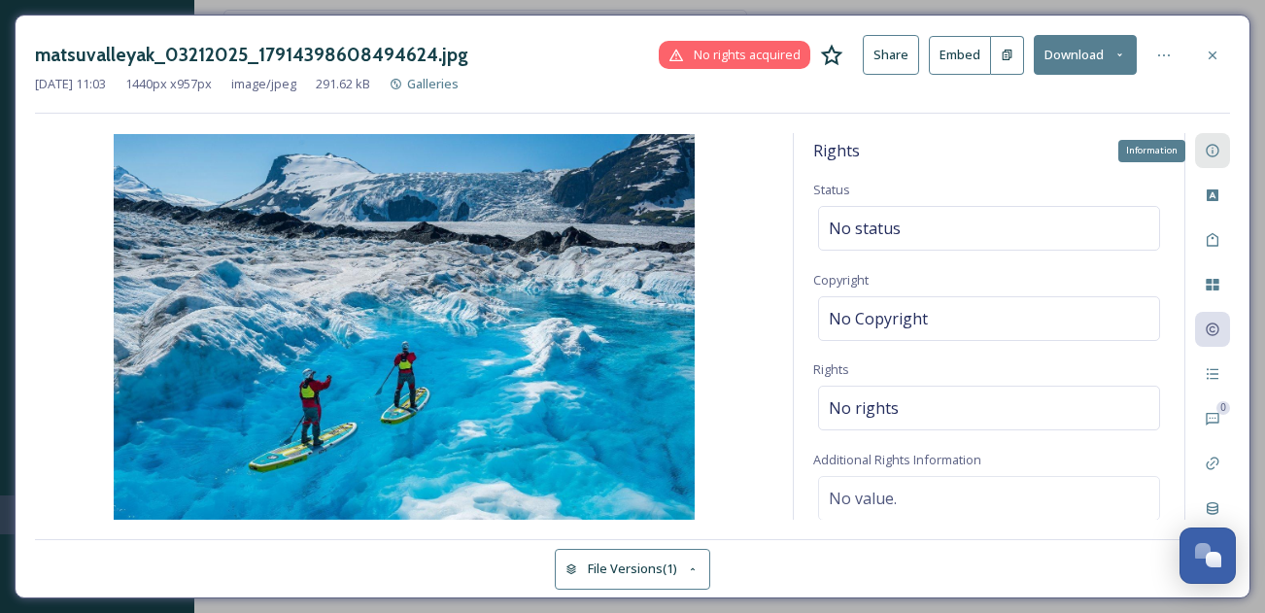
click at [1212, 155] on icon at bounding box center [1213, 151] width 16 height 16
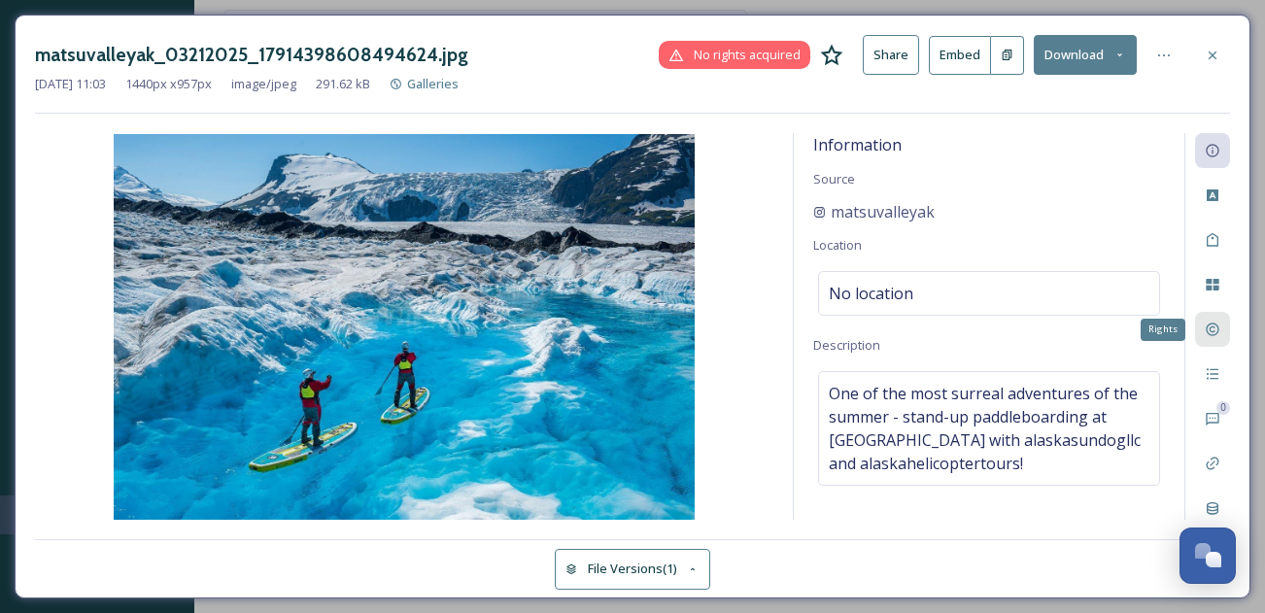
click at [1217, 333] on icon at bounding box center [1212, 330] width 13 height 13
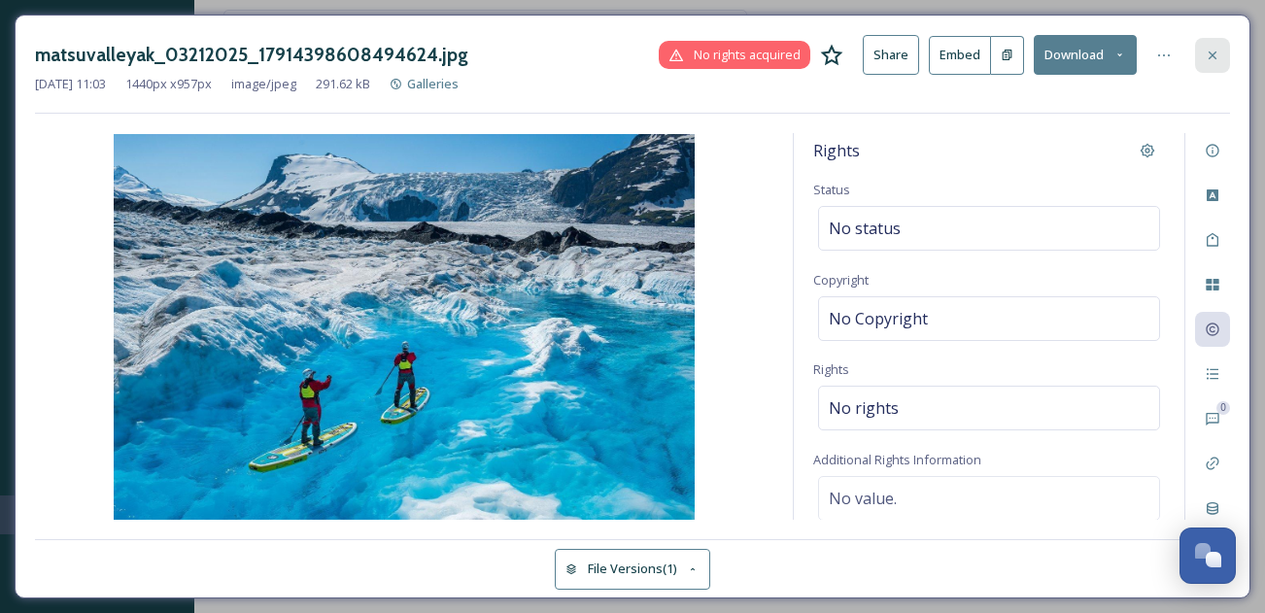
click at [1213, 51] on icon at bounding box center [1213, 56] width 16 height 16
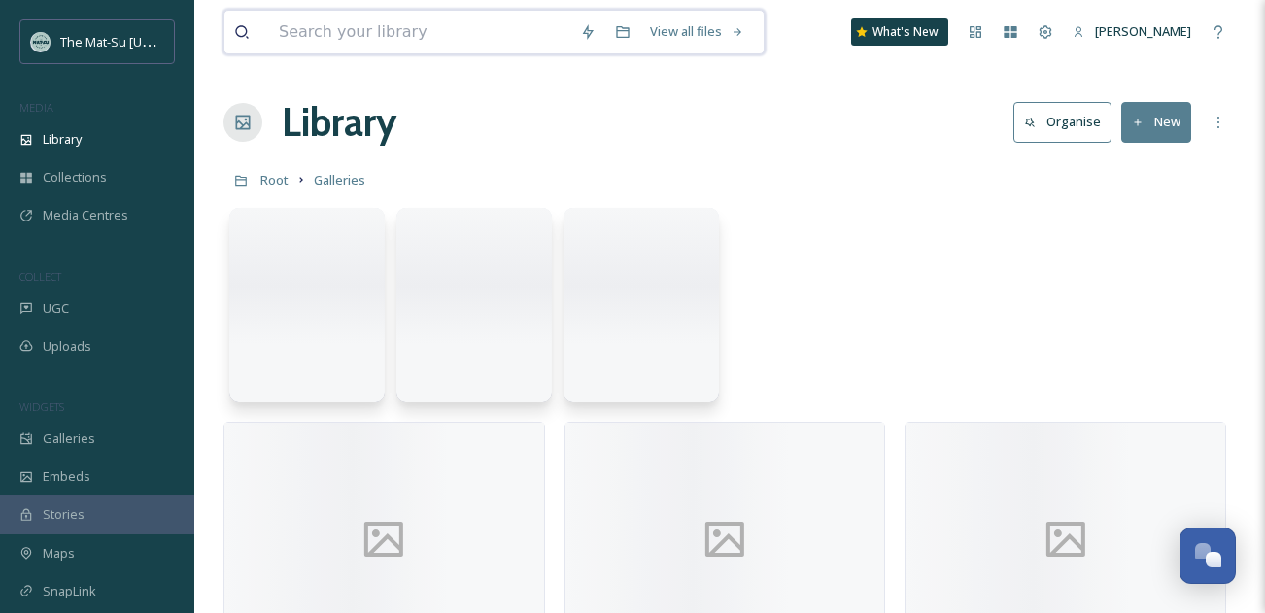
click at [424, 41] on input at bounding box center [419, 32] width 301 height 43
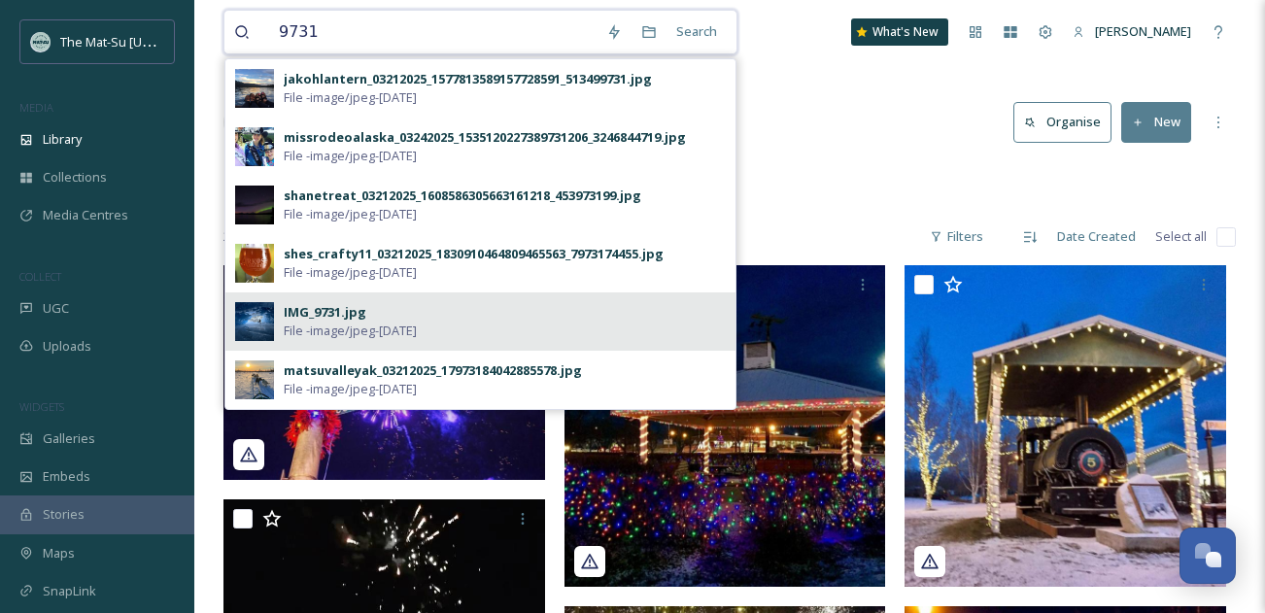
type input "9731"
click at [511, 312] on div "IMG_9731.jpg File - image/jpeg - Jul 10 2025" at bounding box center [505, 321] width 442 height 37
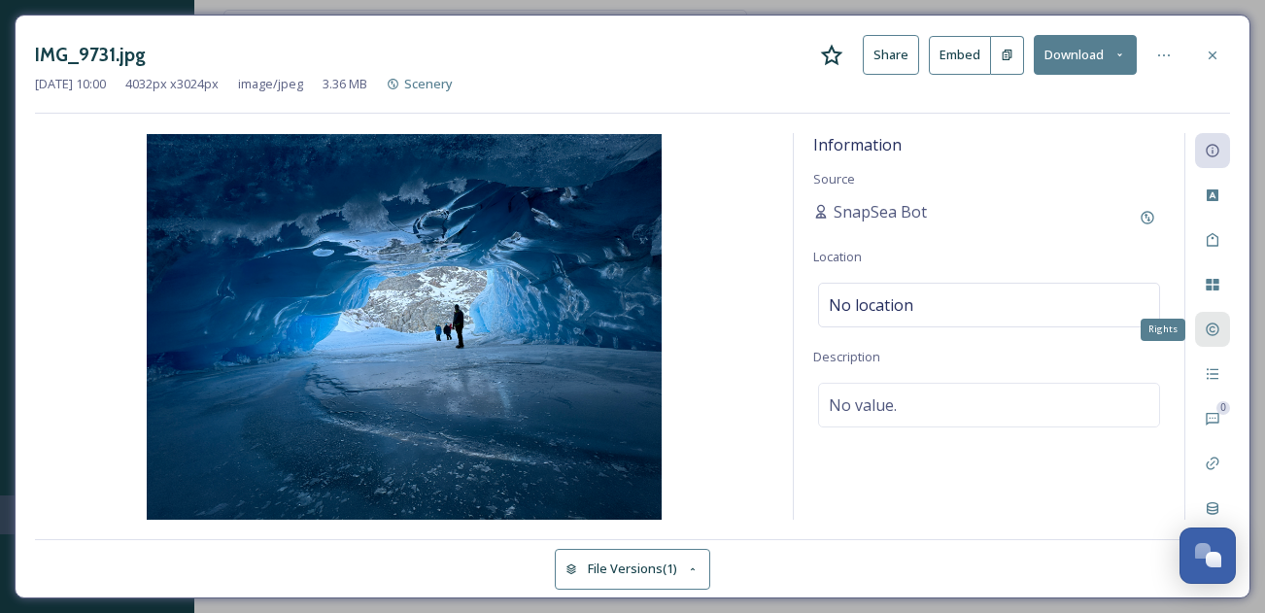
click at [1218, 324] on icon at bounding box center [1213, 330] width 16 height 16
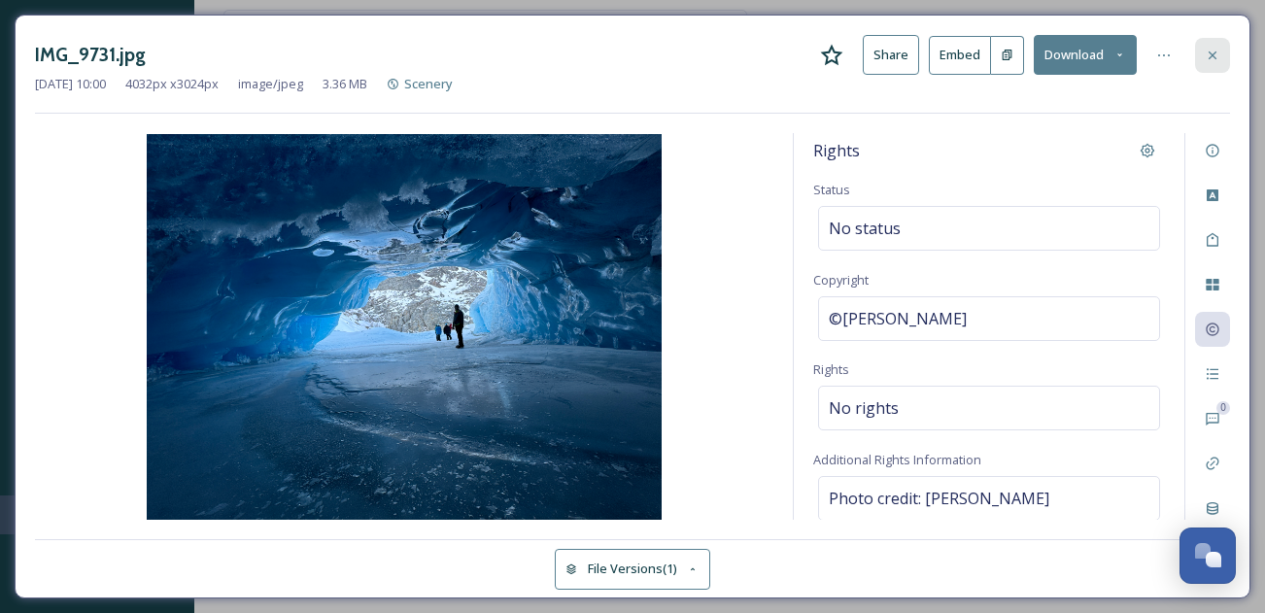
click at [1216, 51] on icon at bounding box center [1213, 56] width 16 height 16
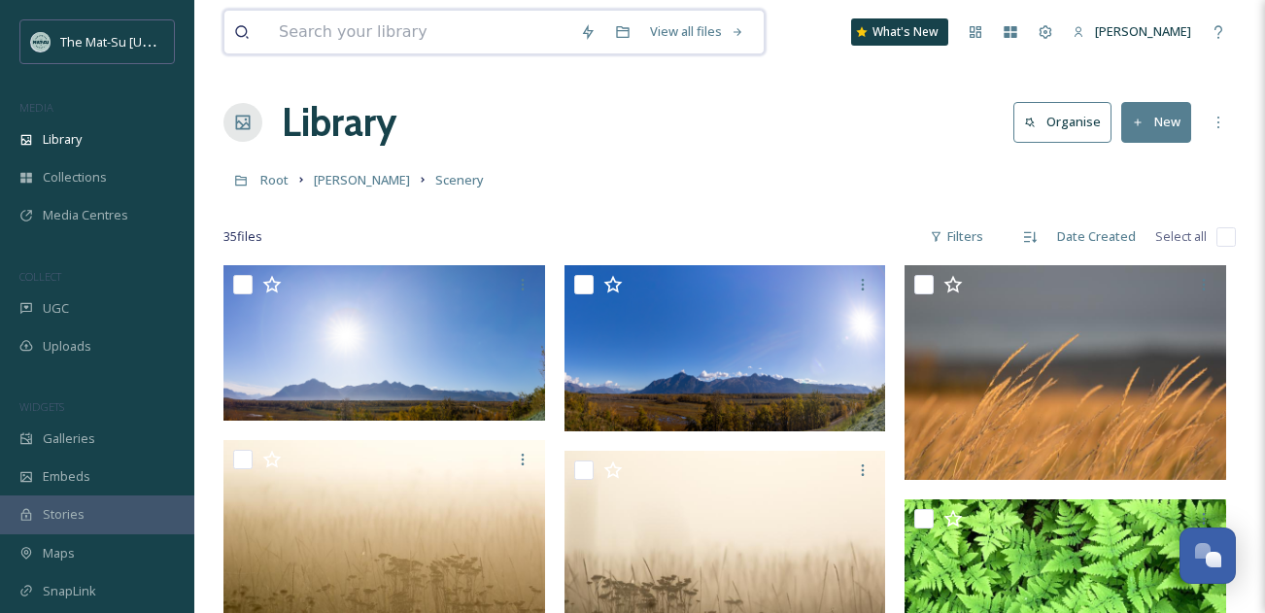
click at [452, 32] on input at bounding box center [419, 32] width 301 height 43
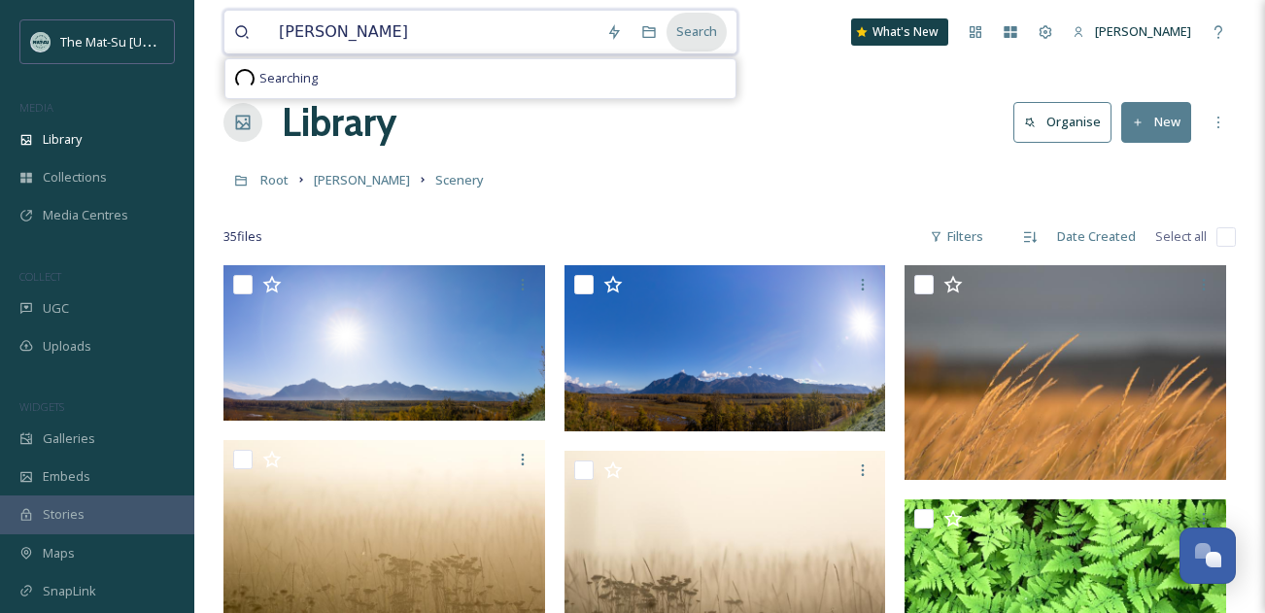
type input "nancy lake"
click at [705, 28] on div "Search" at bounding box center [697, 32] width 60 height 38
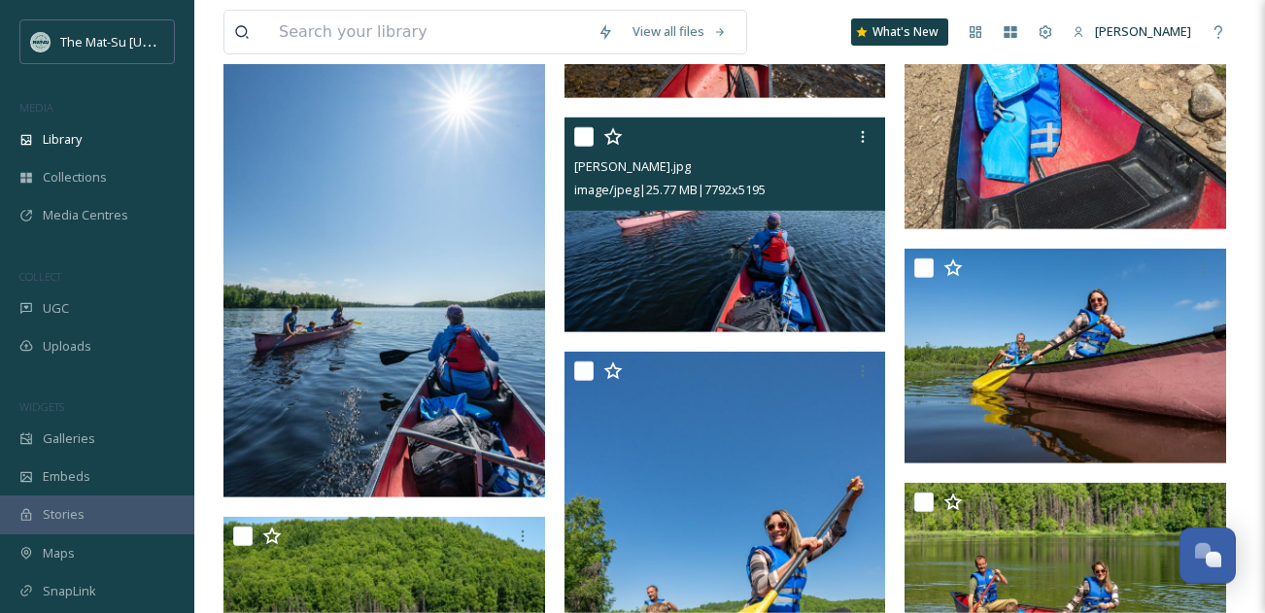
scroll to position [4843, 0]
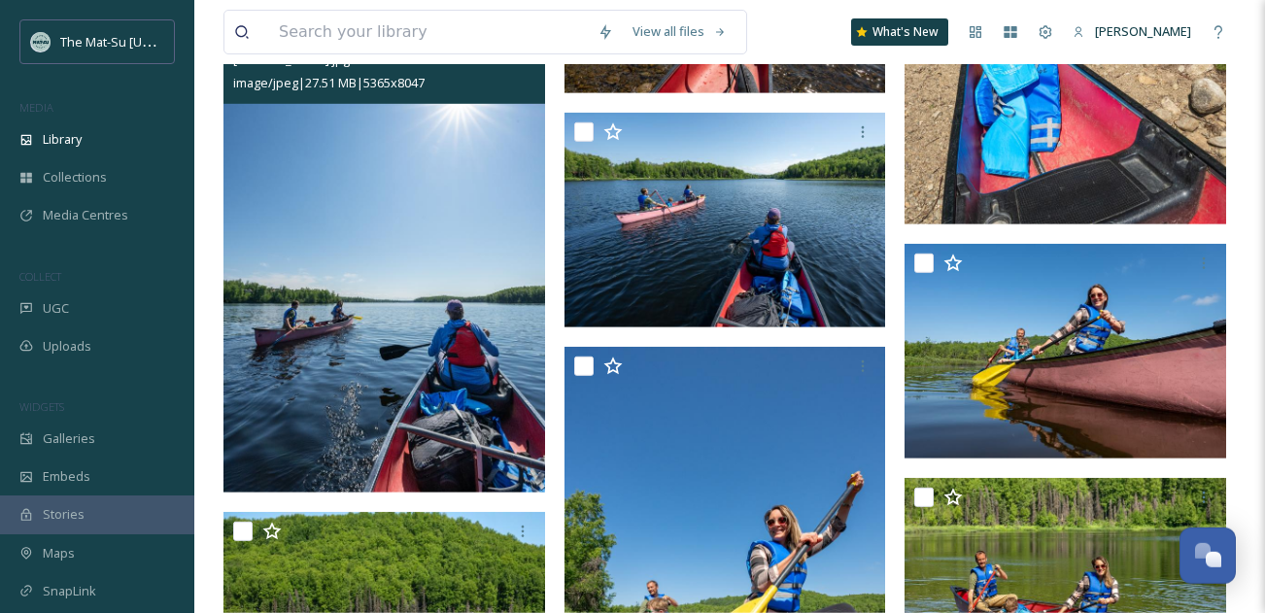
click at [408, 200] on img at bounding box center [385, 252] width 322 height 483
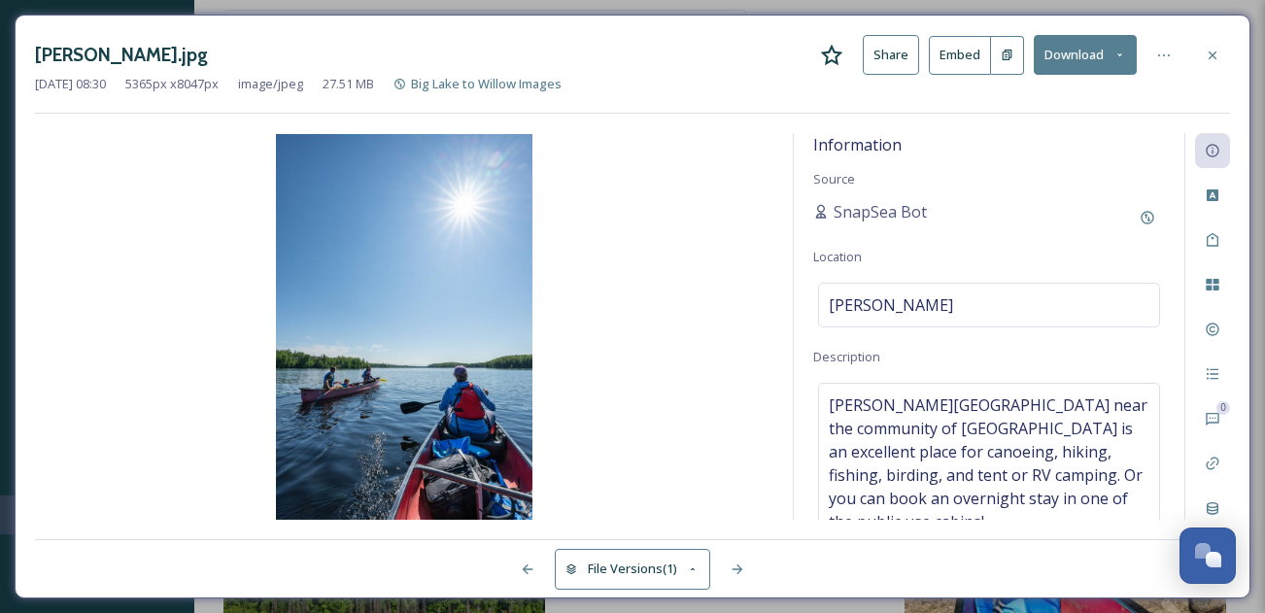
scroll to position [28, 0]
